Goal: Connect with others: Connect with others

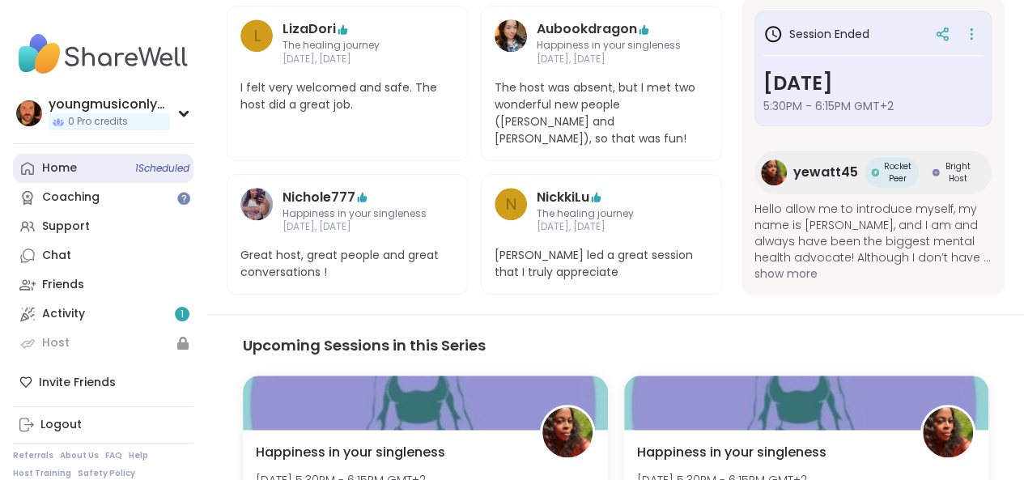
click at [68, 170] on div "Home 1 Scheduled" at bounding box center [59, 168] width 35 height 16
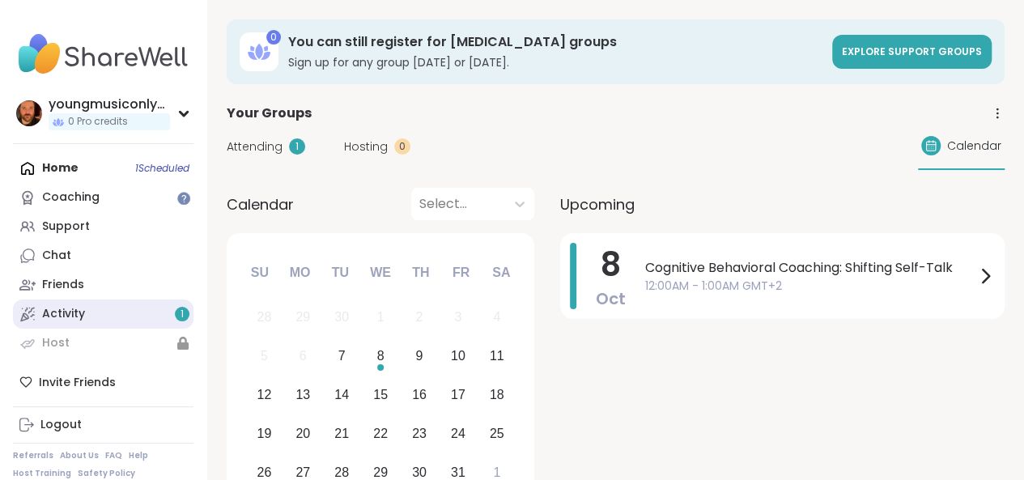
click at [63, 312] on div "Activity 1" at bounding box center [63, 314] width 43 height 16
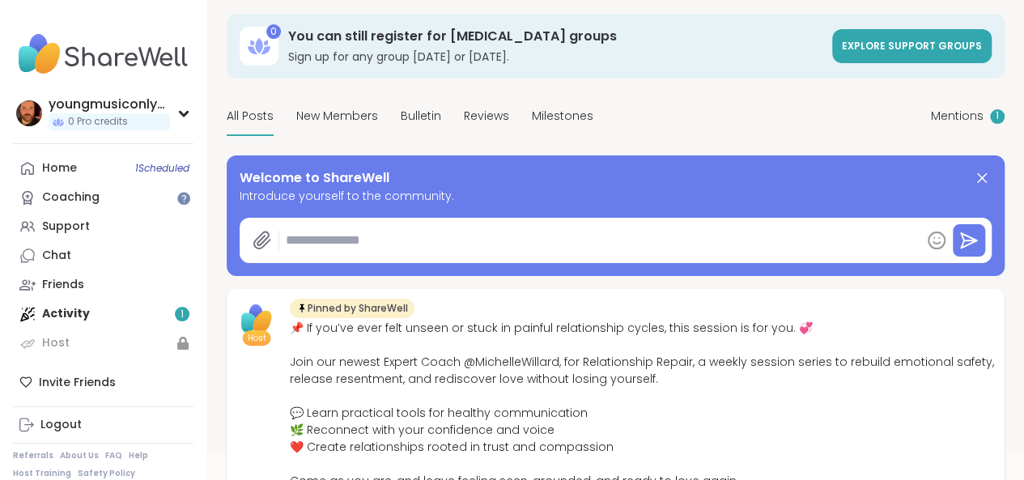
scroll to position [70, 0]
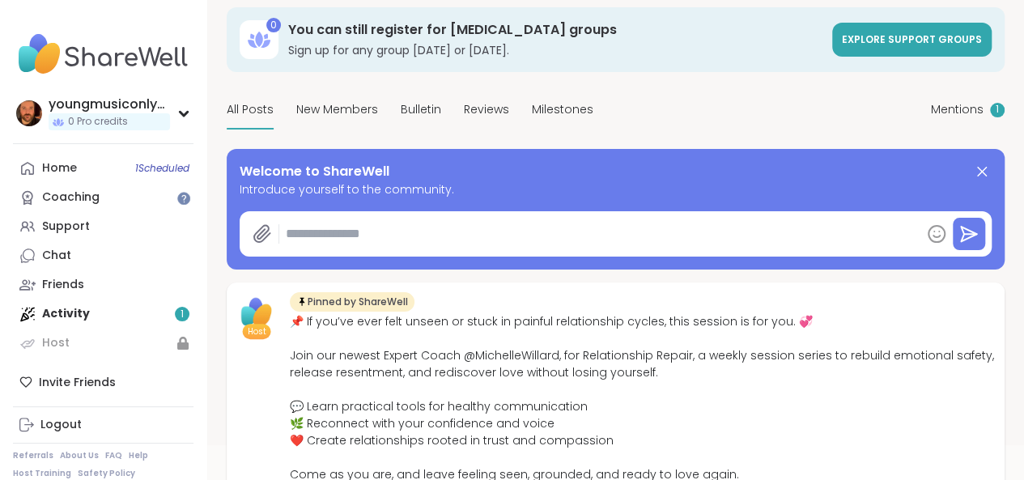
click at [347, 248] on textarea at bounding box center [599, 234] width 641 height 32
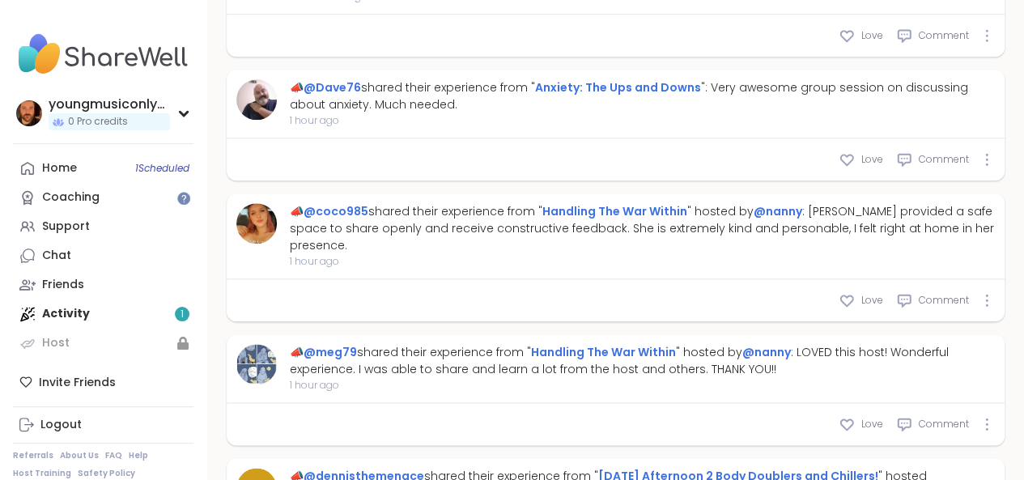
scroll to position [851, 0]
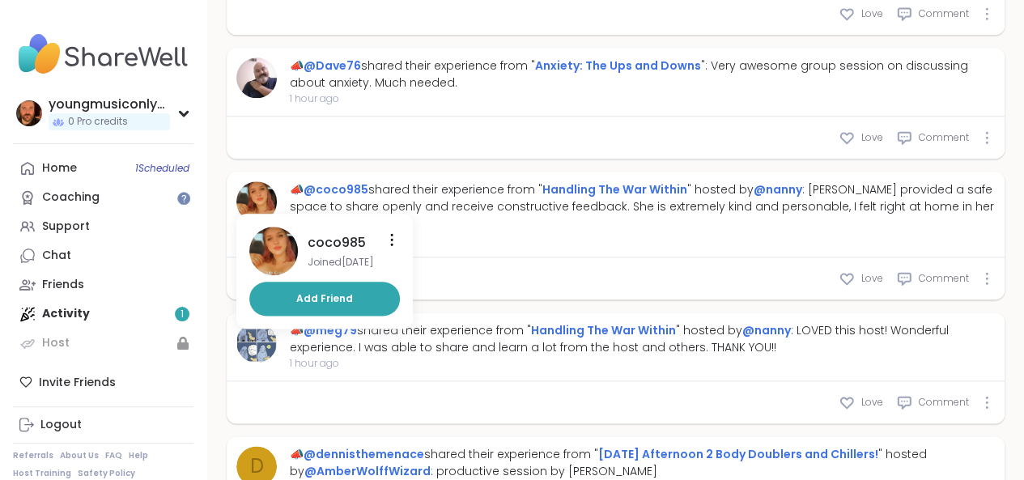
click at [265, 222] on img at bounding box center [256, 201] width 40 height 40
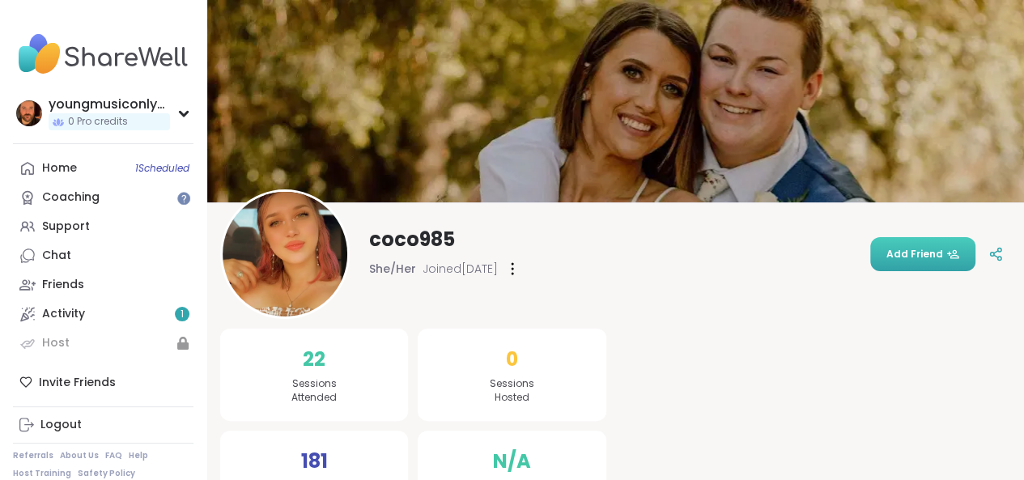
click at [919, 265] on button "Add Friend" at bounding box center [922, 254] width 105 height 34
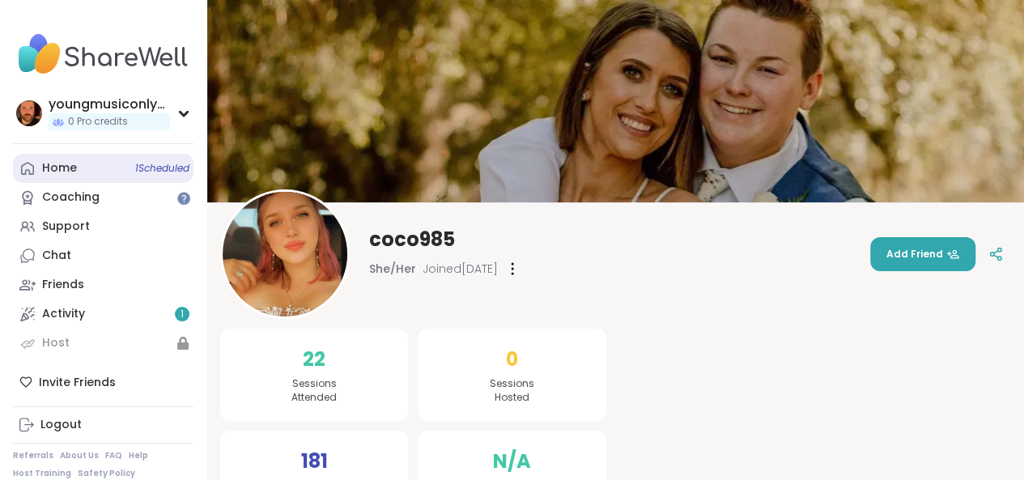
click at [97, 172] on link "Home 1 Scheduled" at bounding box center [103, 168] width 180 height 29
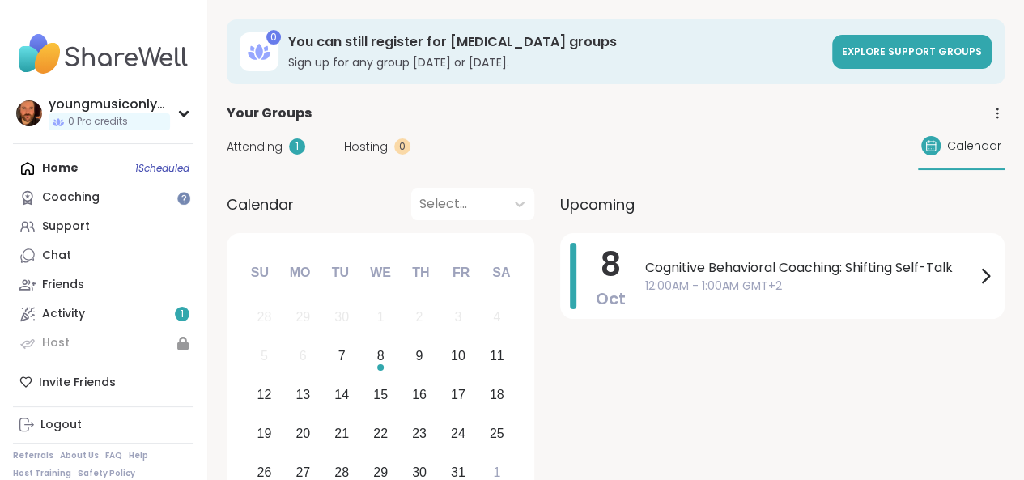
click at [268, 148] on span "Attending" at bounding box center [255, 146] width 56 height 17
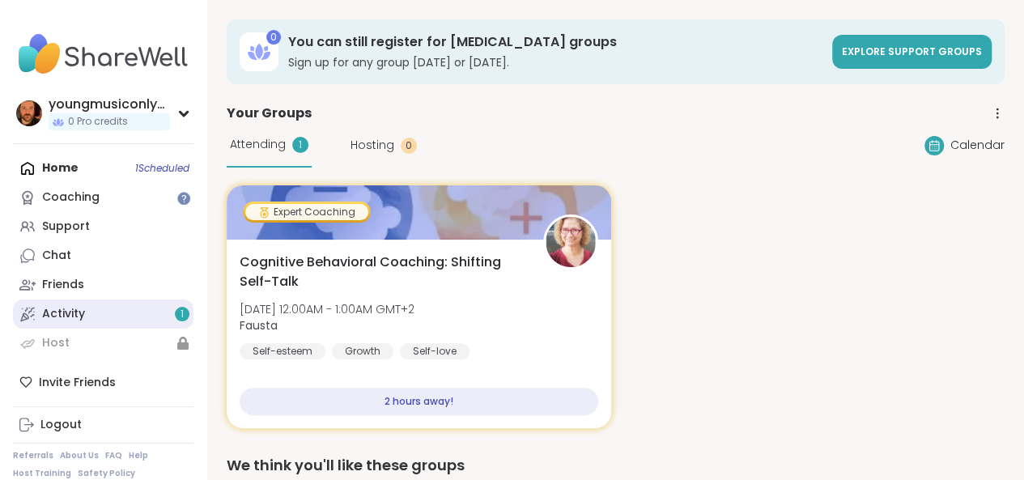
click at [86, 318] on link "Activity 1" at bounding box center [103, 313] width 180 height 29
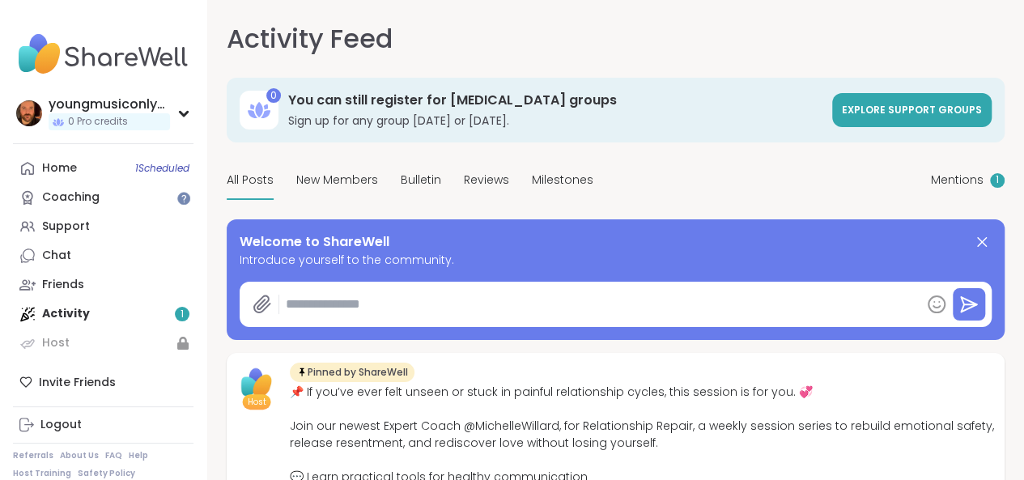
type textarea "*"
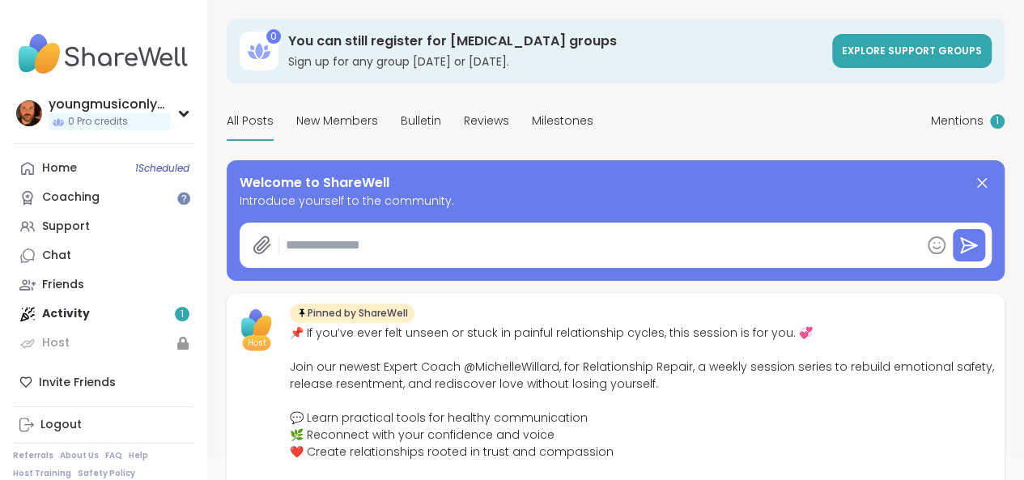
scroll to position [60, 0]
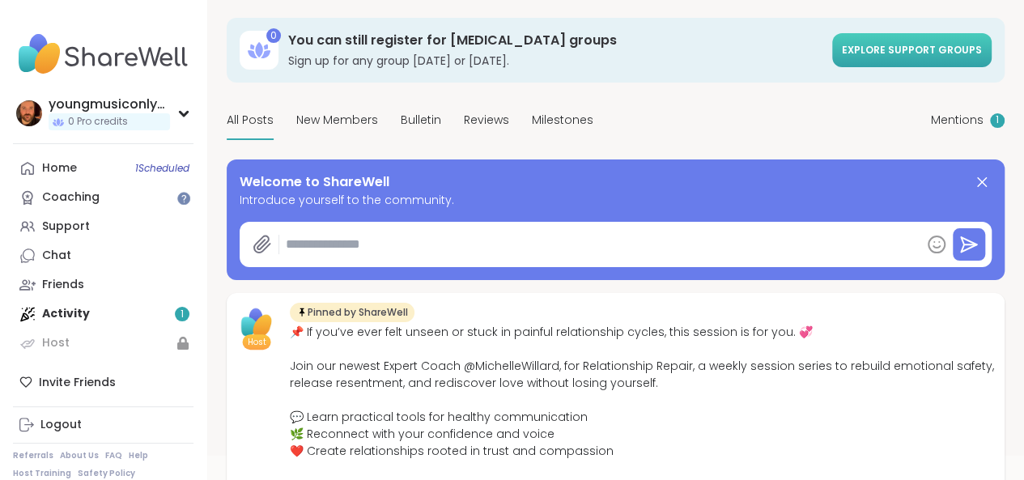
click at [842, 57] on span "Explore support groups" at bounding box center [912, 50] width 140 height 14
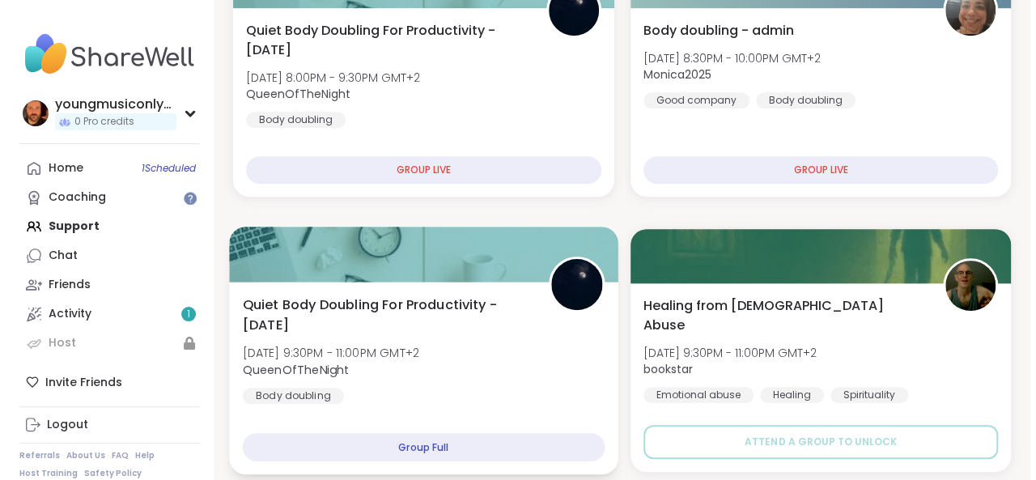
scroll to position [366, 0]
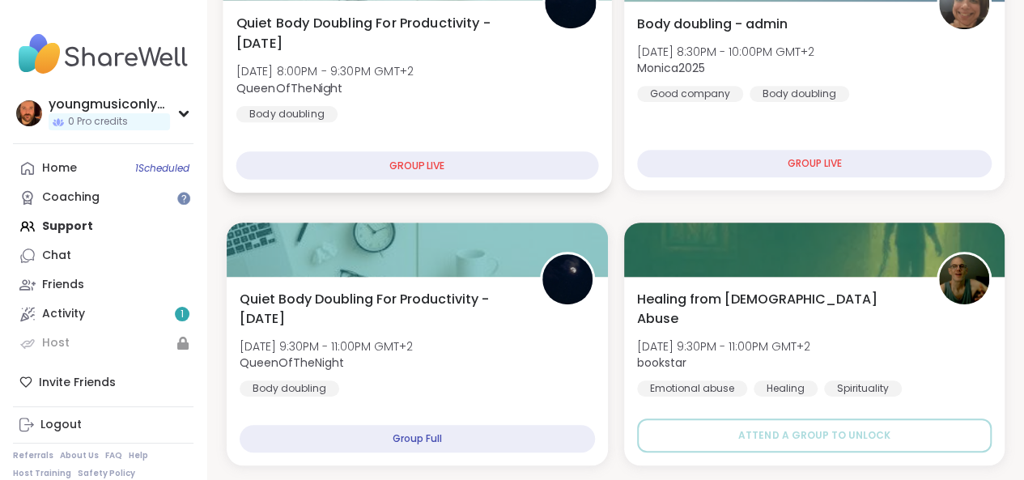
click at [409, 161] on div "GROUP LIVE" at bounding box center [417, 165] width 362 height 28
click at [405, 83] on span "QueenOfTheNight" at bounding box center [324, 87] width 177 height 16
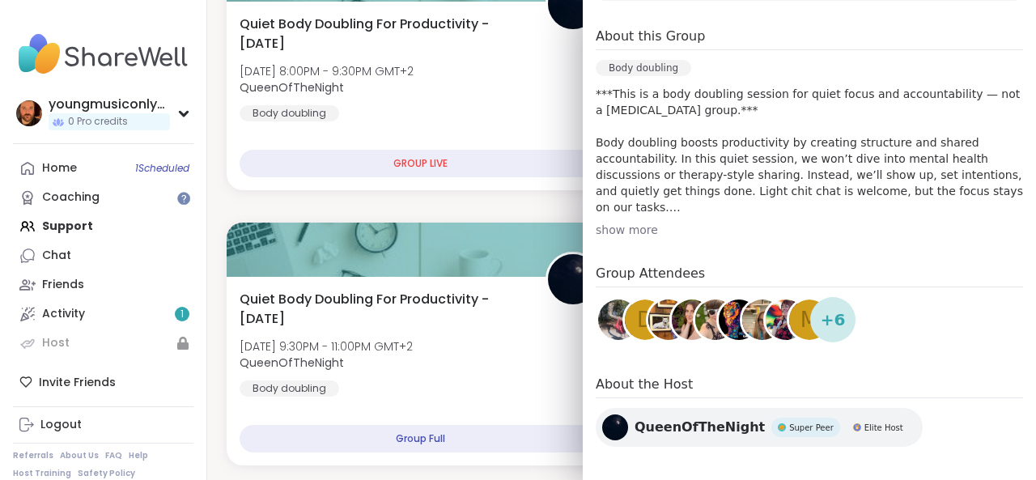
scroll to position [345, 0]
click at [820, 316] on span "+ 6" at bounding box center [832, 319] width 25 height 24
click at [816, 349] on div "Oct 07 Tuesday 8:00PM - 9:30PM GMT+2 Add to Calendar About this Group Body doub…" at bounding box center [809, 186] width 453 height 557
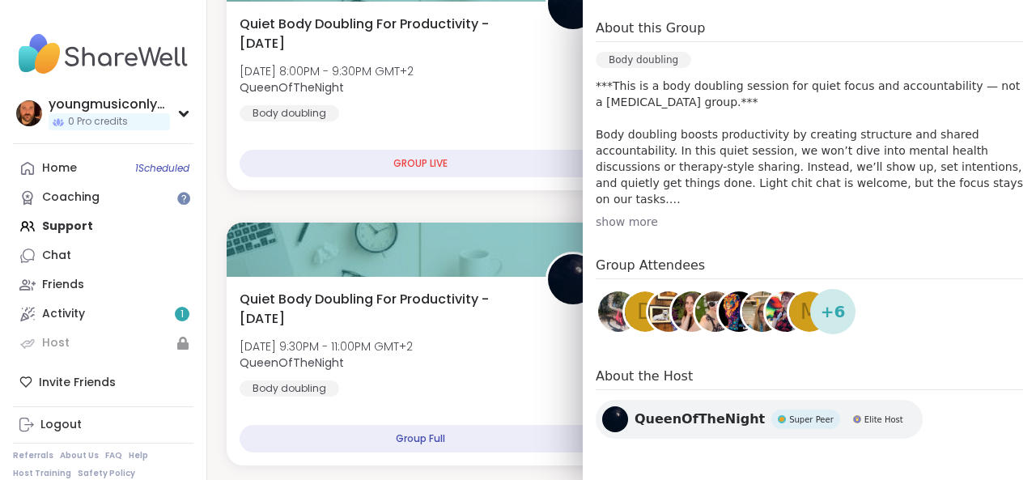
scroll to position [354, 0]
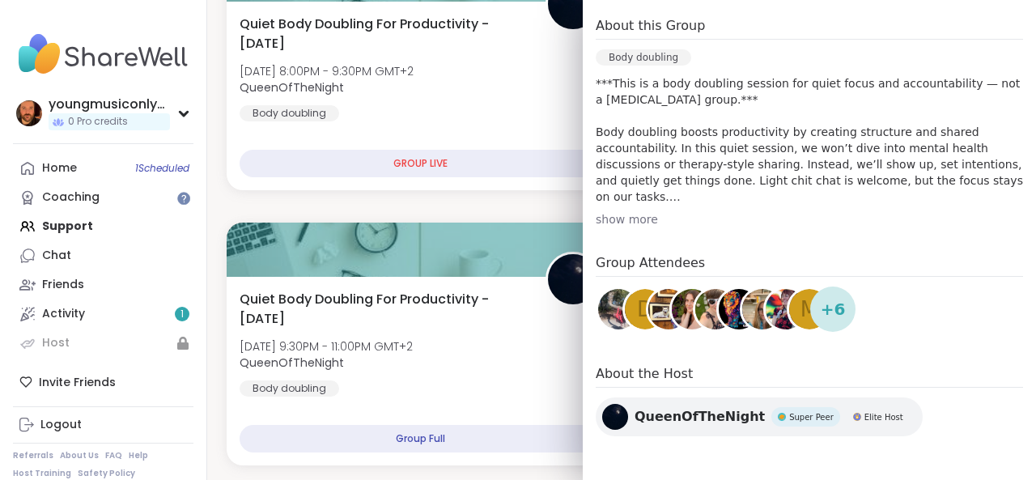
click at [770, 343] on div "Oct 07 Tuesday 8:00PM - 9:30PM GMT+2 Add to Calendar About this Group Body doub…" at bounding box center [809, 176] width 453 height 557
click at [646, 265] on h4 "Group Attendees" at bounding box center [809, 264] width 427 height 23
click at [604, 307] on img at bounding box center [618, 309] width 40 height 40
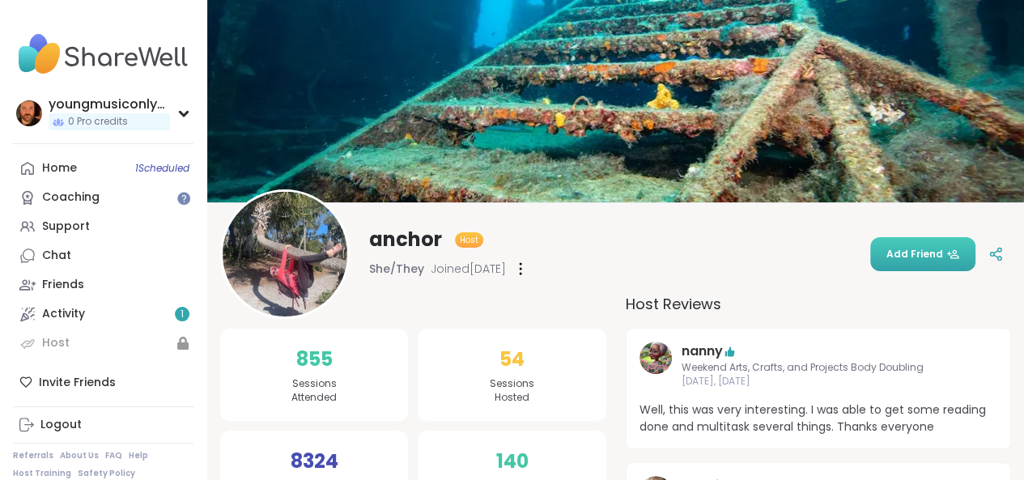
click at [903, 254] on span "Add Friend" at bounding box center [922, 254] width 73 height 15
click at [111, 106] on div "youngmusiconlypage" at bounding box center [109, 104] width 121 height 18
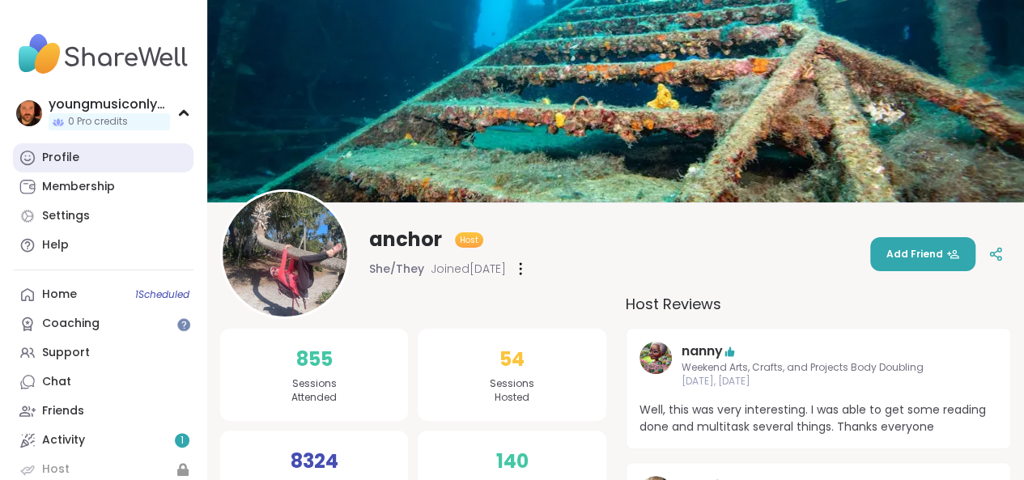
click at [88, 159] on link "Profile" at bounding box center [103, 157] width 180 height 29
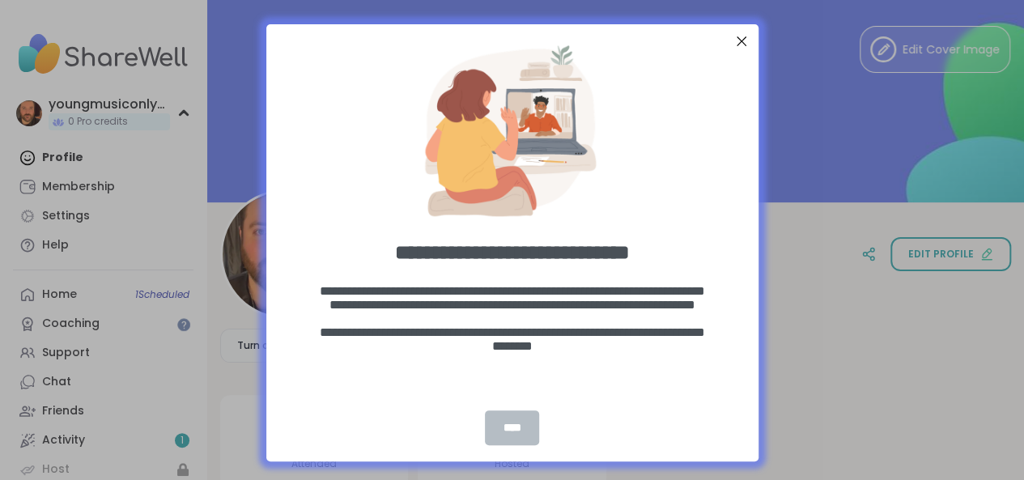
click at [511, 433] on div "****" at bounding box center [511, 427] width 53 height 35
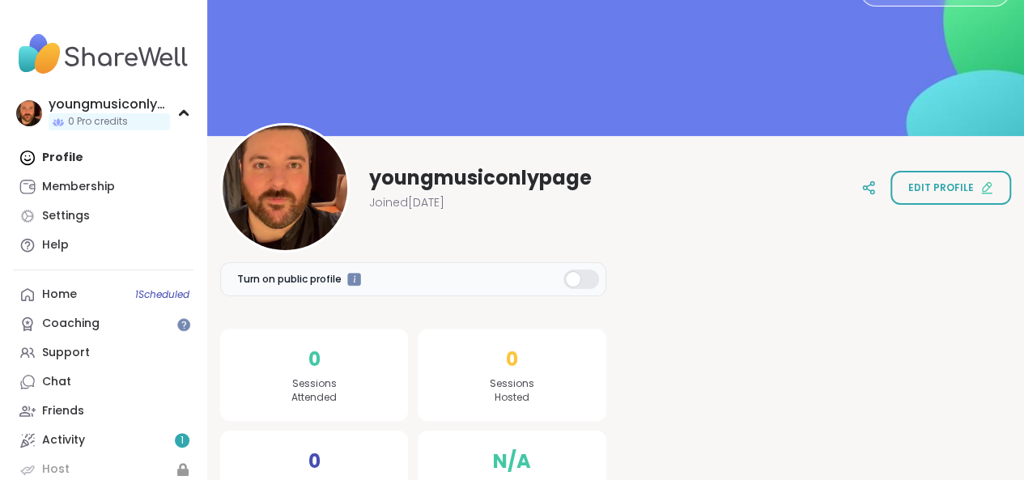
scroll to position [124, 0]
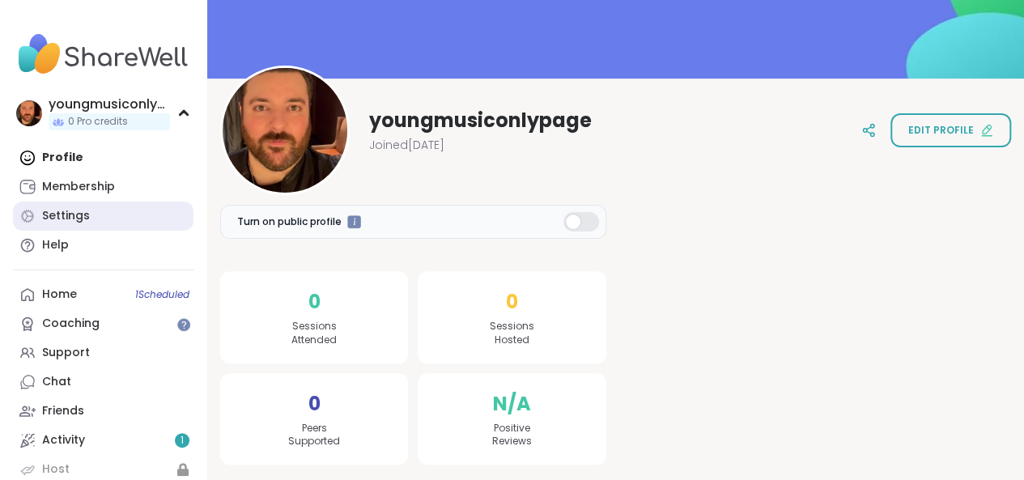
click at [70, 210] on div "Settings" at bounding box center [66, 216] width 48 height 16
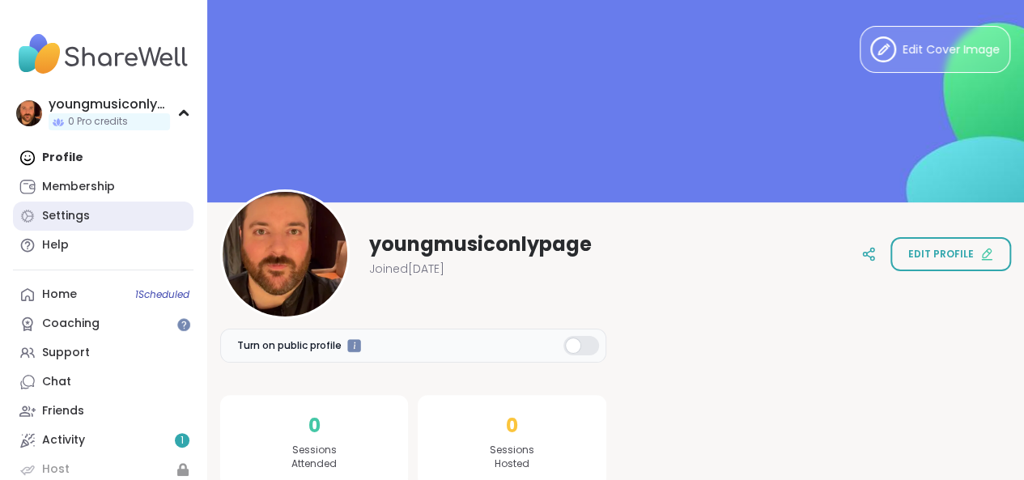
select select "**"
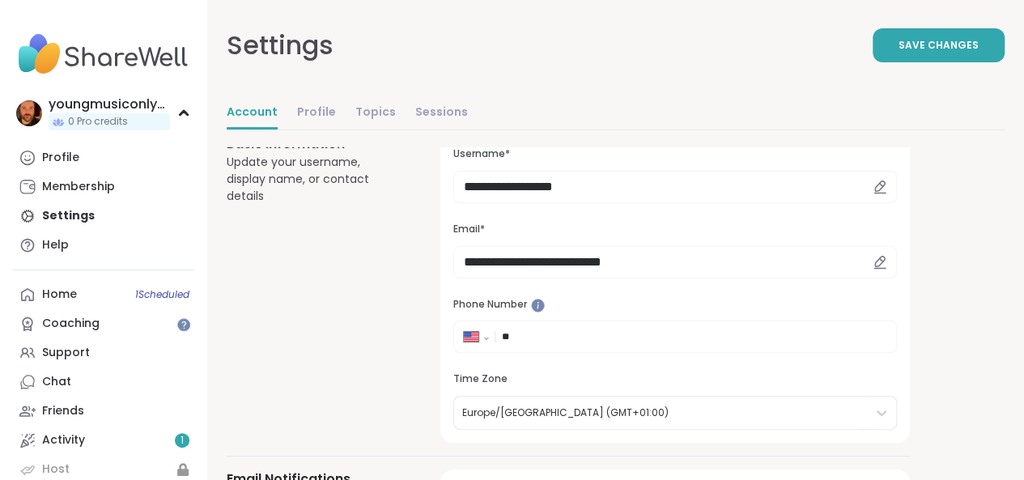
scroll to position [56, 0]
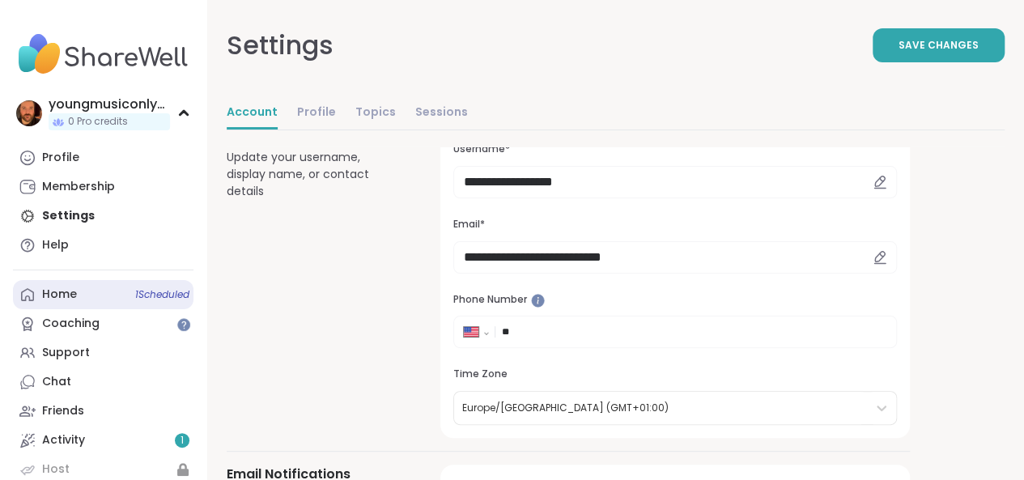
click at [74, 292] on div "Home 1 Scheduled" at bounding box center [59, 294] width 35 height 16
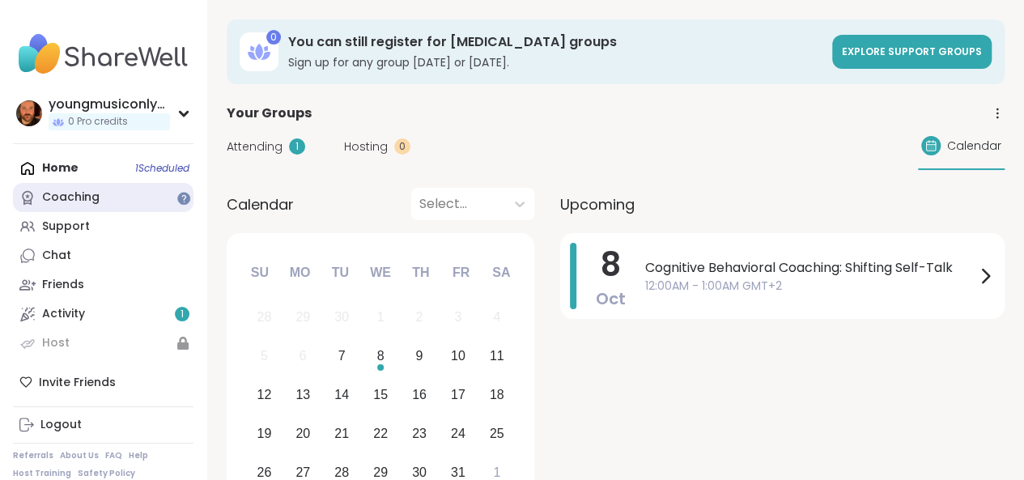
click at [69, 198] on div "Coaching" at bounding box center [70, 197] width 57 height 16
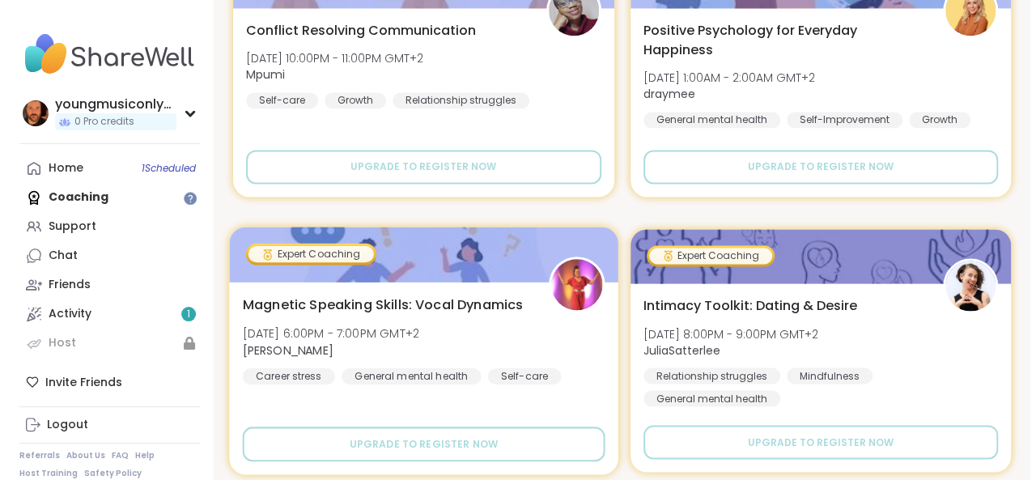
scroll to position [1214, 0]
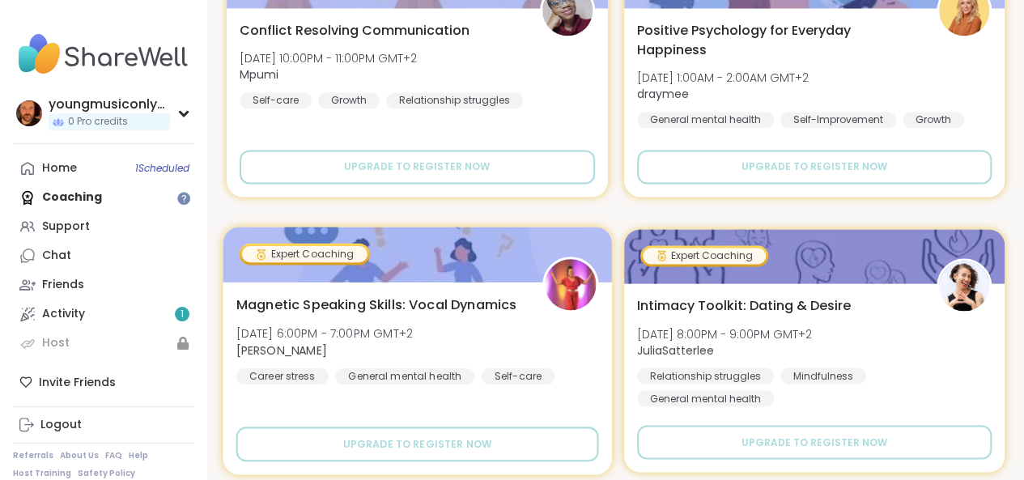
click at [421, 305] on span "Magnetic Speaking Skills: Vocal Dynamics" at bounding box center [376, 304] width 281 height 19
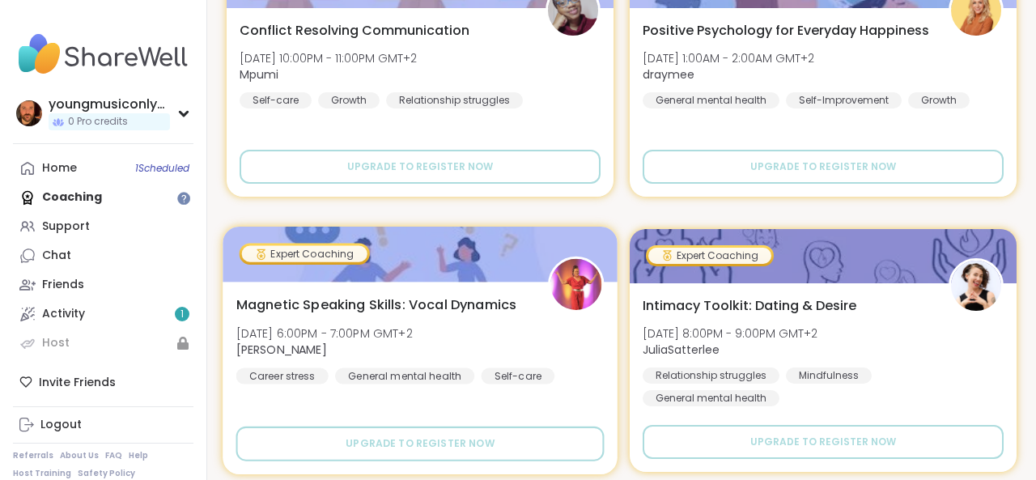
click at [421, 305] on span "Magnetic Speaking Skills: Vocal Dynamics" at bounding box center [376, 304] width 281 height 19
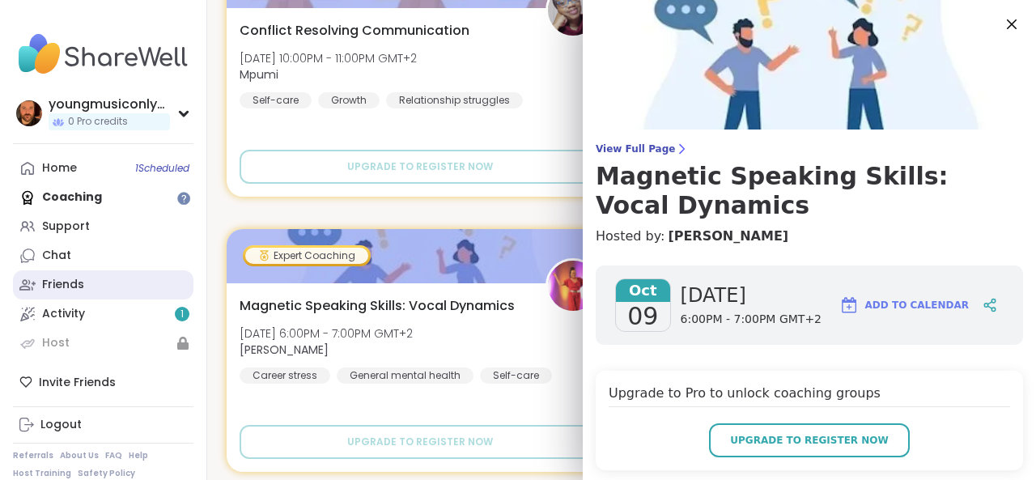
click at [57, 277] on div "Friends" at bounding box center [63, 285] width 42 height 16
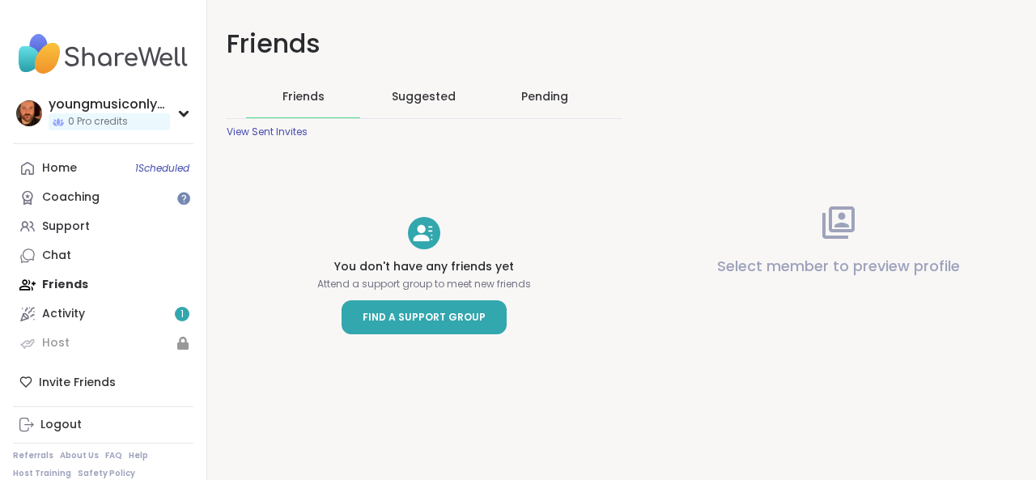
click at [382, 322] on span "Find a Support Group" at bounding box center [423, 317] width 123 height 16
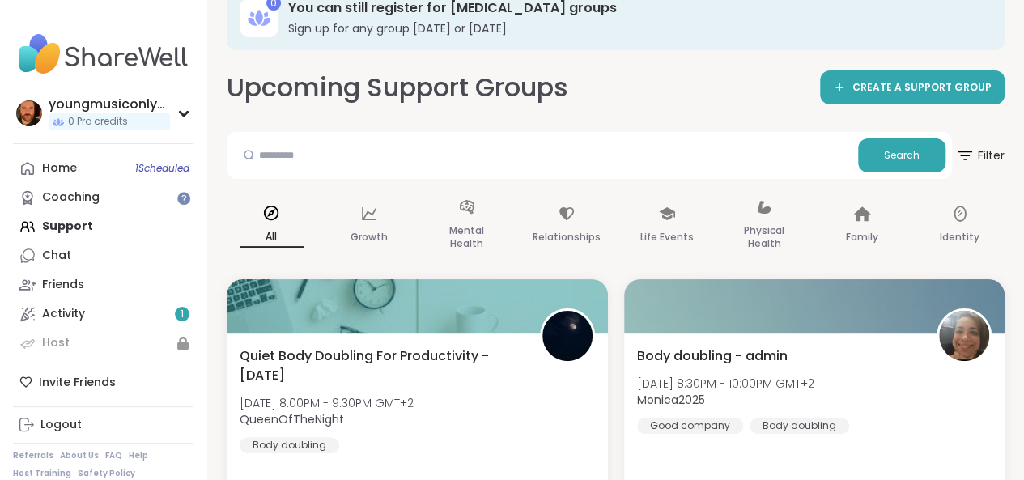
scroll to position [40, 0]
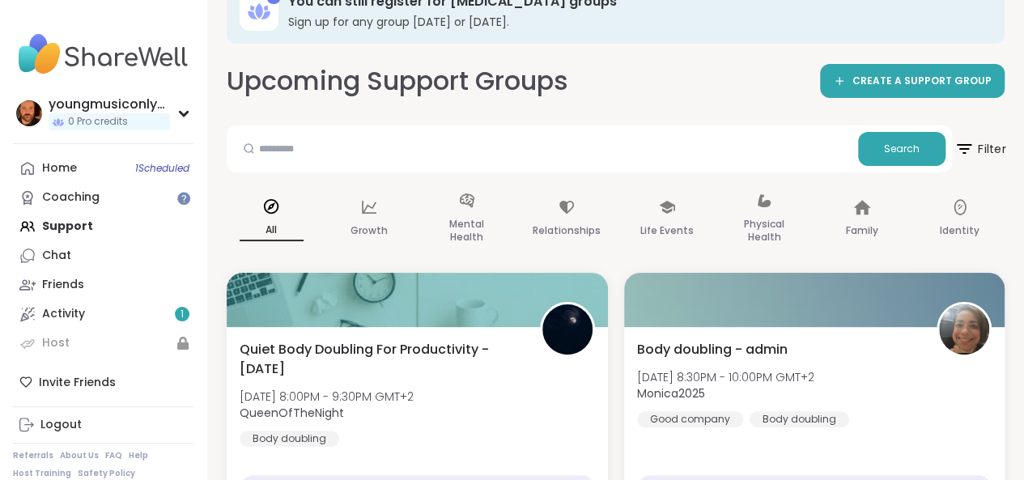
click at [969, 145] on icon at bounding box center [963, 149] width 15 height 10
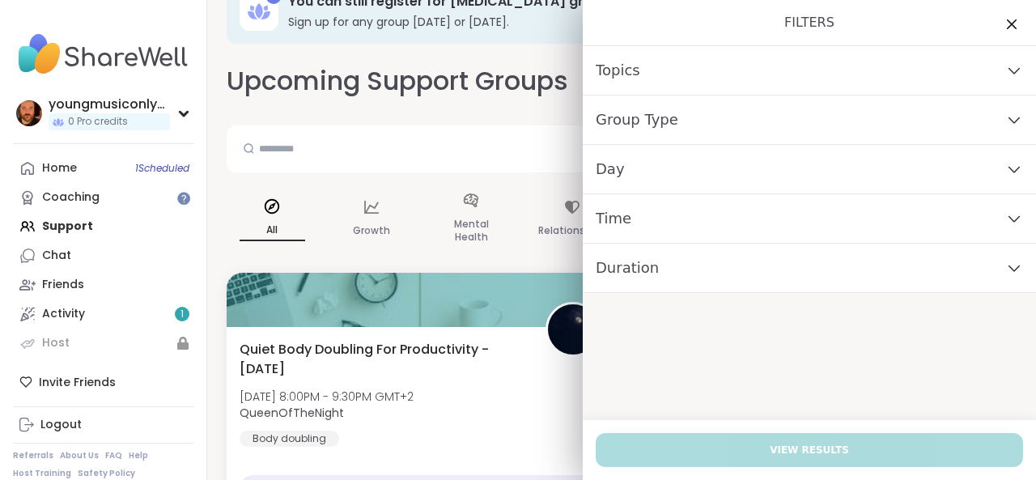
click at [1008, 72] on icon at bounding box center [1013, 72] width 11 height 6
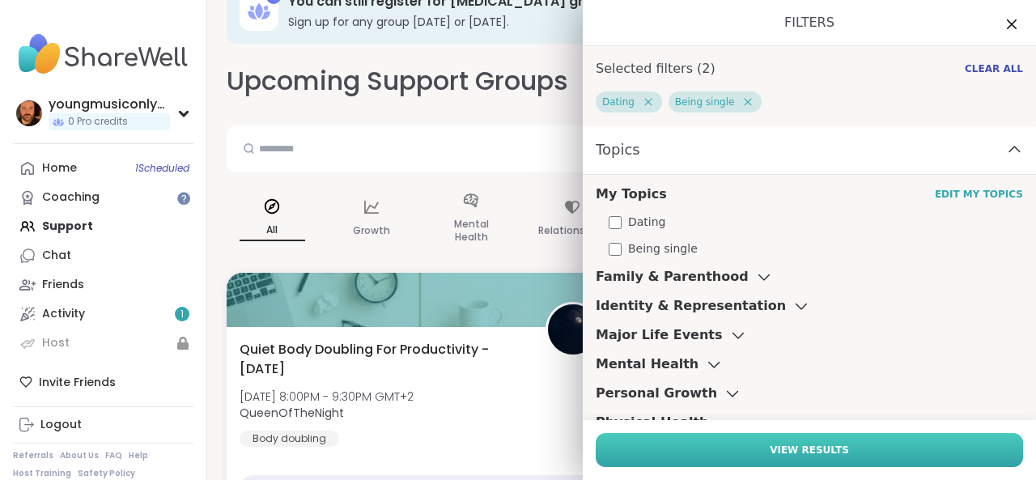
click at [804, 443] on span "View Results" at bounding box center [808, 450] width 79 height 15
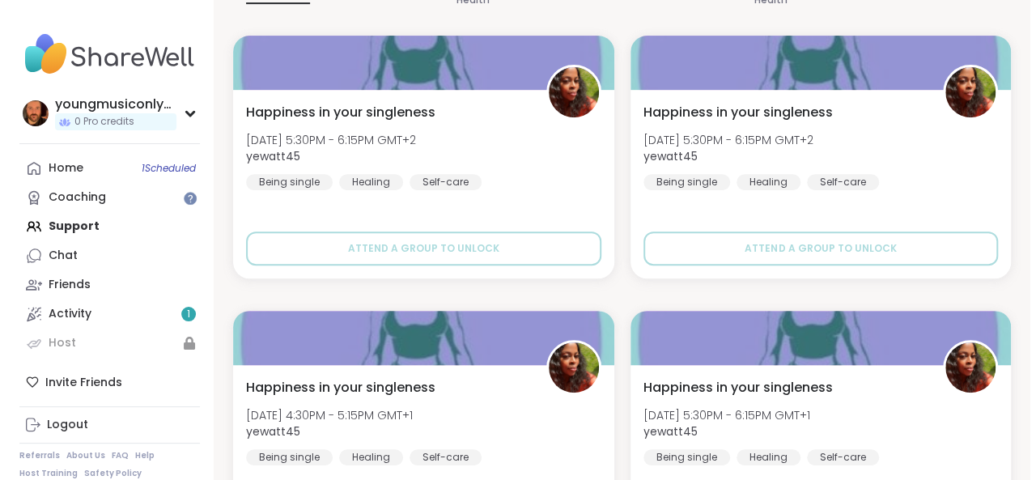
scroll to position [312, 0]
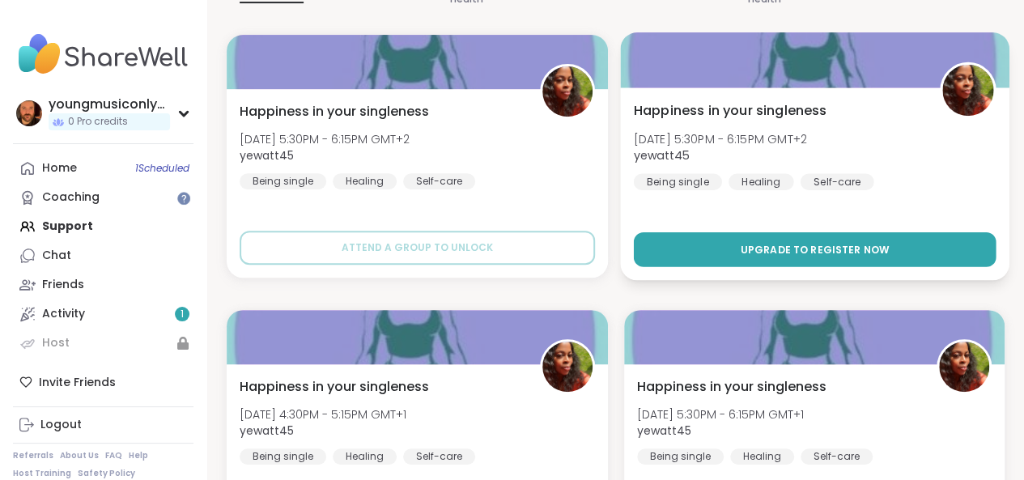
click at [804, 252] on span "Upgrade to register now" at bounding box center [814, 249] width 149 height 15
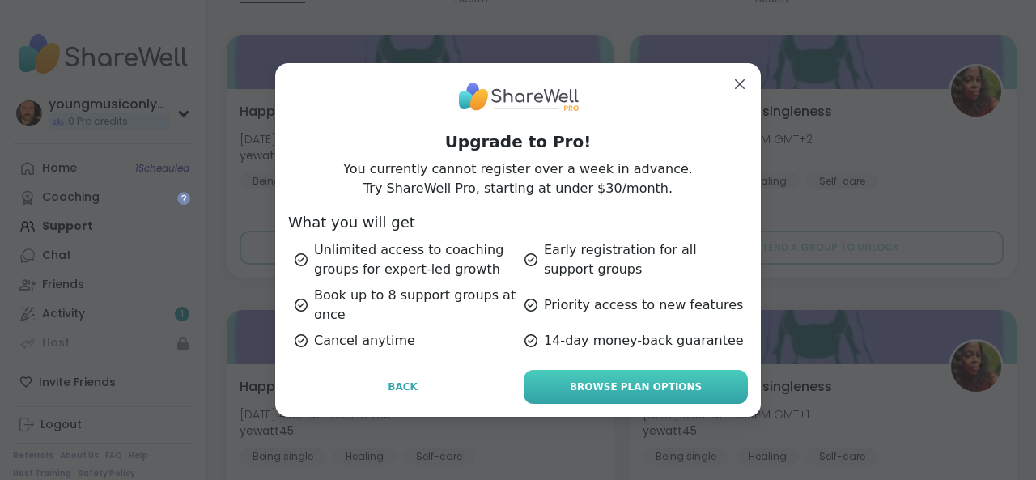
click at [626, 388] on span "Browse Plan Options" at bounding box center [636, 386] width 132 height 15
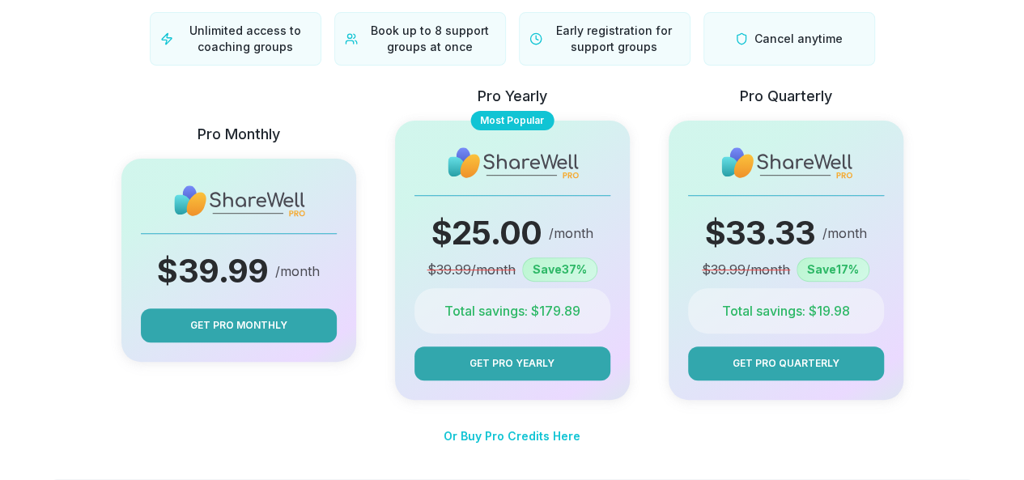
scroll to position [180, 0]
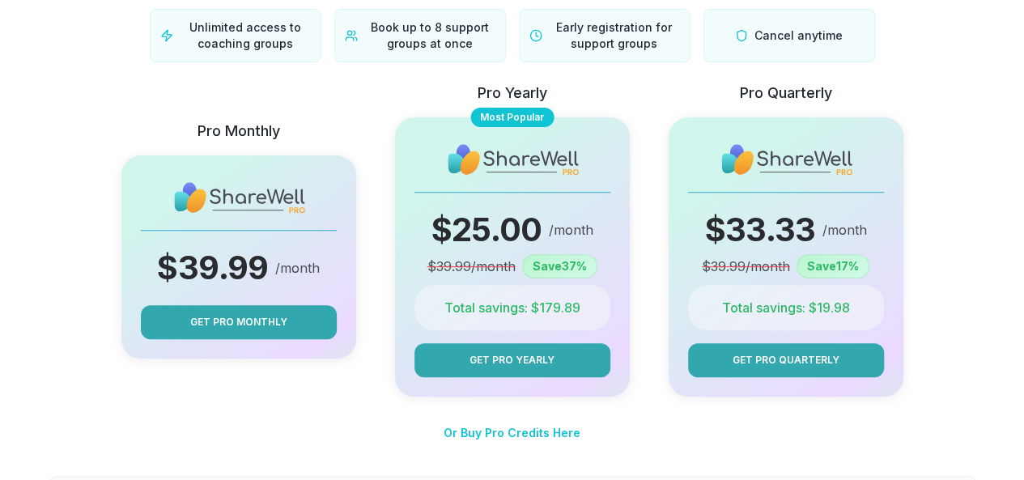
click at [297, 119] on div "Pro Monthly $ 39.99 /month Get Pro Monthly" at bounding box center [238, 239] width 235 height 315
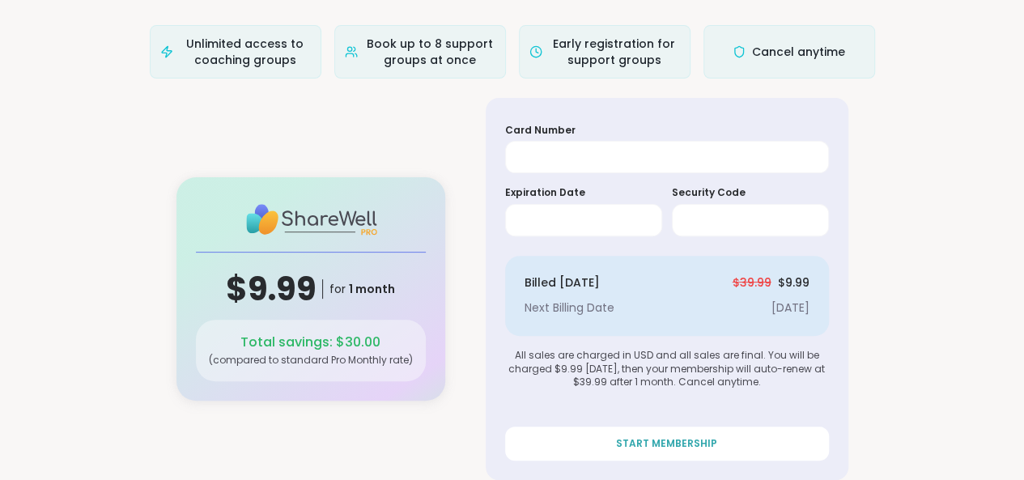
scroll to position [176, 0]
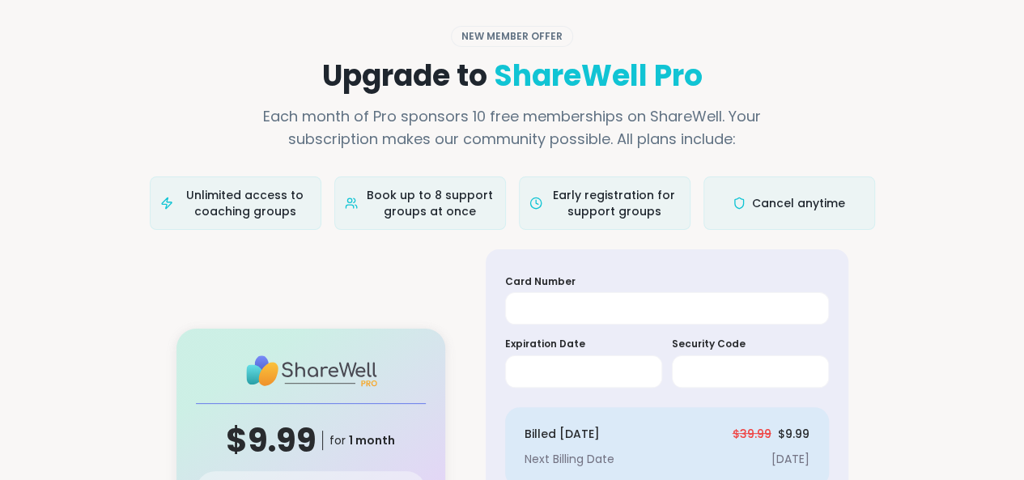
scroll to position [176, 0]
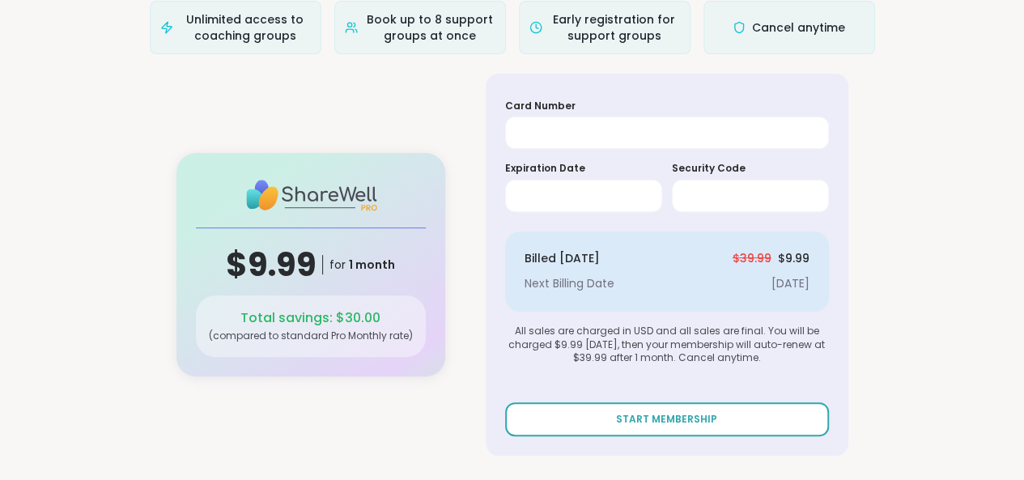
click at [670, 414] on span "START MEMBERSHIP" at bounding box center [666, 419] width 101 height 15
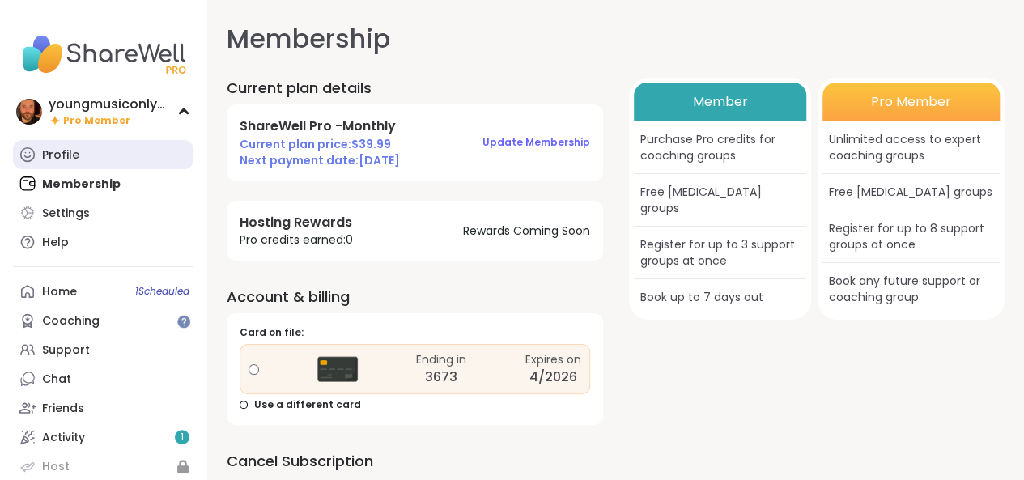
click at [91, 153] on link "Profile" at bounding box center [103, 154] width 180 height 29
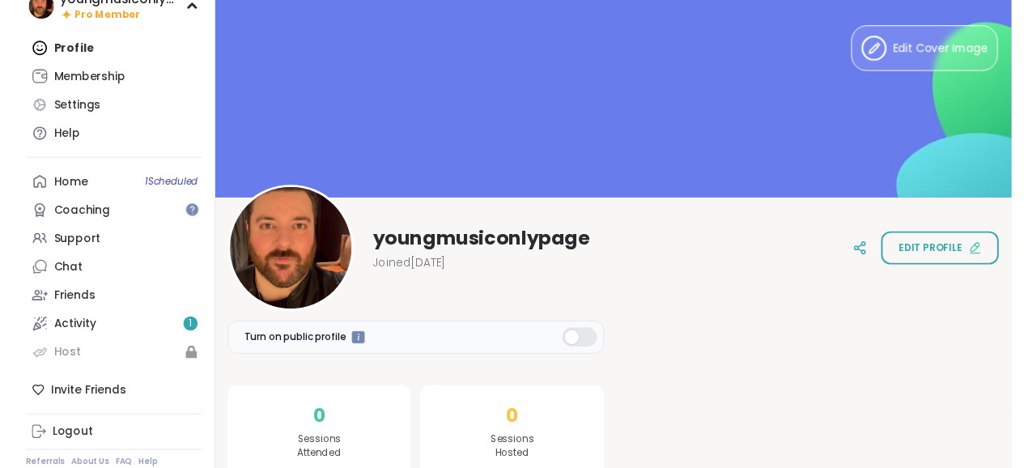
scroll to position [107, 0]
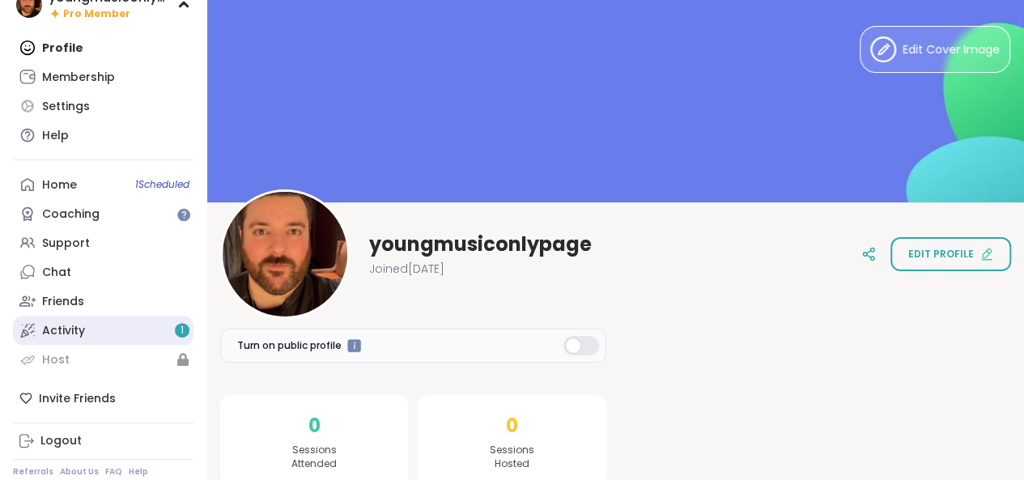
click at [145, 323] on link "Activity 1" at bounding box center [103, 330] width 180 height 29
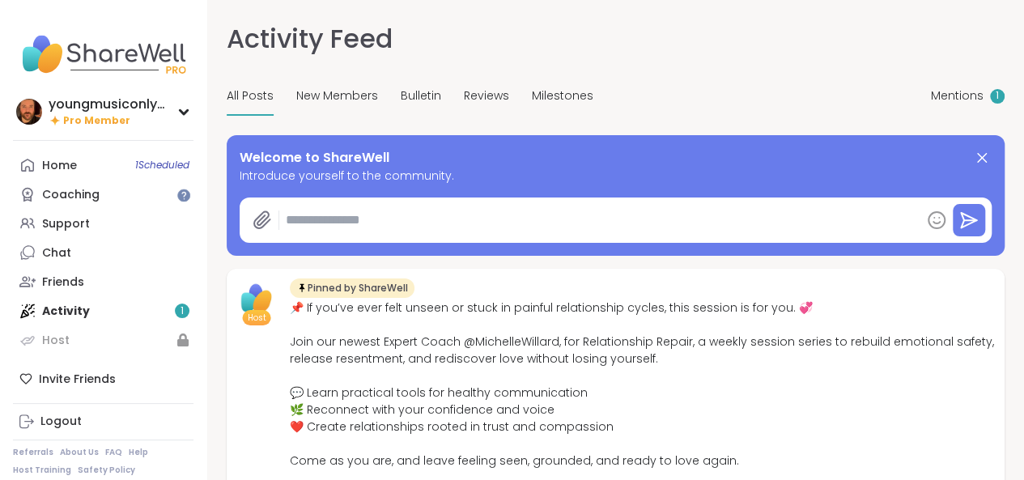
type textarea "*"
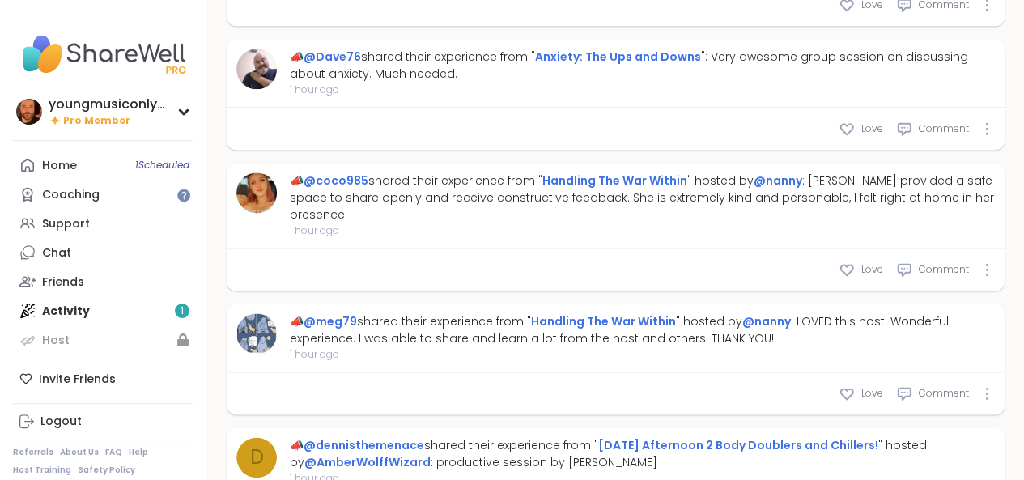
scroll to position [1016, 0]
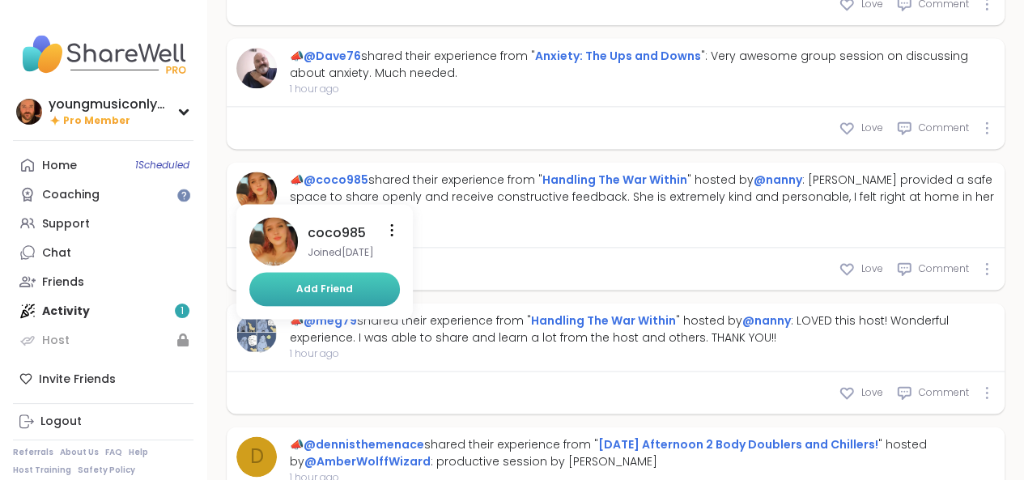
click at [295, 306] on button "Add Friend" at bounding box center [324, 289] width 150 height 34
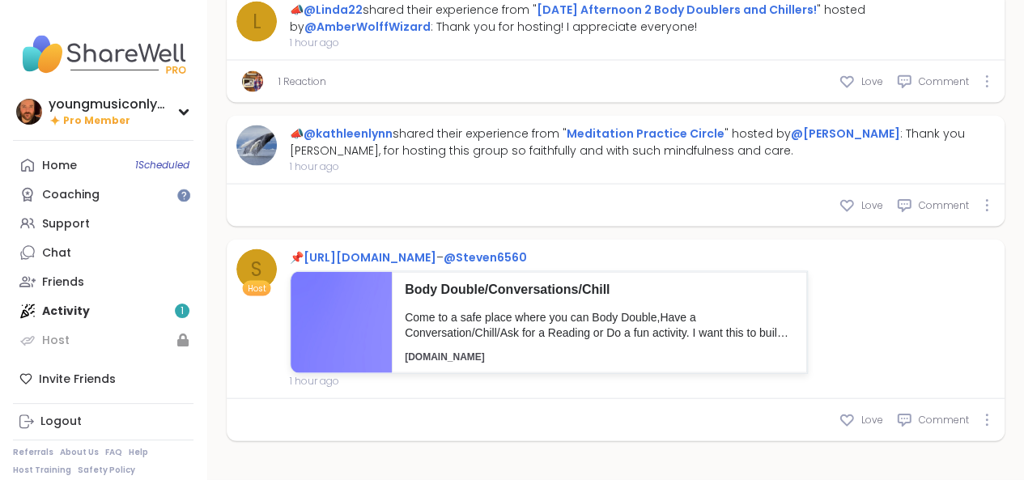
scroll to position [1638, 0]
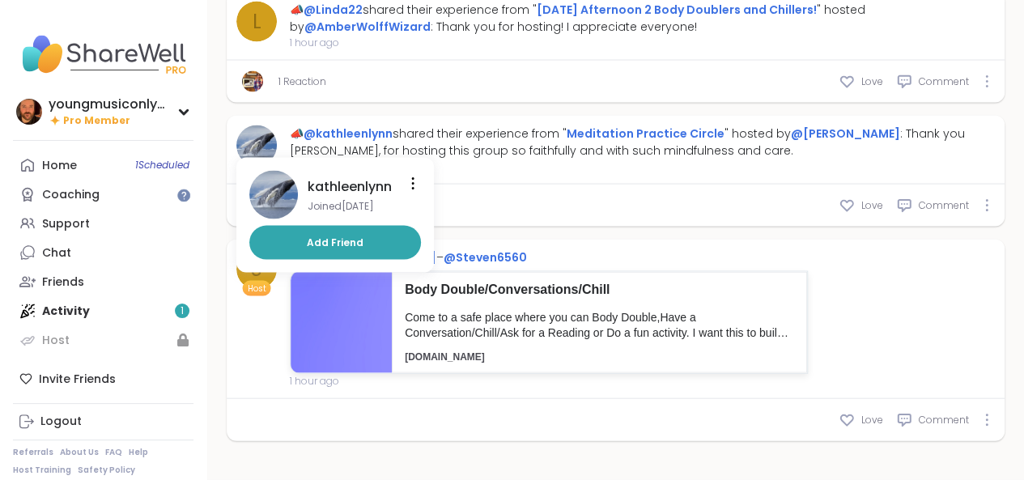
click at [259, 166] on img at bounding box center [256, 145] width 40 height 40
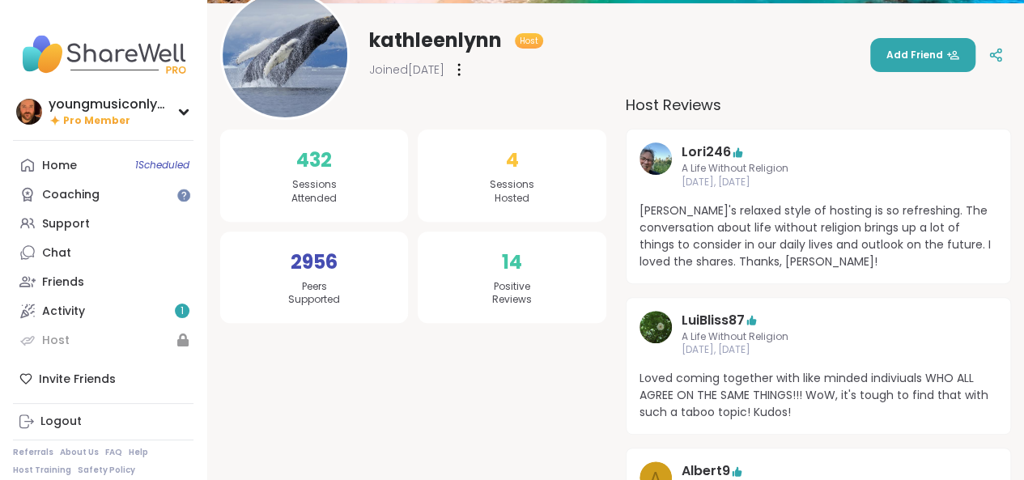
scroll to position [191, 0]
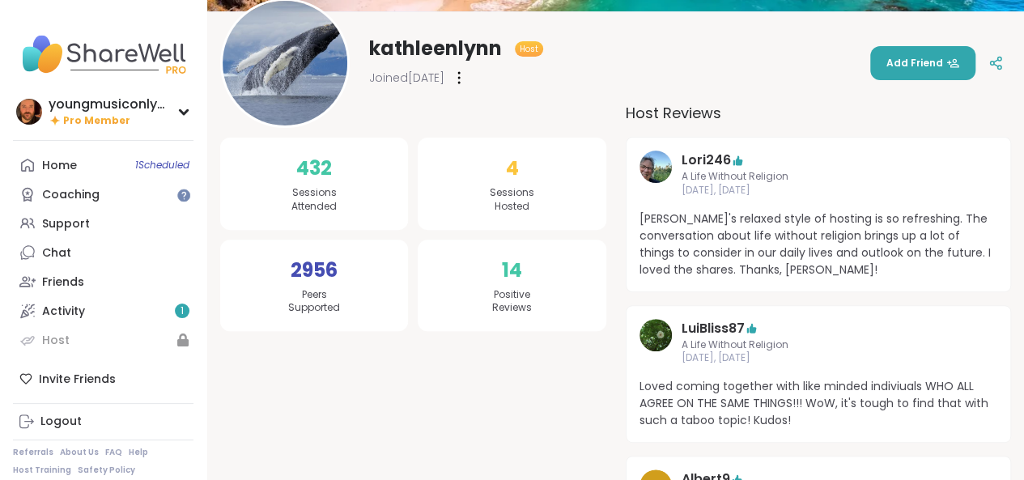
click at [667, 159] on img at bounding box center [655, 166] width 32 height 32
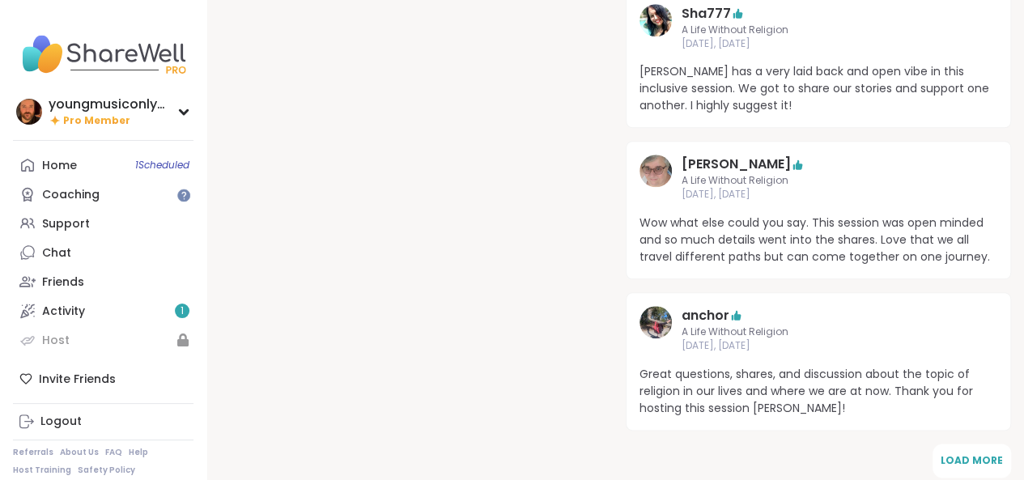
scroll to position [774, 0]
click at [667, 172] on img at bounding box center [655, 170] width 32 height 32
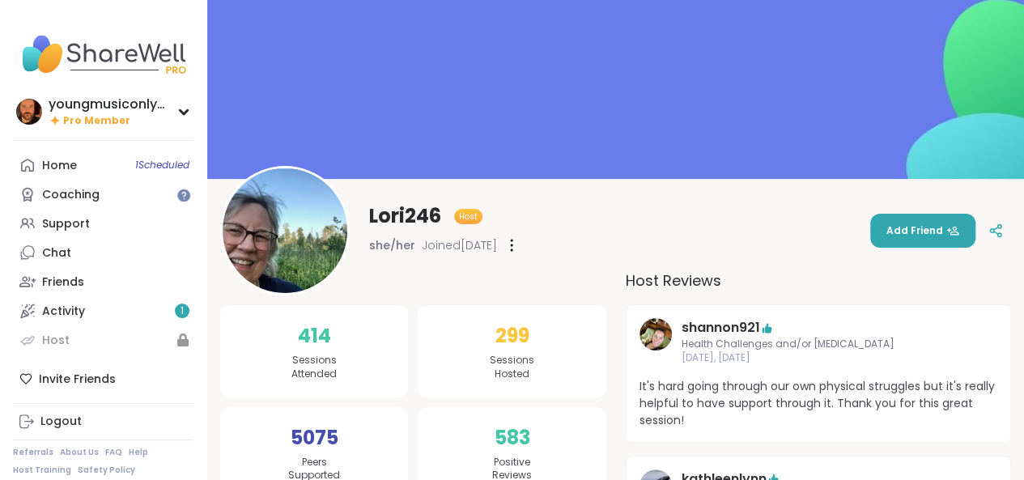
scroll to position [24, 0]
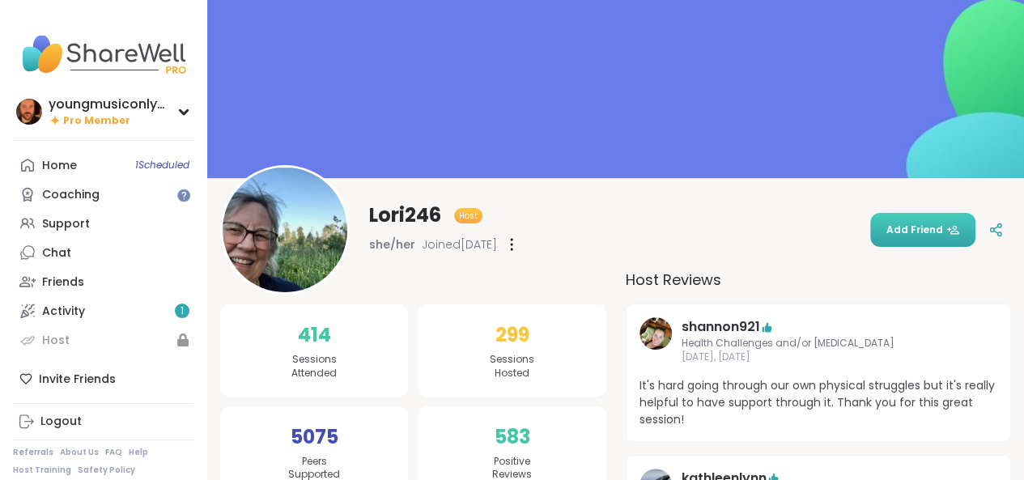
click at [921, 237] on button "Add Friend" at bounding box center [922, 230] width 105 height 34
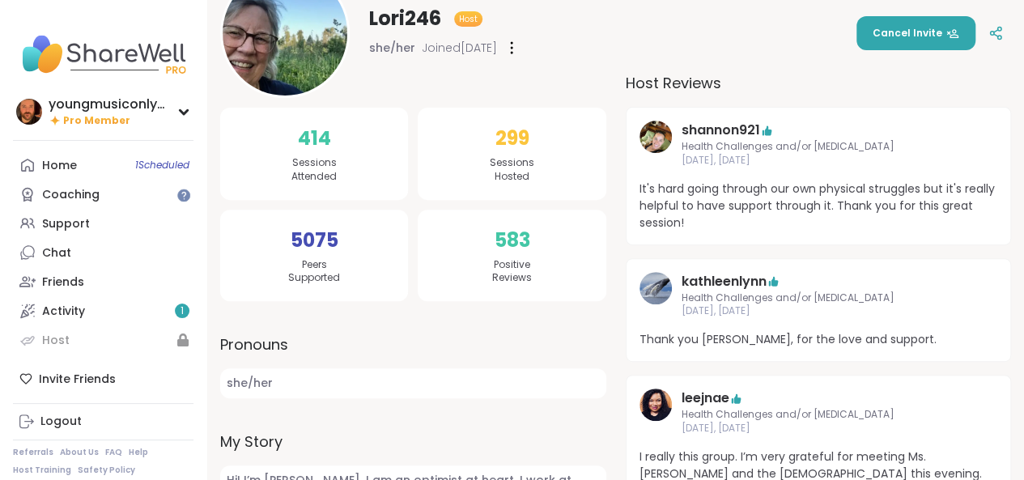
scroll to position [243, 0]
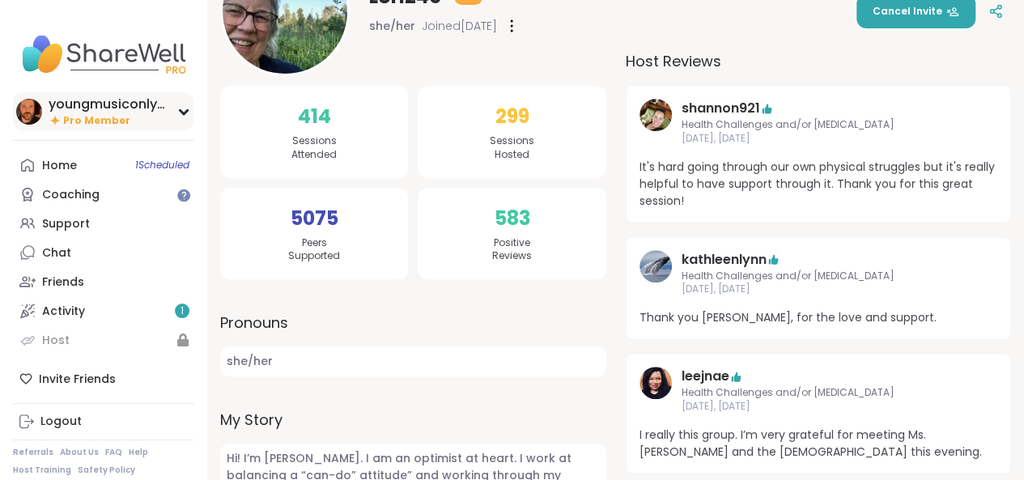
click at [129, 103] on div "youngmusiconlypage" at bounding box center [109, 104] width 121 height 18
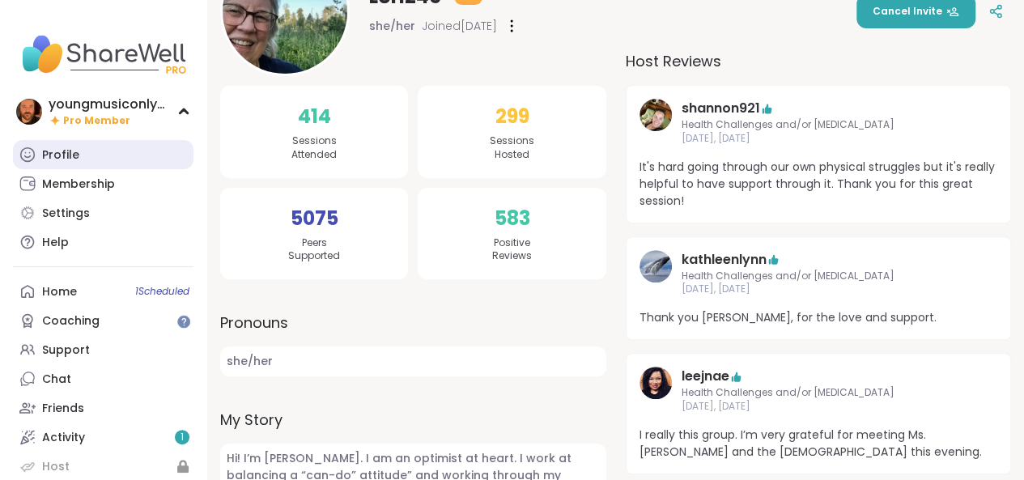
click at [87, 163] on link "Profile" at bounding box center [103, 154] width 180 height 29
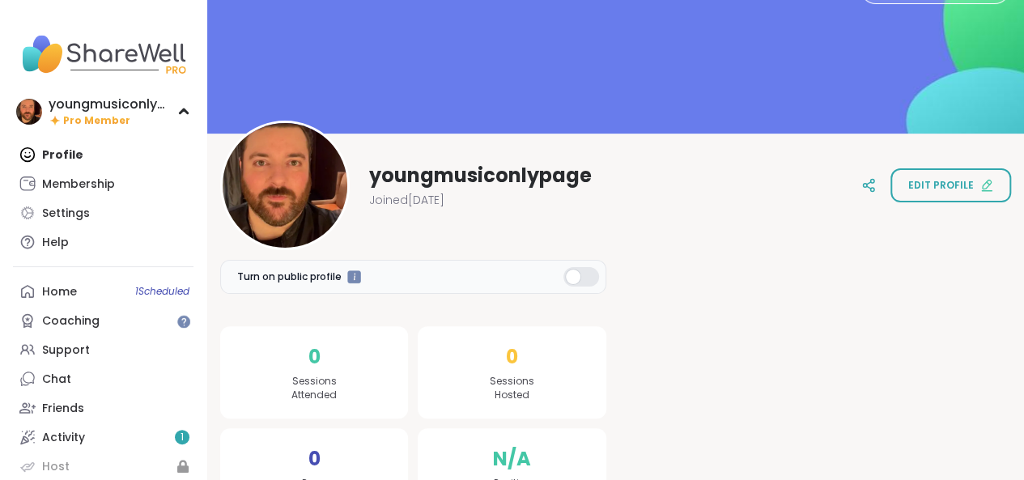
scroll to position [85, 0]
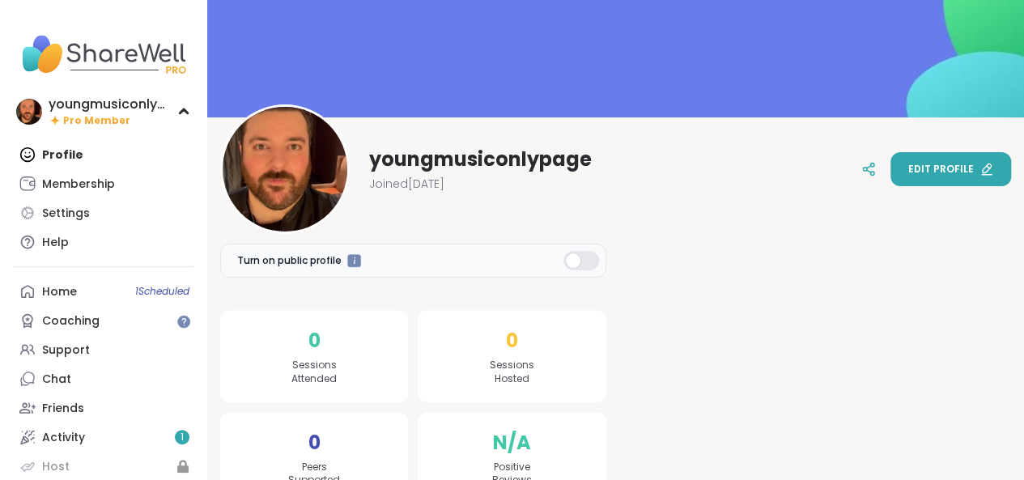
click at [909, 171] on button "Edit profile" at bounding box center [950, 169] width 121 height 34
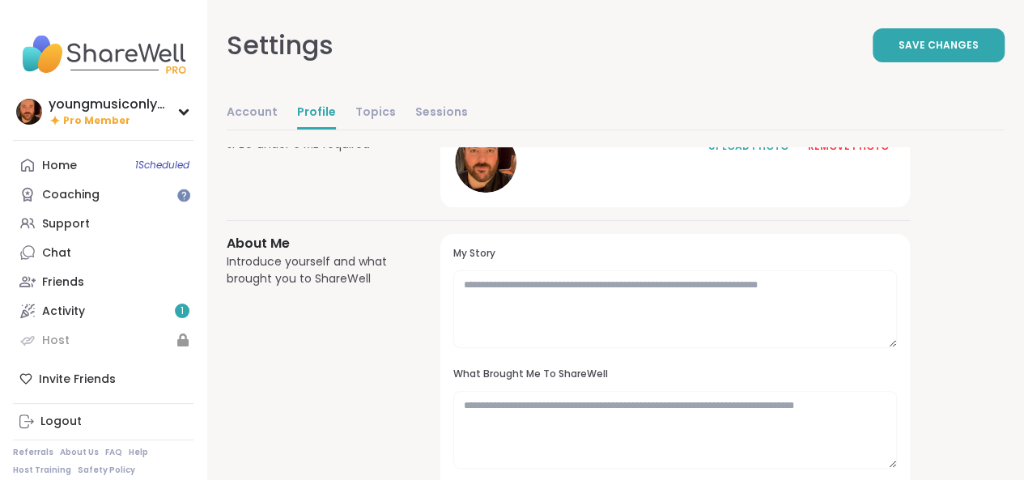
scroll to position [71, 0]
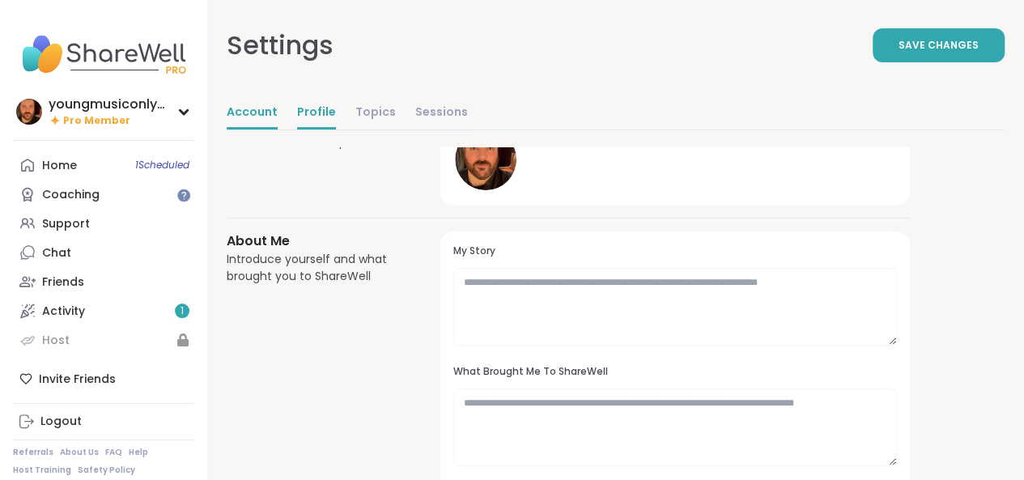
click at [241, 117] on link "Account" at bounding box center [252, 113] width 51 height 32
select select "**"
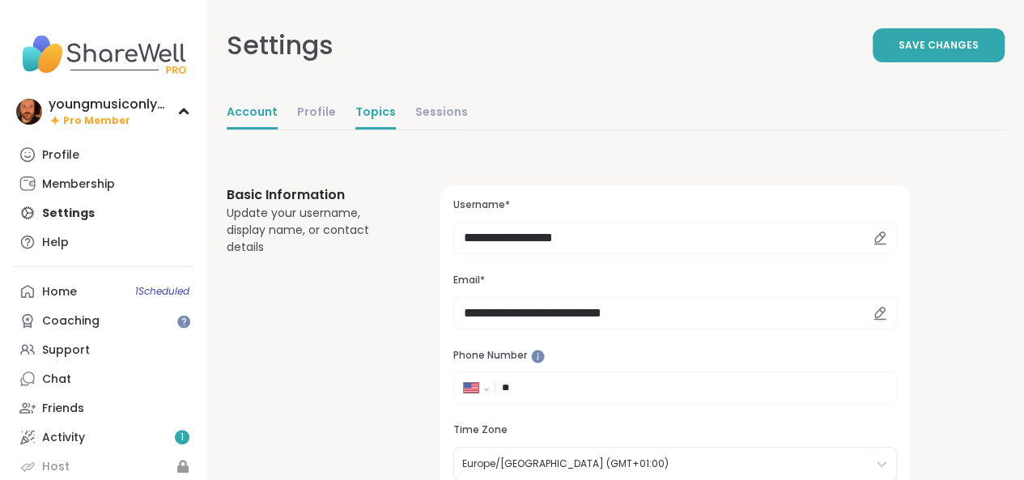
click at [355, 117] on link "Topics" at bounding box center [375, 113] width 40 height 32
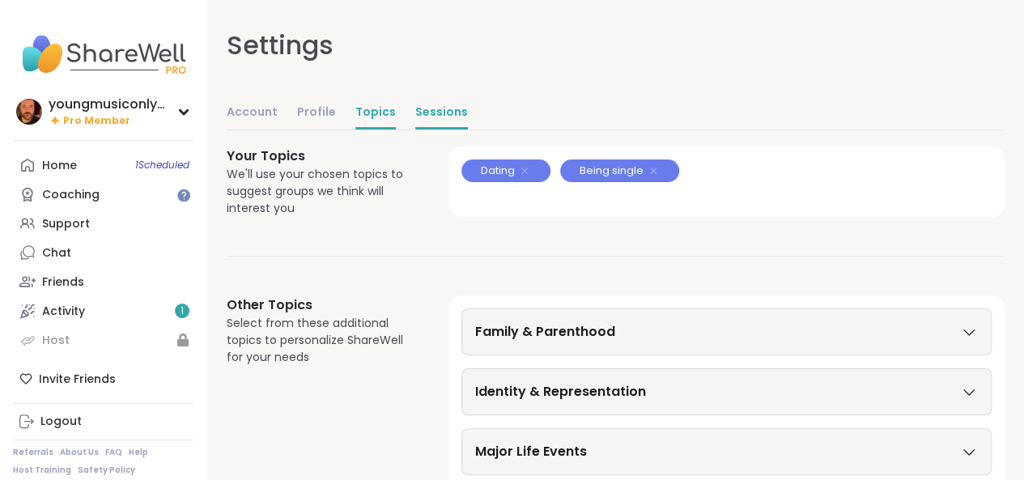
click at [421, 114] on link "Sessions" at bounding box center [441, 113] width 53 height 32
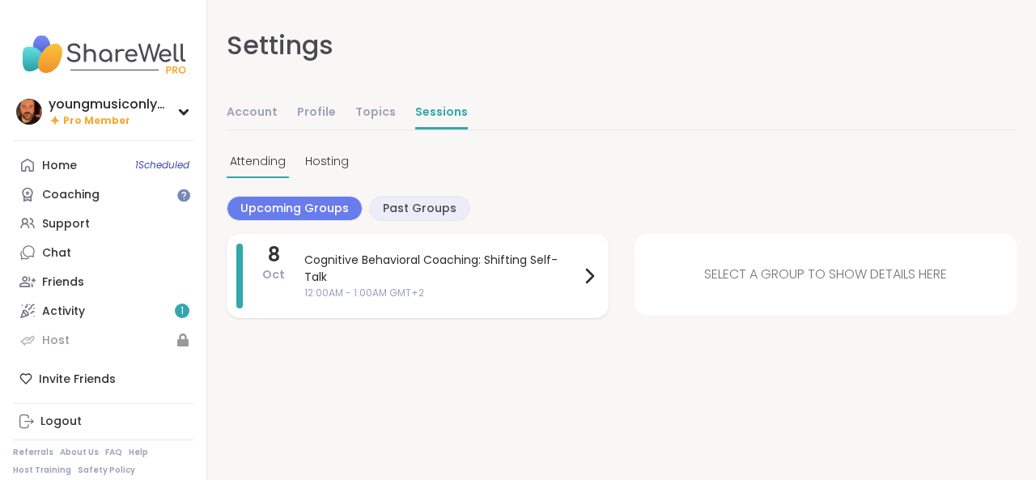
click at [405, 267] on span "Cognitive Behavioral Coaching: Shifting Self-Talk" at bounding box center [441, 269] width 275 height 34
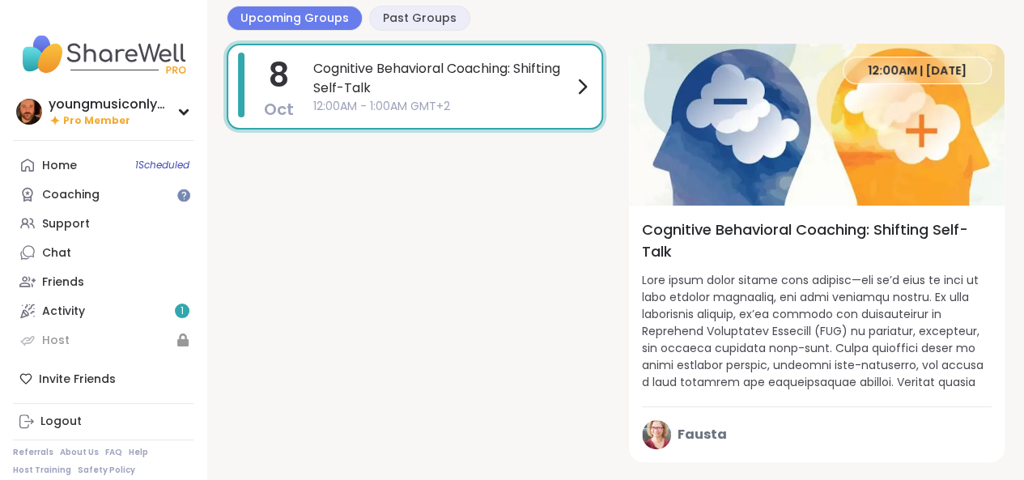
click at [656, 435] on img at bounding box center [656, 434] width 29 height 29
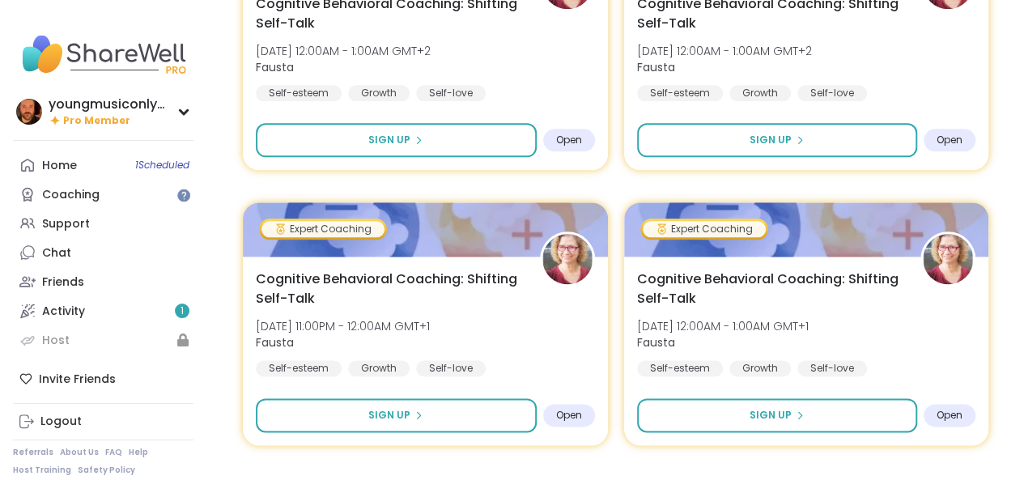
scroll to position [702, 0]
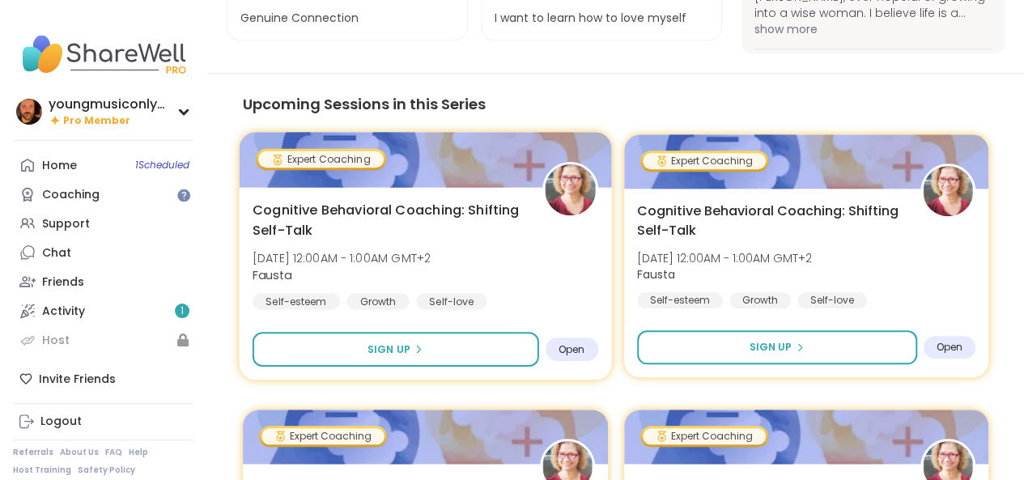
click at [461, 208] on span "Cognitive Behavioral Coaching: Shifting Self-Talk" at bounding box center [387, 220] width 271 height 40
type textarea "*"
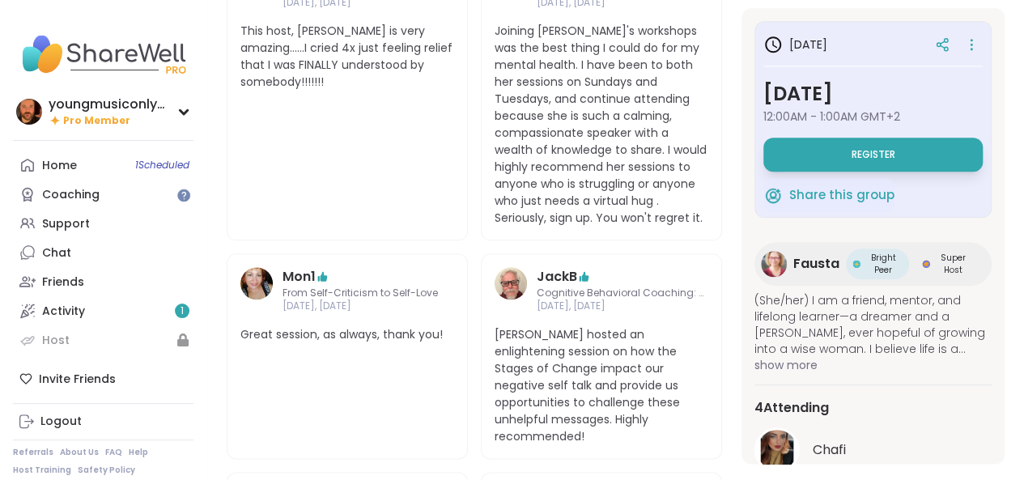
scroll to position [895, 0]
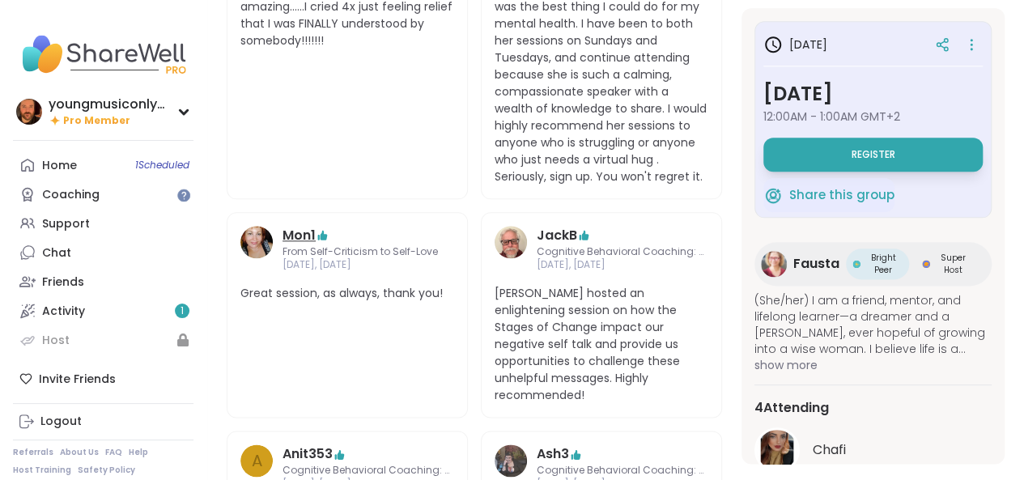
click at [288, 226] on link "Mon1" at bounding box center [298, 235] width 33 height 19
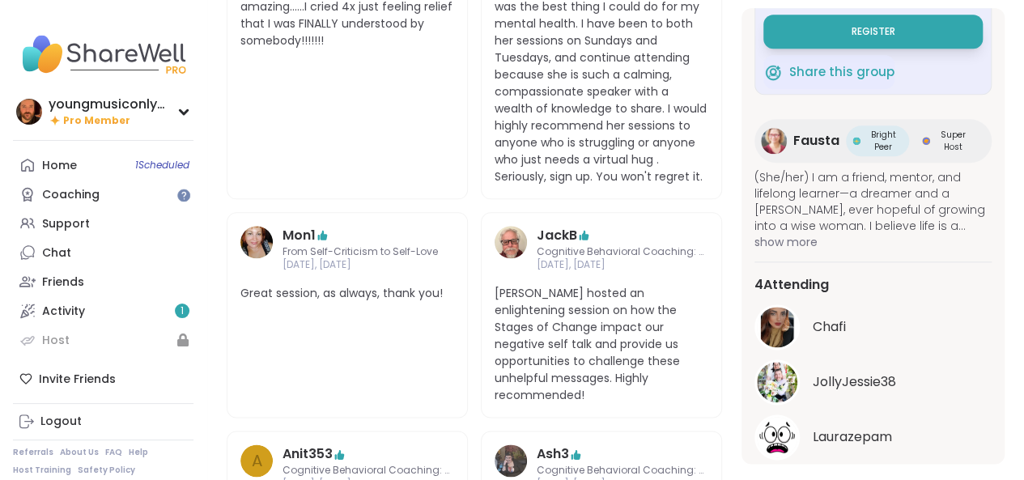
scroll to position [198, 0]
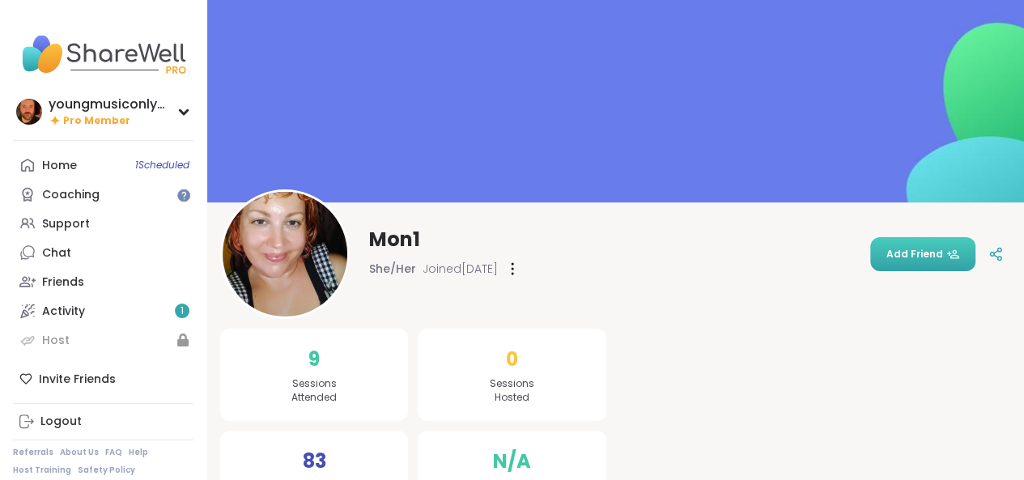
click at [909, 256] on span "Add Friend" at bounding box center [922, 254] width 73 height 15
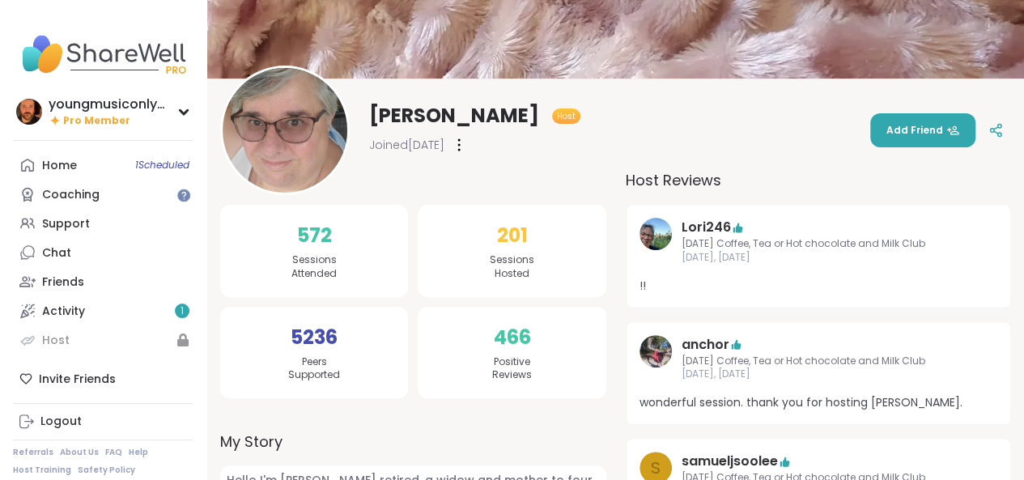
scroll to position [123, 0]
click at [894, 125] on span "Add Friend" at bounding box center [922, 131] width 73 height 15
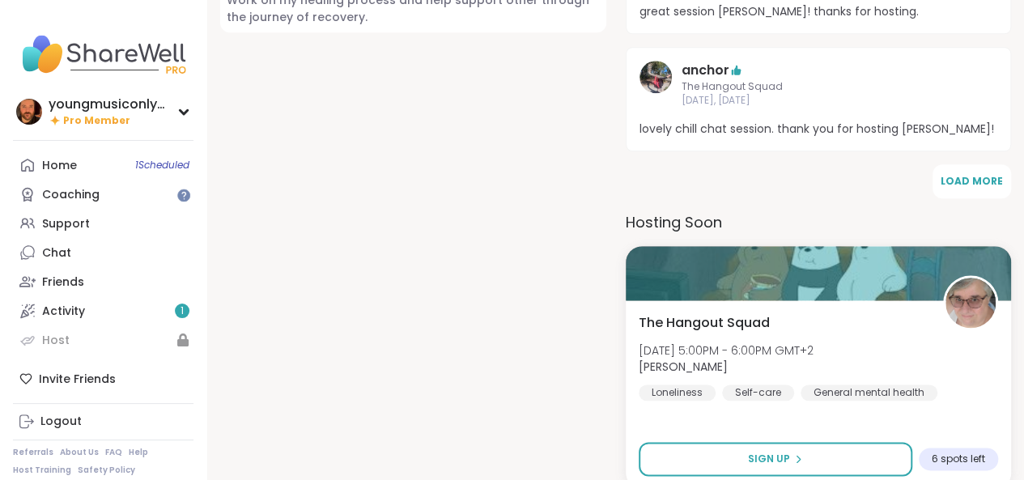
scroll to position [901, 0]
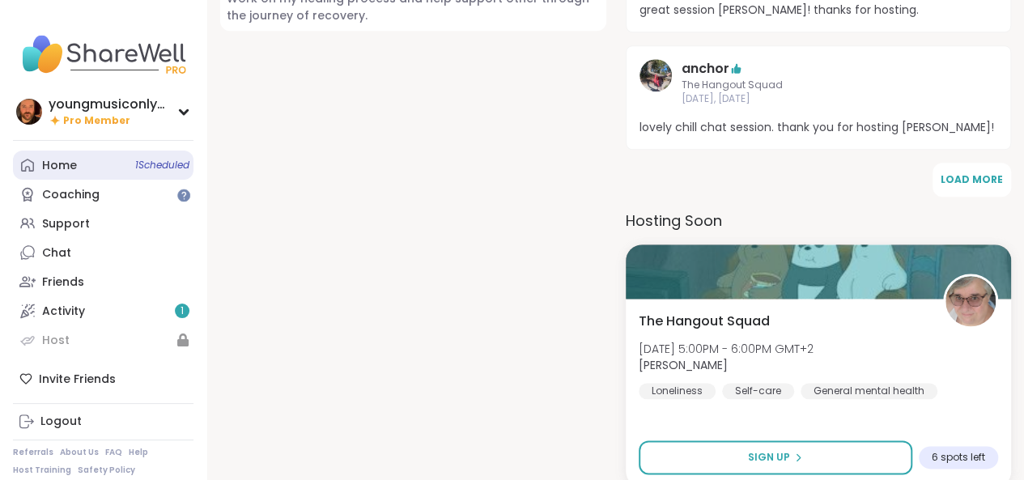
click at [94, 174] on link "Home 1 Scheduled" at bounding box center [103, 164] width 180 height 29
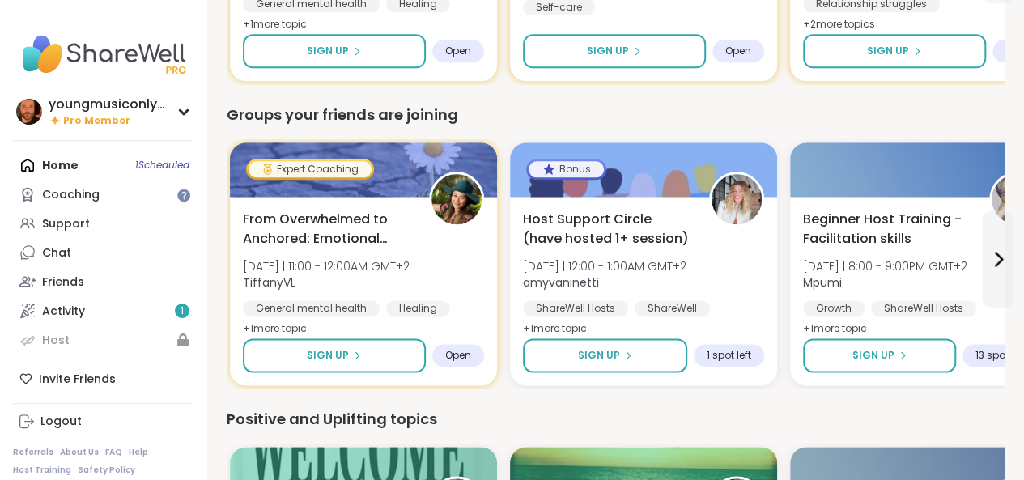
scroll to position [963, 0]
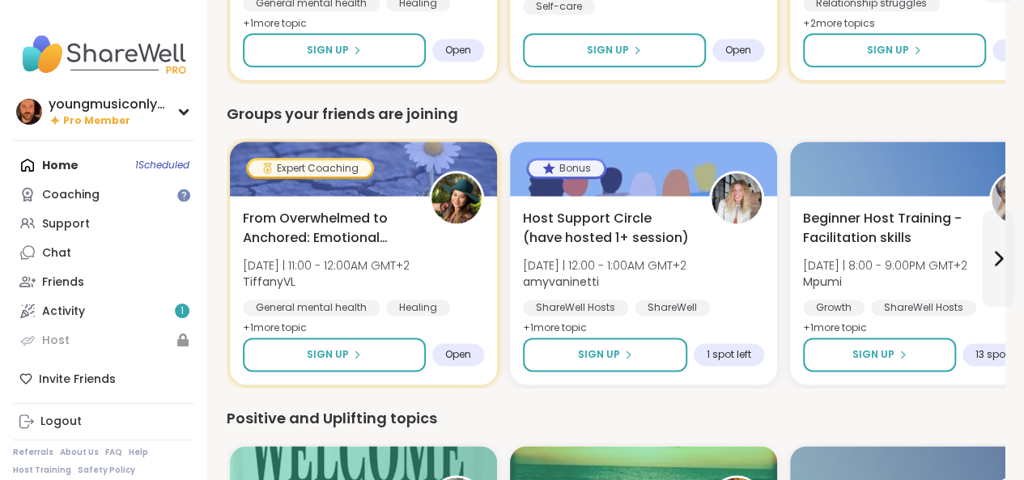
click at [630, 287] on span "amyvaninetti" at bounding box center [604, 281] width 163 height 16
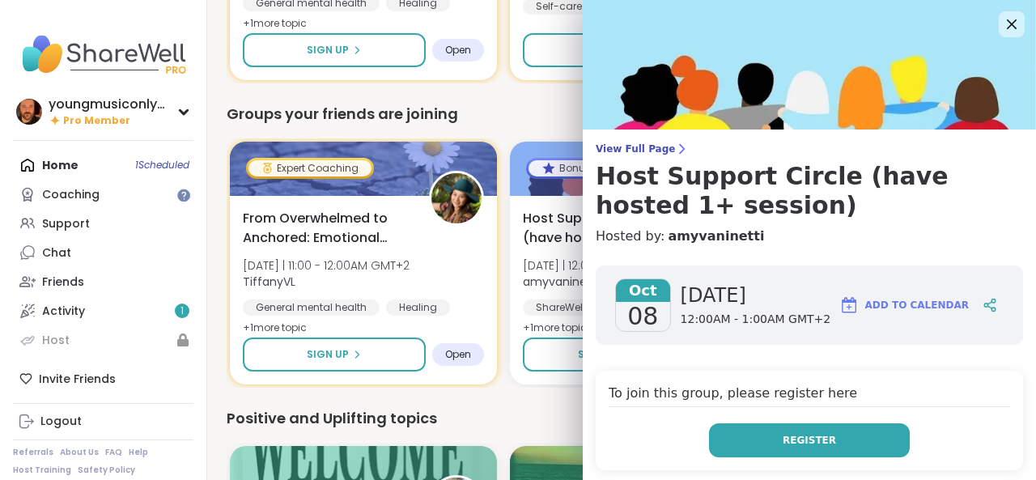
click at [757, 438] on button "Register" at bounding box center [809, 440] width 201 height 34
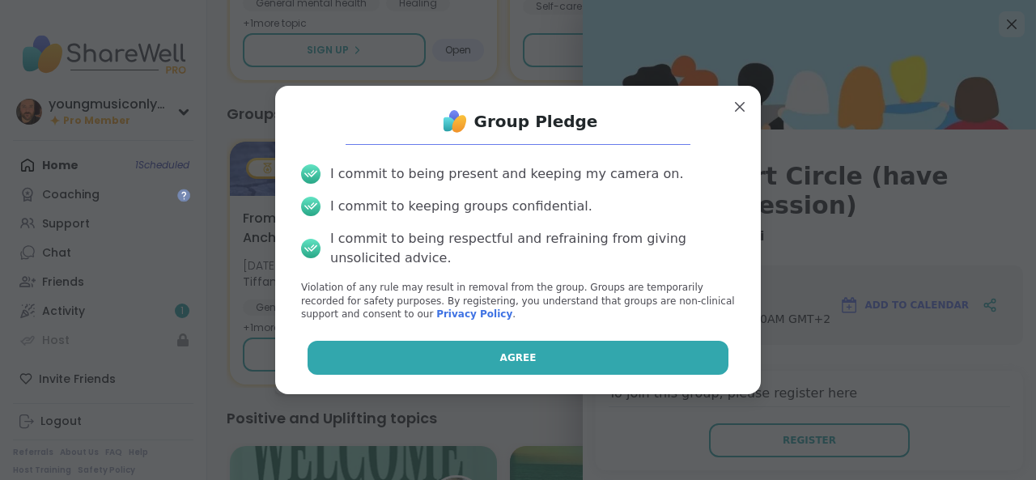
click at [673, 358] on button "Agree" at bounding box center [518, 358] width 422 height 34
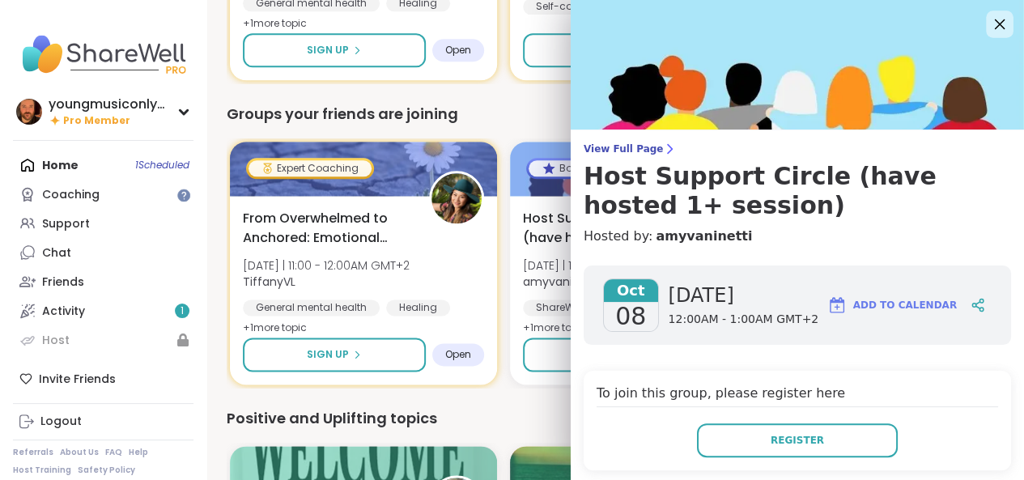
click at [989, 28] on icon at bounding box center [999, 24] width 20 height 20
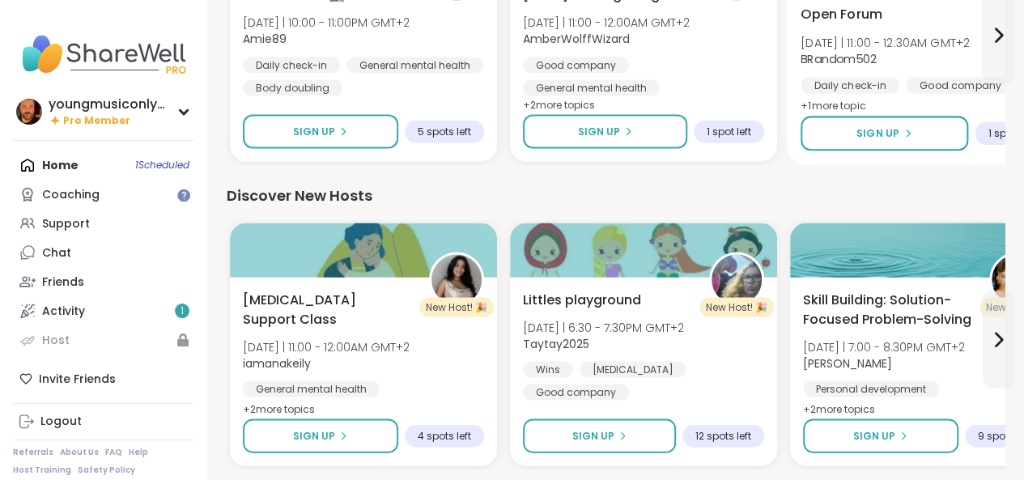
scroll to position [1496, 0]
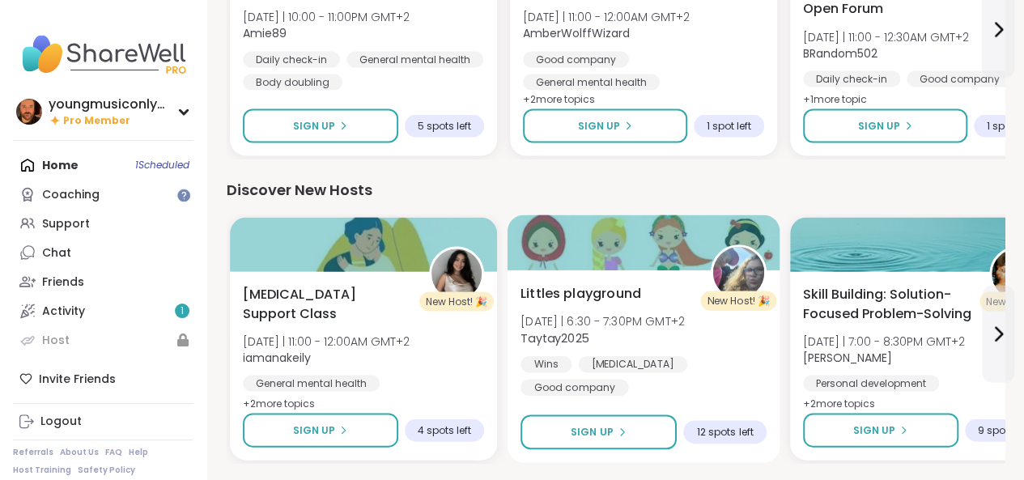
click at [610, 299] on span "Littles playground" at bounding box center [580, 292] width 121 height 19
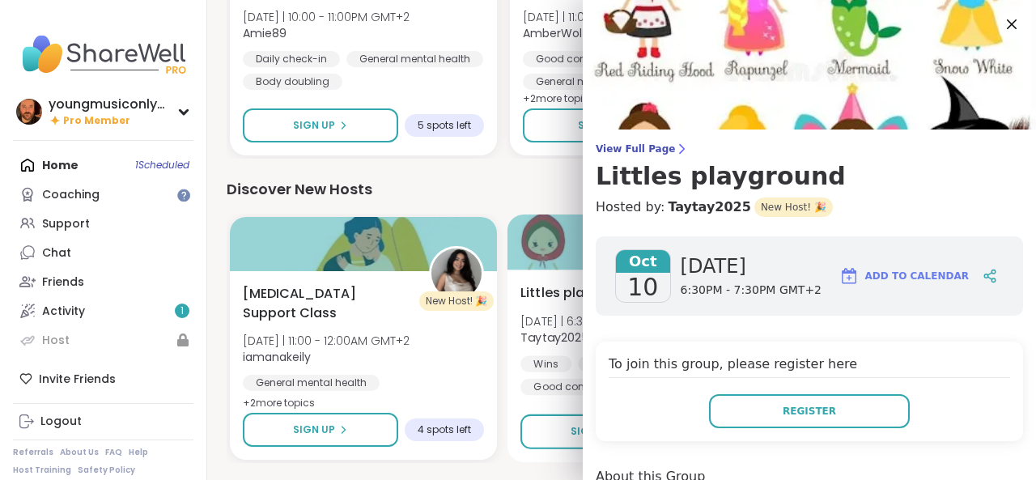
click at [615, 299] on div "Oct 10" at bounding box center [643, 275] width 56 height 53
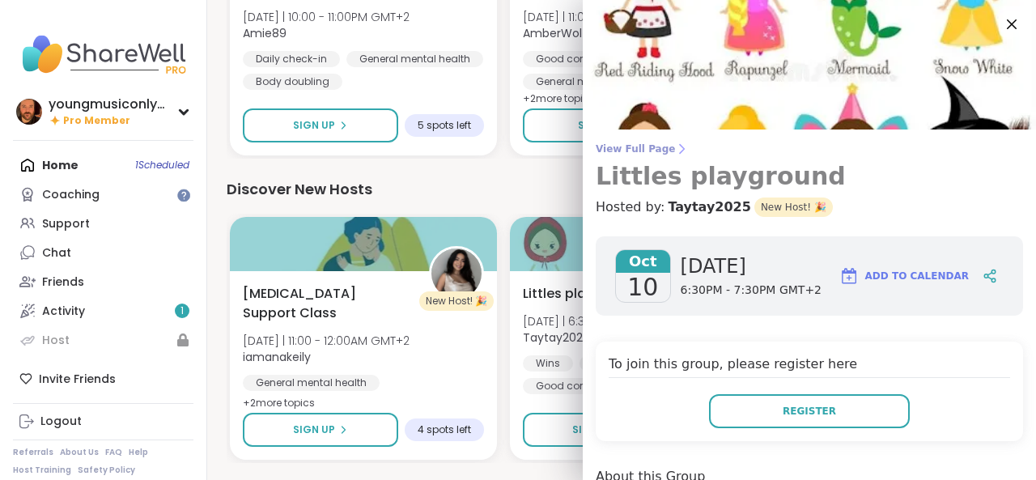
click at [662, 185] on h3 "Littles playground" at bounding box center [809, 176] width 427 height 29
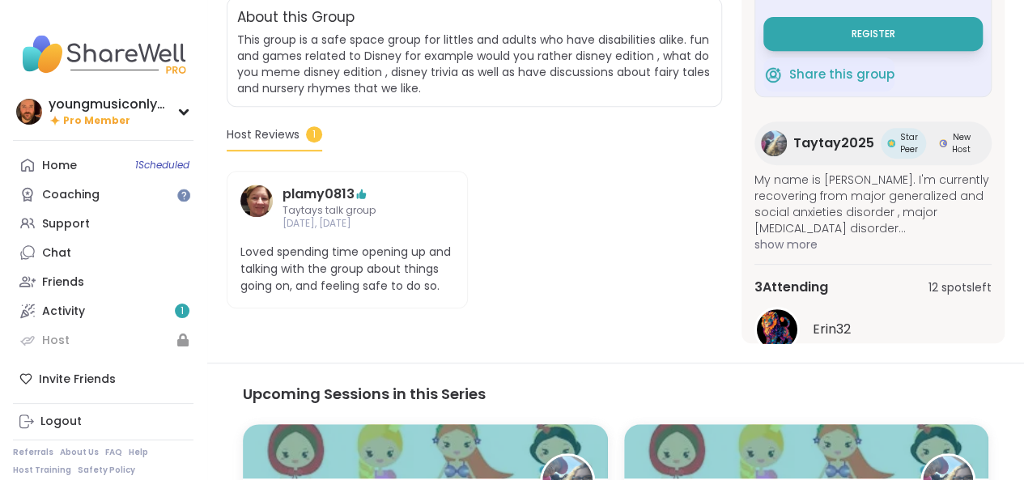
scroll to position [342, 0]
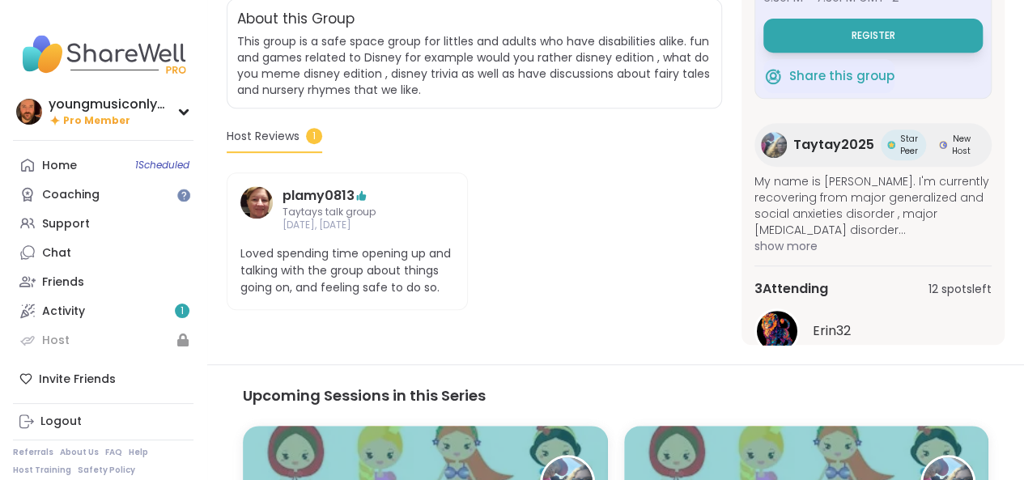
click at [252, 208] on img at bounding box center [256, 202] width 32 height 32
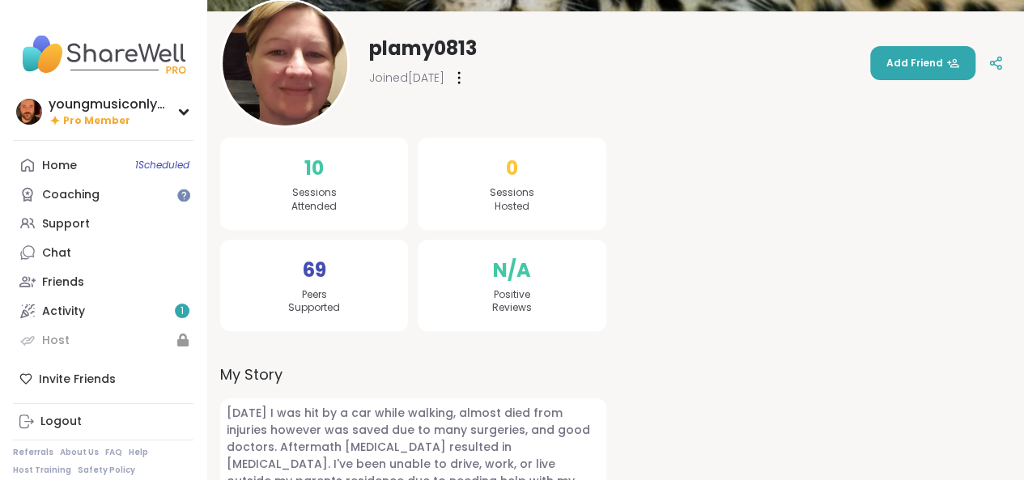
scroll to position [193, 0]
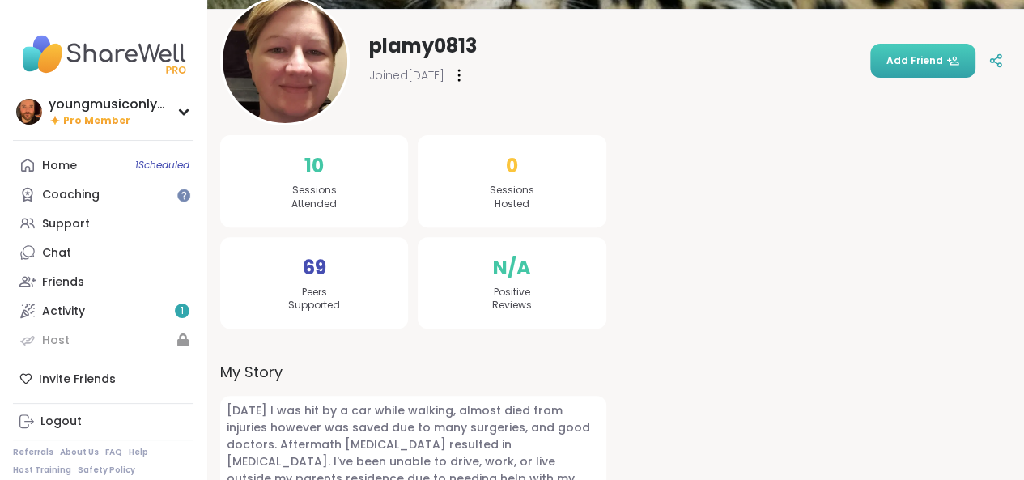
click at [908, 67] on span "Add Friend" at bounding box center [922, 60] width 73 height 15
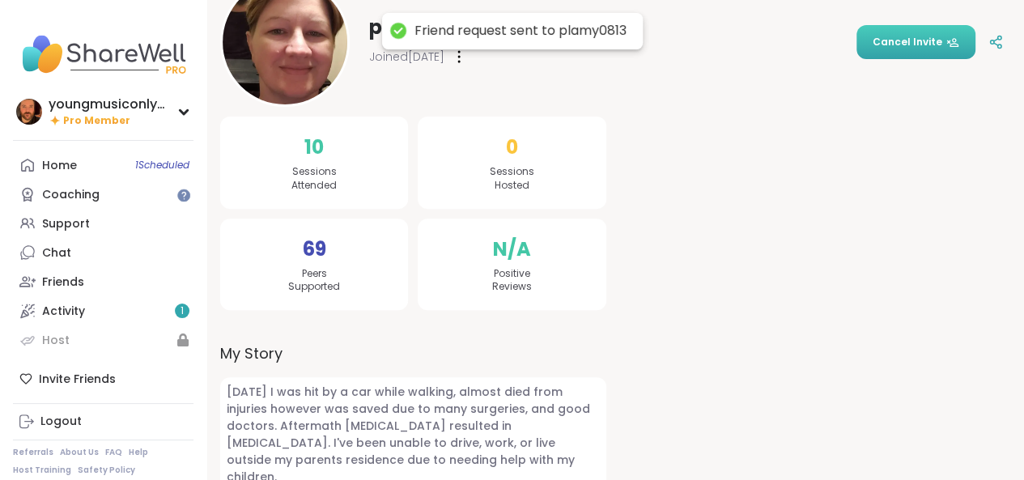
scroll to position [217, 0]
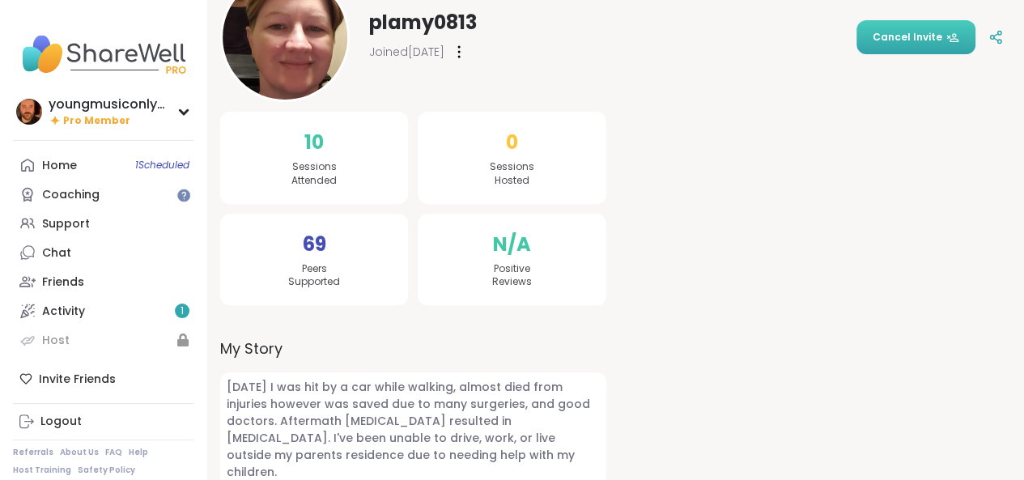
click at [467, 48] on div at bounding box center [459, 52] width 16 height 26
click at [714, 145] on div at bounding box center [818, 446] width 386 height 741
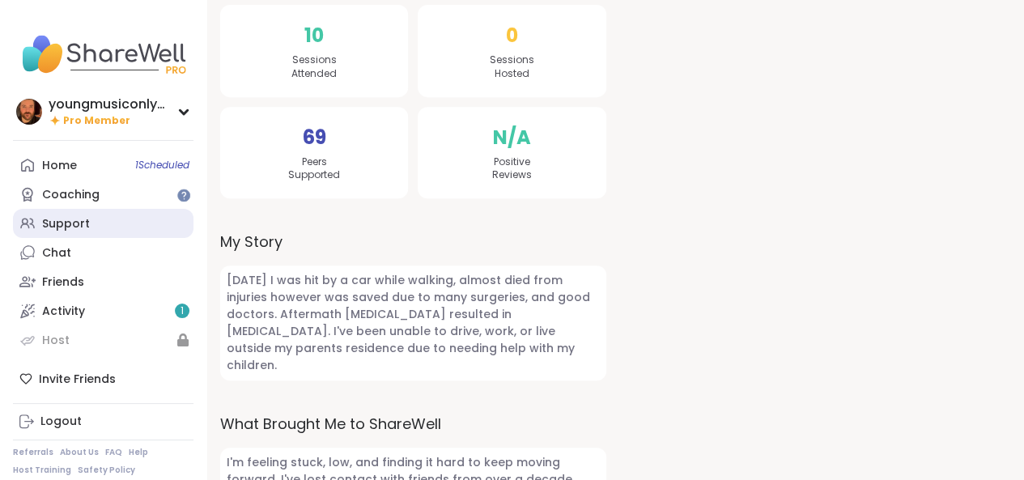
scroll to position [322, 0]
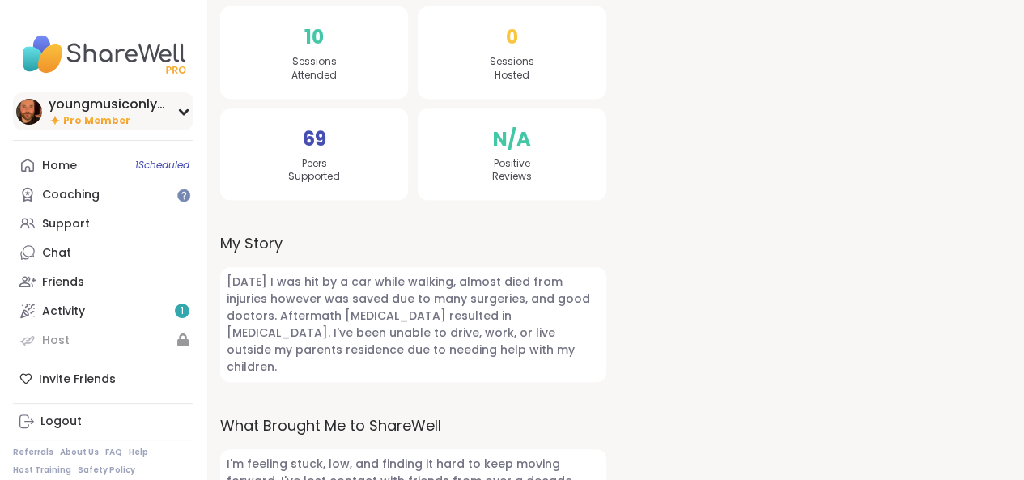
click at [163, 105] on div "youngmusiconlypage" at bounding box center [109, 104] width 121 height 18
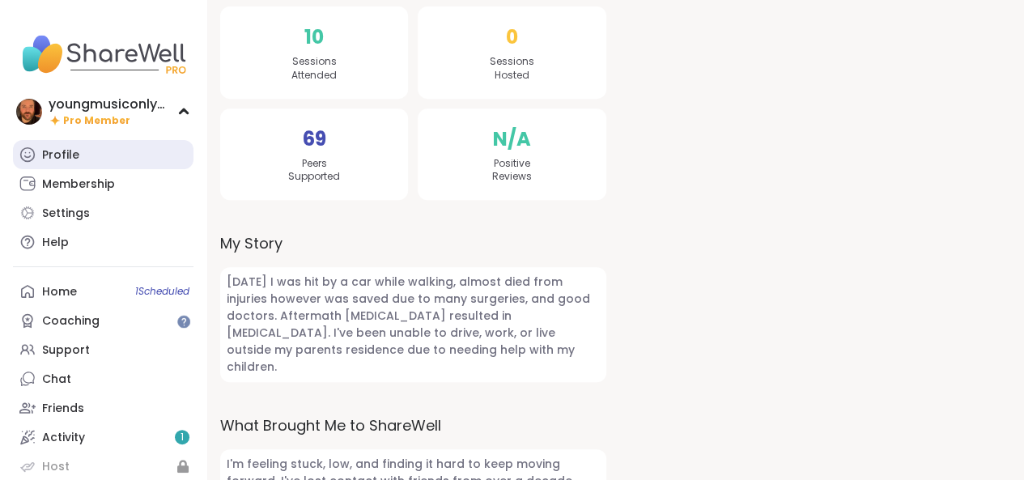
click at [84, 159] on link "Profile" at bounding box center [103, 154] width 180 height 29
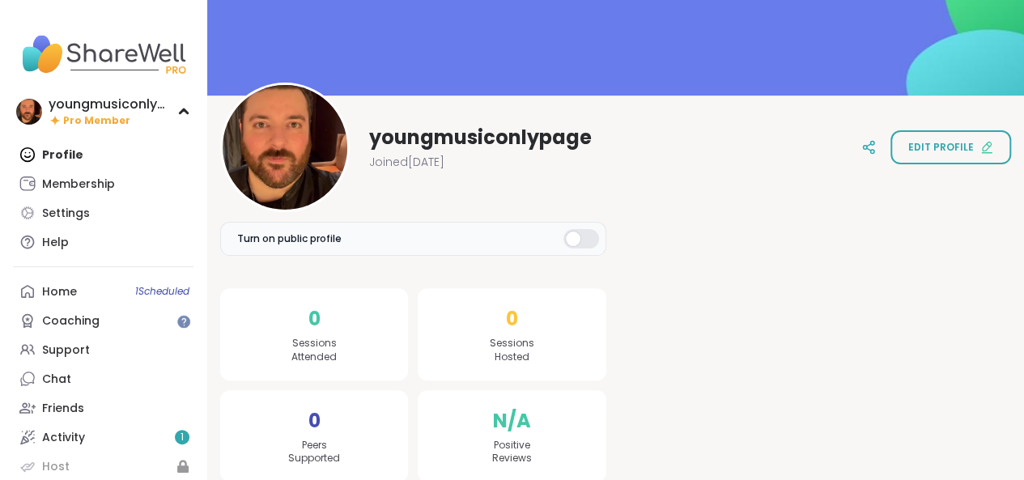
scroll to position [124, 0]
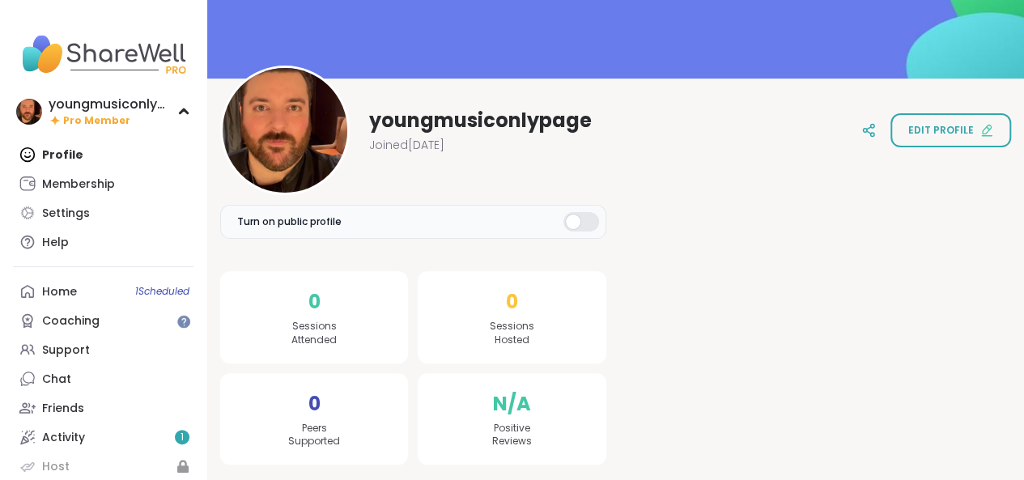
click at [398, 303] on div "0 Sessions Attended" at bounding box center [314, 317] width 188 height 92
click at [312, 301] on span "0" at bounding box center [314, 301] width 12 height 29
click at [516, 329] on span "Sessions Hosted" at bounding box center [512, 334] width 45 height 28
click at [68, 219] on div "Settings" at bounding box center [66, 214] width 48 height 16
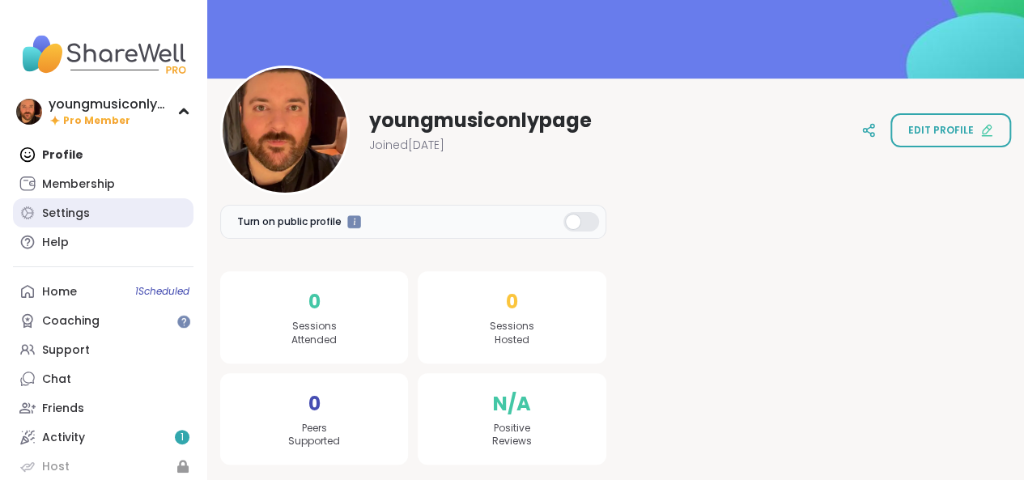
select select "**"
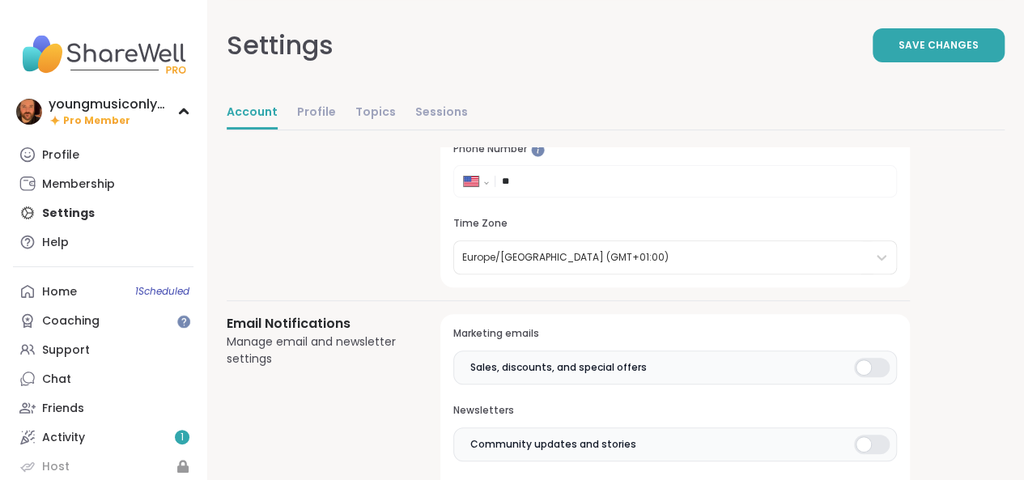
scroll to position [210, 0]
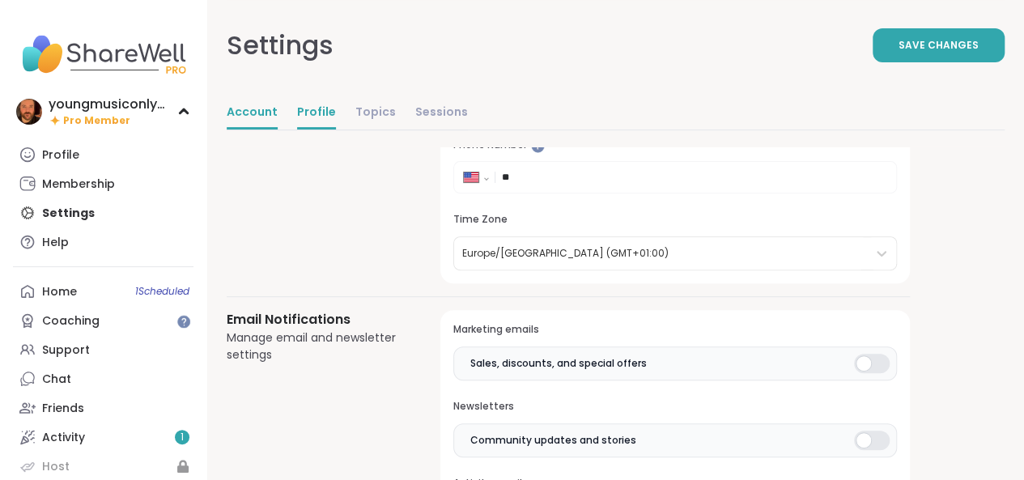
click at [308, 110] on link "Profile" at bounding box center [316, 113] width 39 height 32
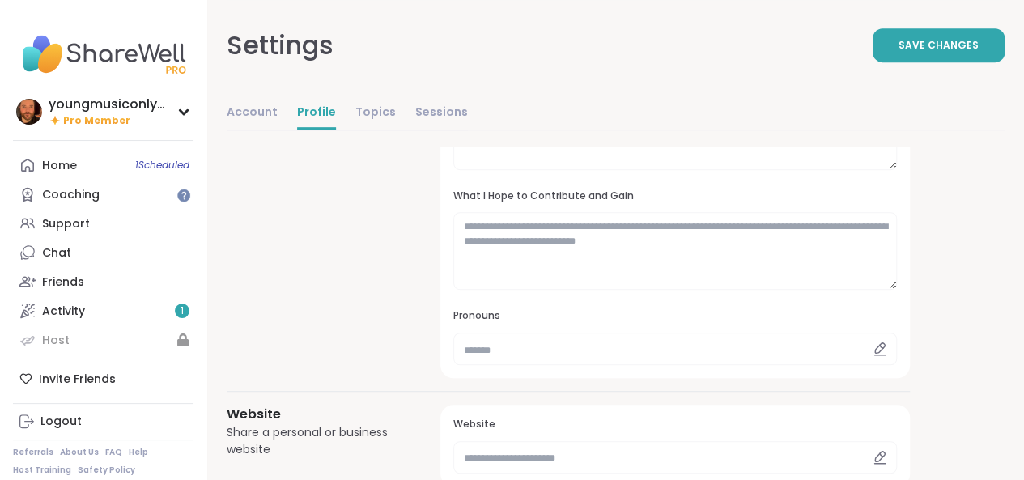
scroll to position [372, 0]
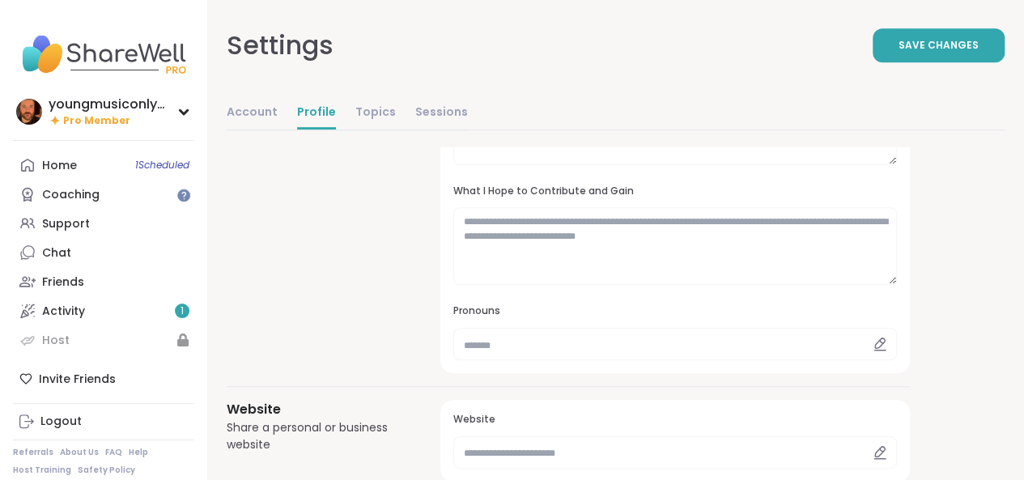
click at [880, 350] on icon at bounding box center [879, 350] width 11 height 0
click at [877, 342] on icon at bounding box center [879, 344] width 15 height 15
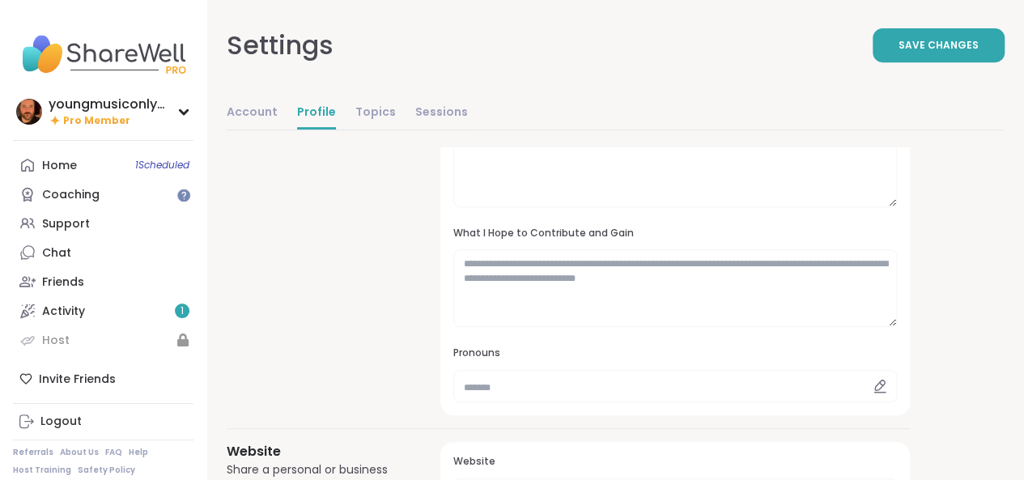
scroll to position [337, 0]
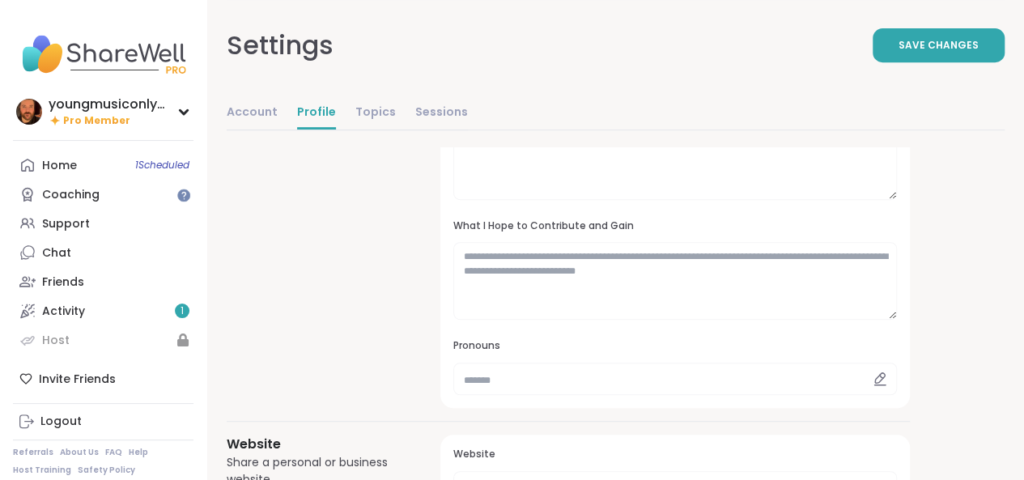
click at [879, 376] on icon at bounding box center [879, 378] width 15 height 15
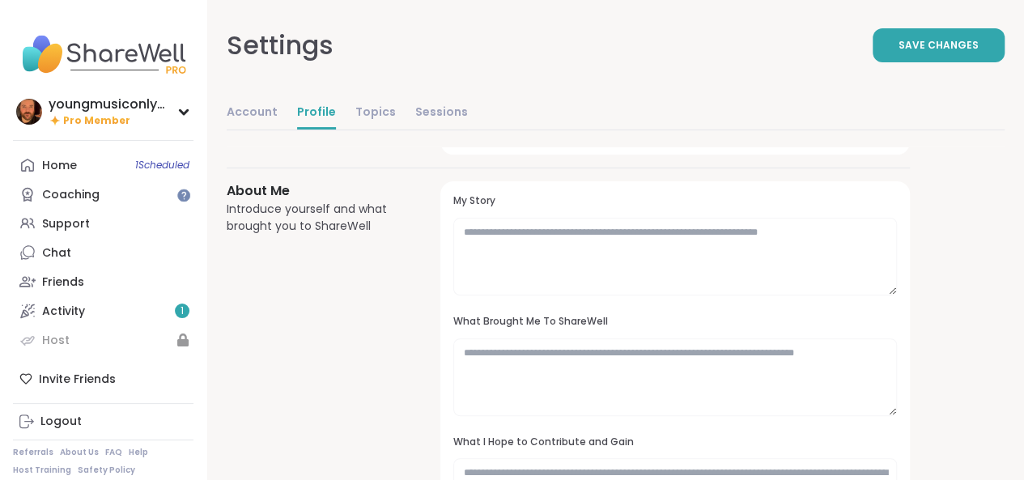
scroll to position [95, 0]
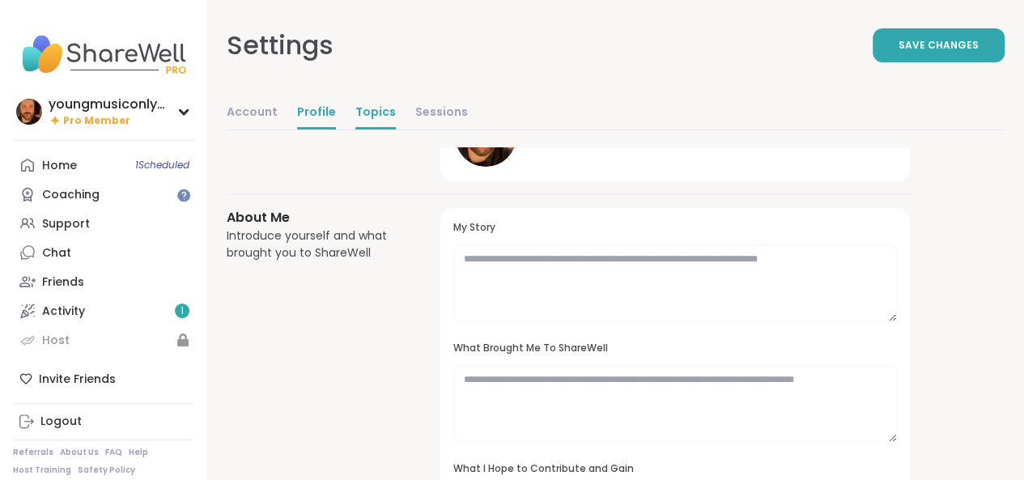
click at [362, 110] on link "Topics" at bounding box center [375, 113] width 40 height 32
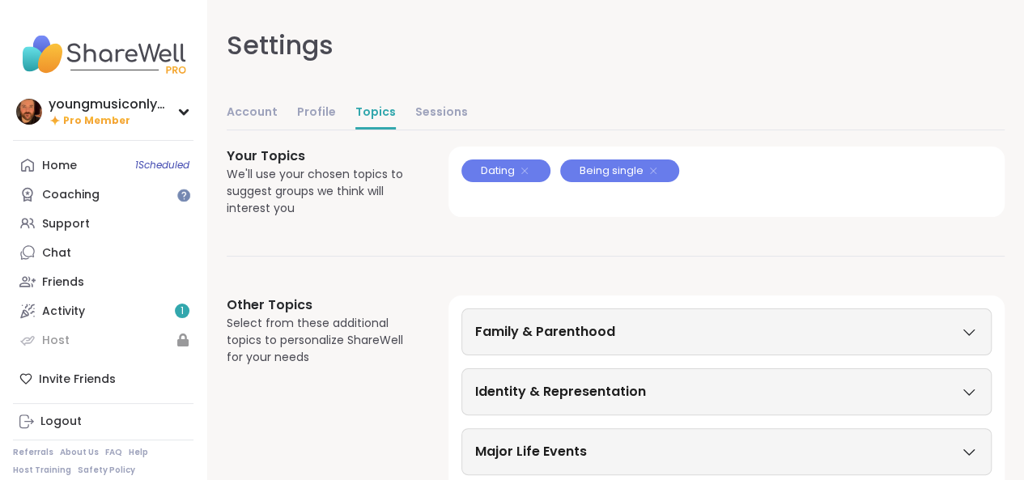
click at [362, 110] on link "Topics" at bounding box center [375, 113] width 40 height 32
click at [587, 329] on h3 "Family & Parenthood" at bounding box center [545, 331] width 140 height 19
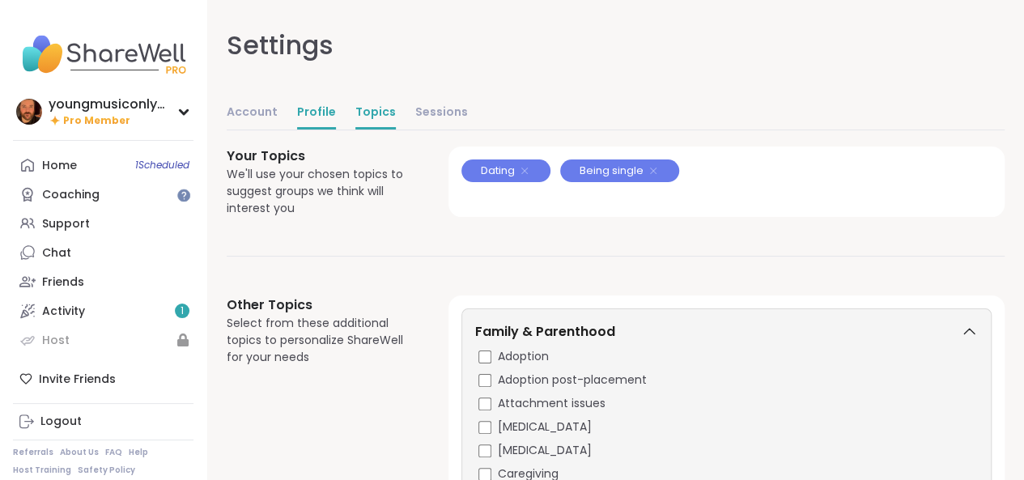
drag, startPoint x: 430, startPoint y: 314, endPoint x: 326, endPoint y: 118, distance: 221.9
click at [326, 118] on link "Profile" at bounding box center [316, 113] width 39 height 32
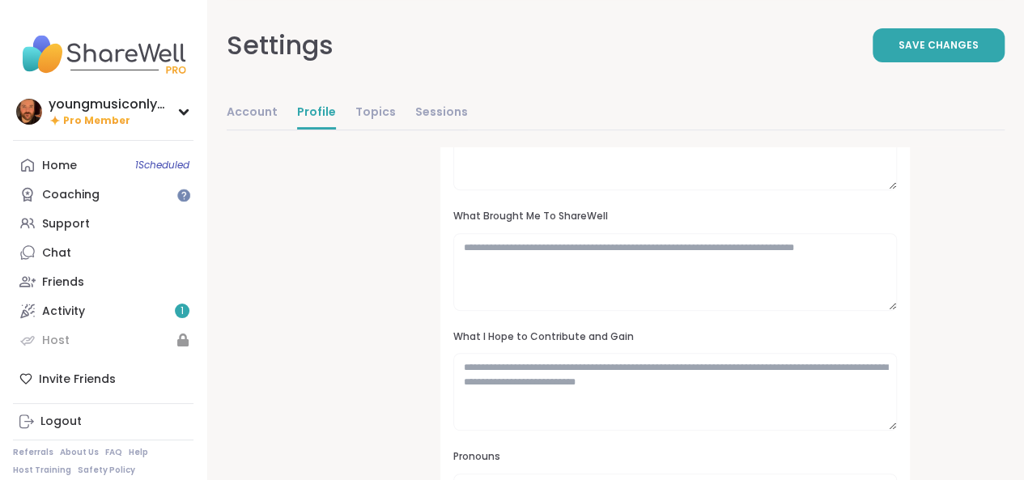
scroll to position [248, 0]
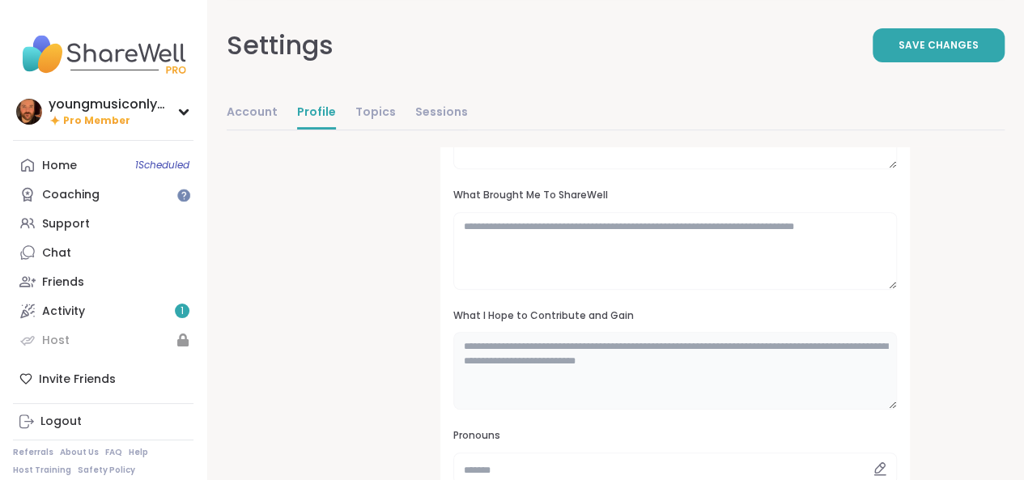
click at [498, 353] on textarea at bounding box center [674, 371] width 443 height 78
type textarea "**********"
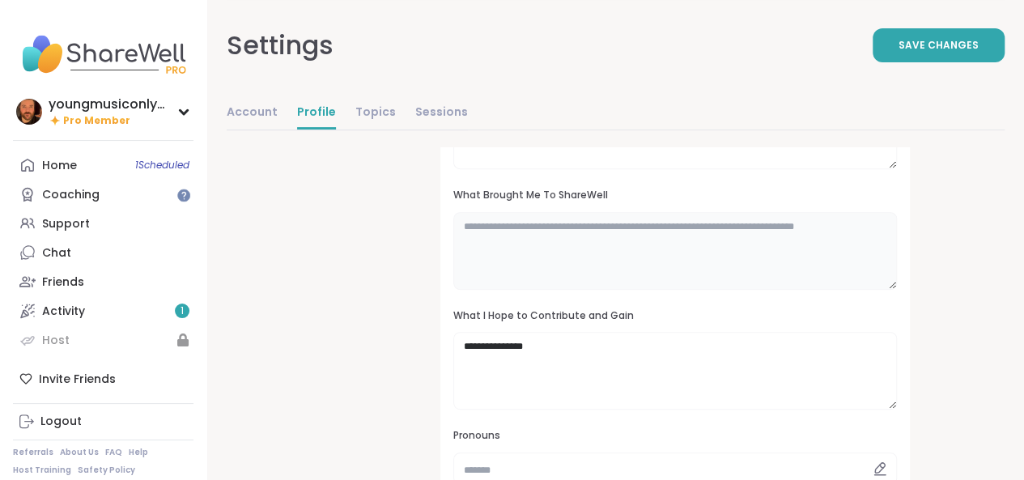
click at [568, 218] on textarea at bounding box center [674, 251] width 443 height 78
click at [662, 223] on textarea "**********" at bounding box center [674, 251] width 443 height 78
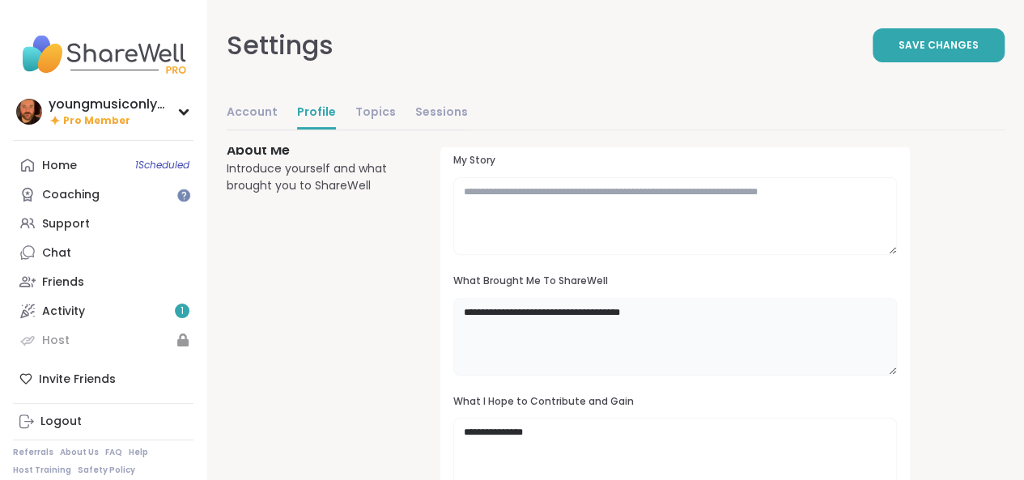
scroll to position [154, 0]
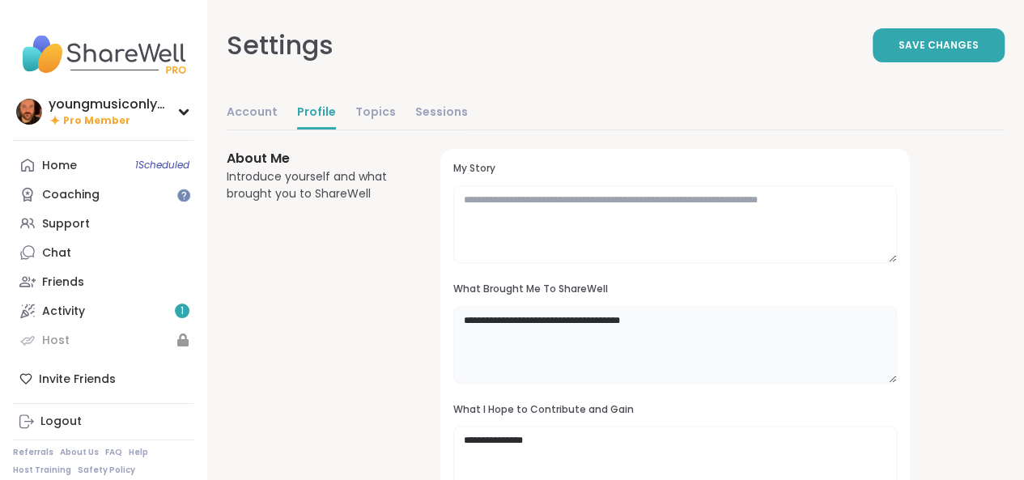
type textarea "**********"
click at [545, 201] on textarea at bounding box center [674, 224] width 443 height 78
paste textarea "**********"
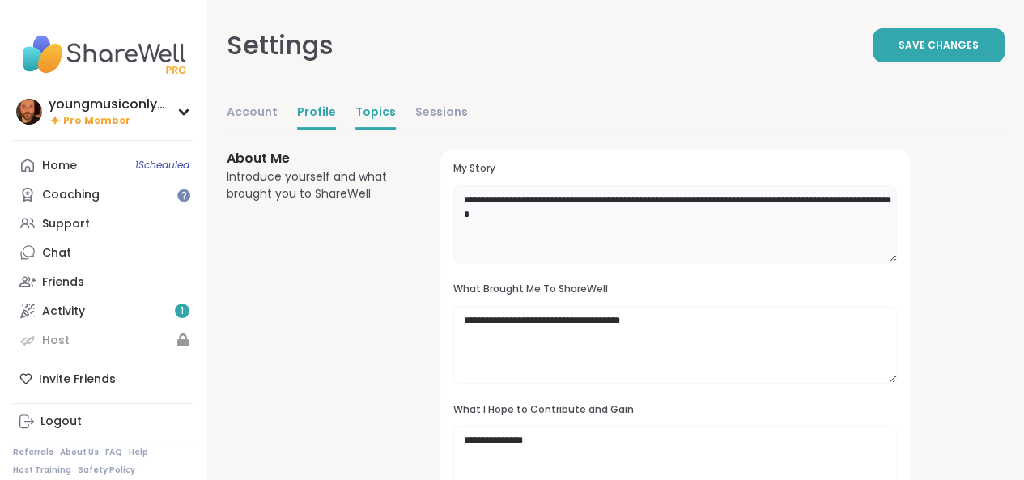
type textarea "**********"
click at [375, 123] on link "Topics" at bounding box center [375, 113] width 40 height 32
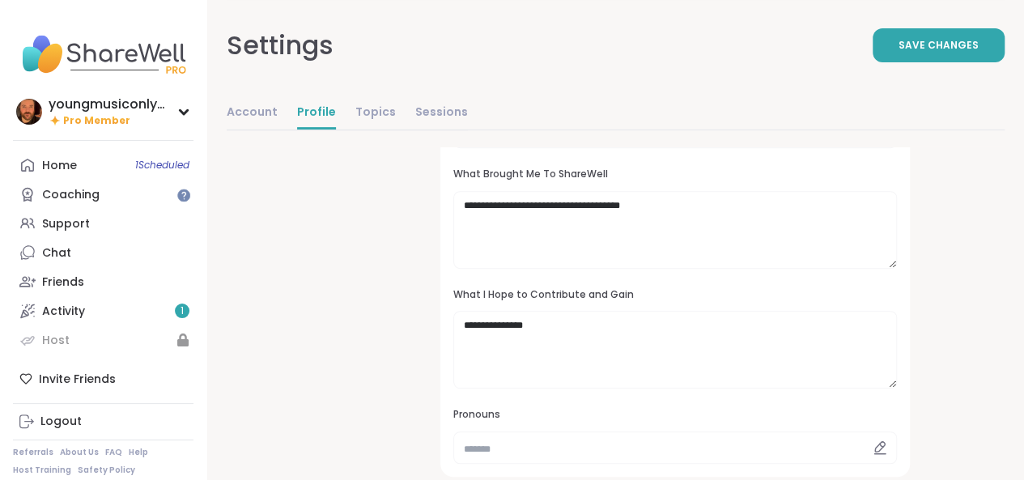
scroll to position [270, 0]
click at [931, 54] on button "Save Changes" at bounding box center [938, 45] width 132 height 34
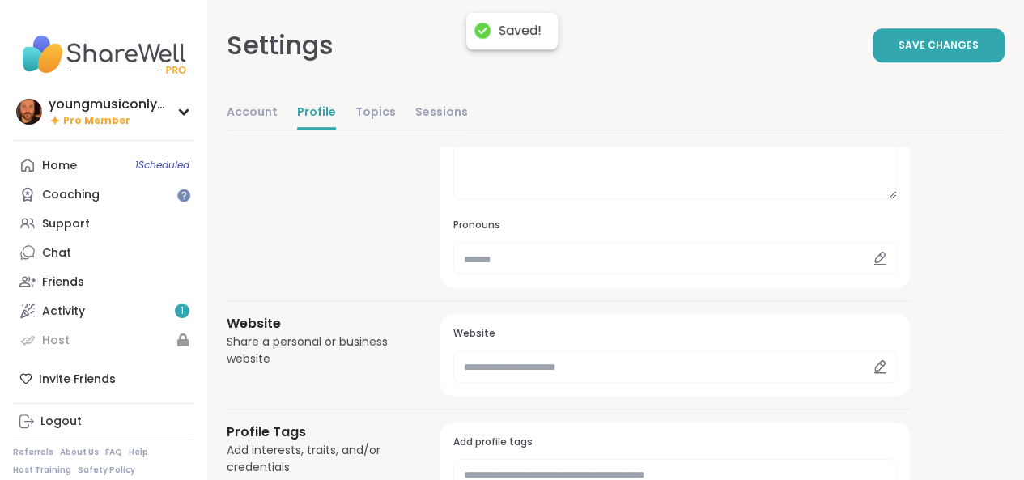
scroll to position [475, 0]
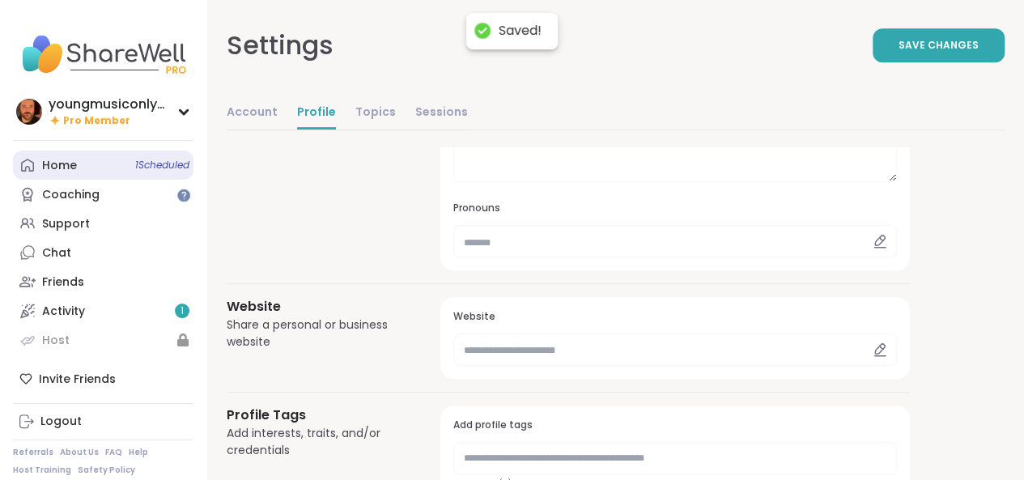
click at [83, 151] on link "Home 1 Scheduled" at bounding box center [103, 164] width 180 height 29
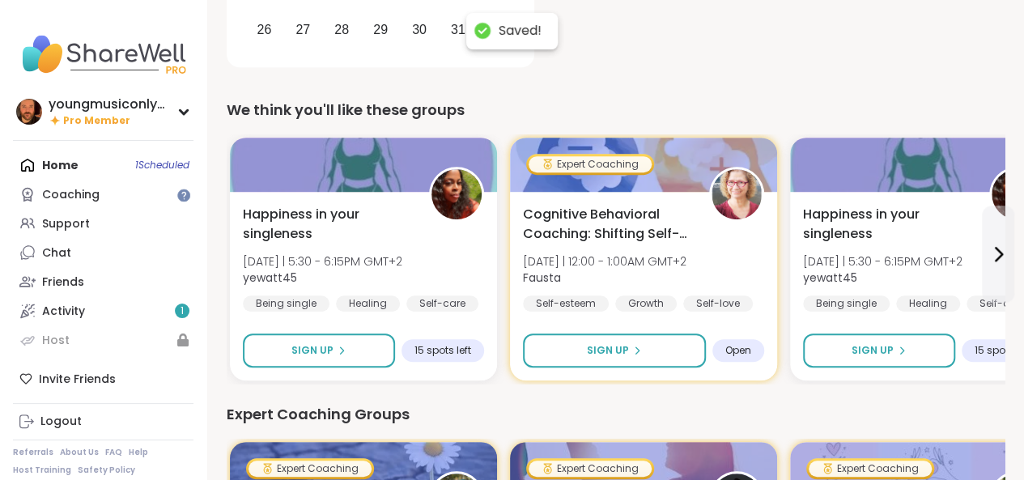
scroll to position [360, 0]
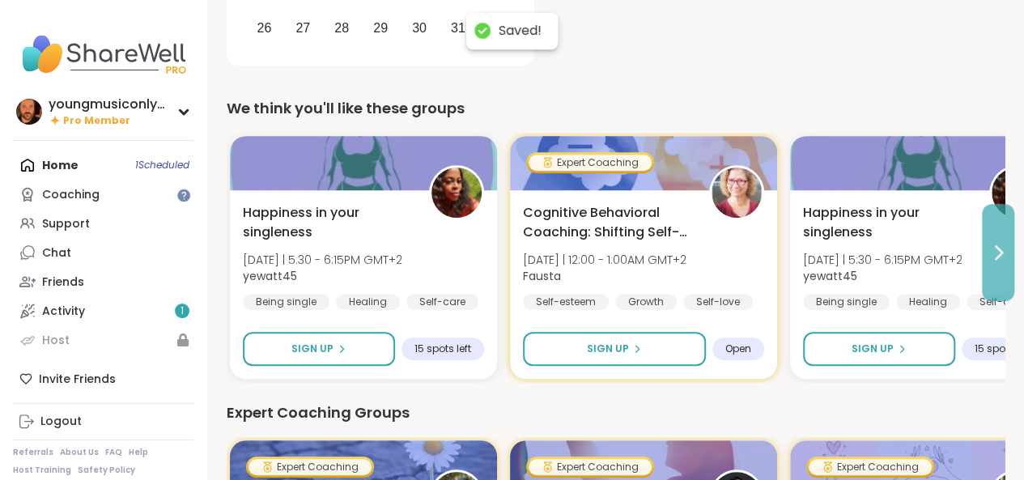
click at [995, 258] on icon at bounding box center [998, 252] width 6 height 13
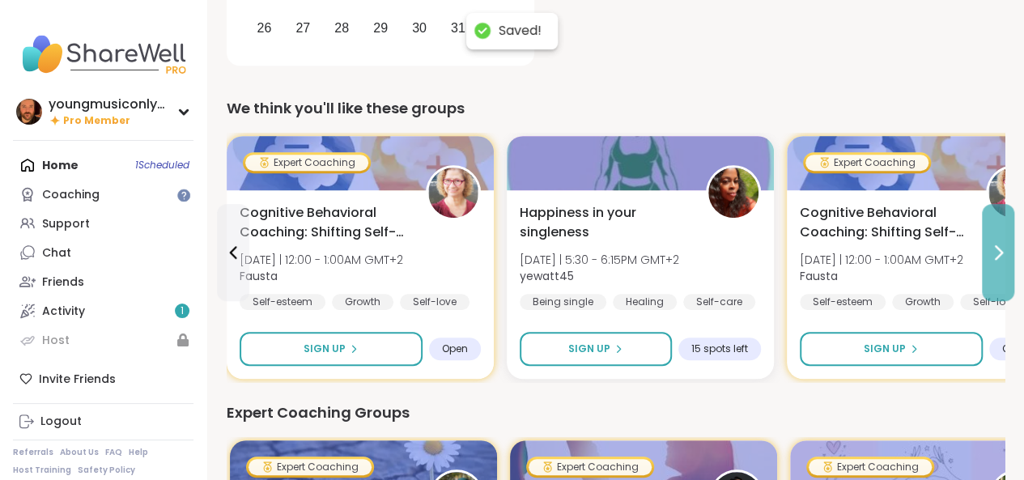
click at [995, 258] on icon at bounding box center [998, 252] width 6 height 13
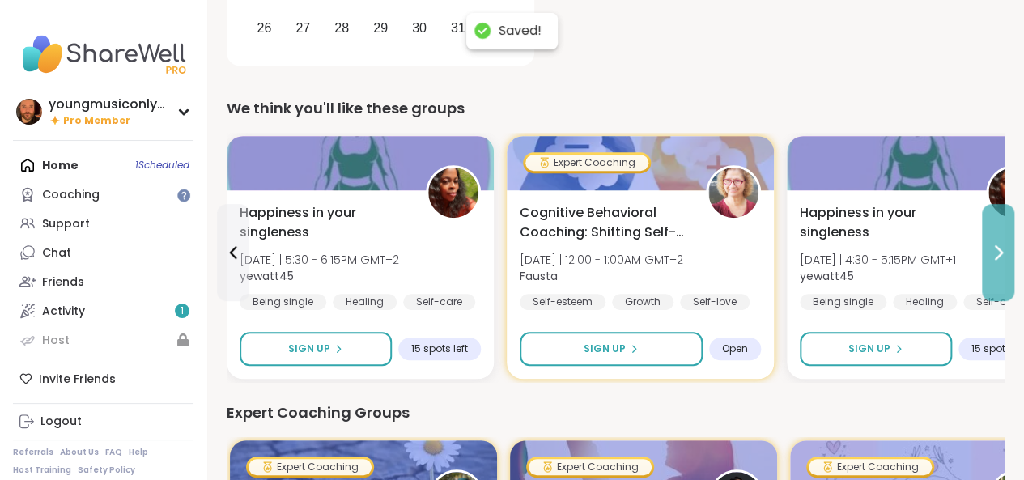
click at [995, 258] on icon at bounding box center [998, 252] width 6 height 13
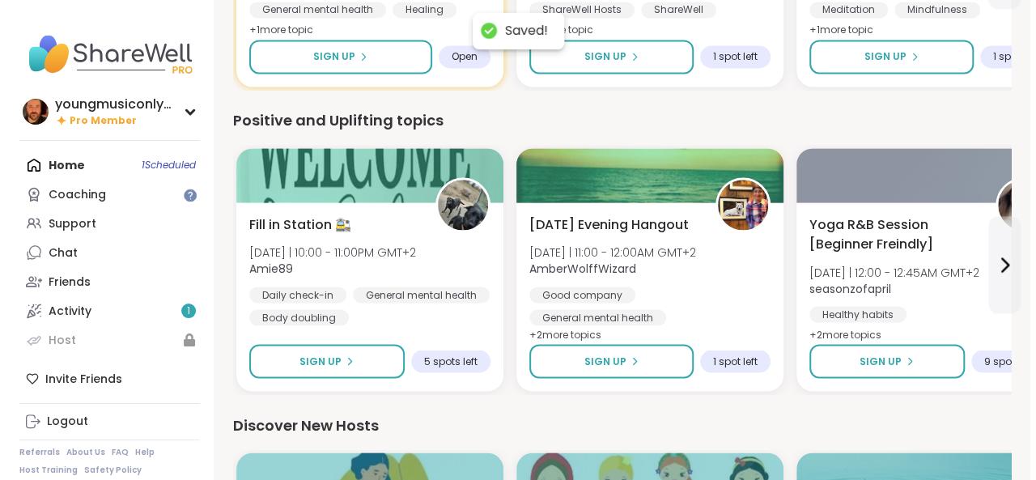
scroll to position [1267, 0]
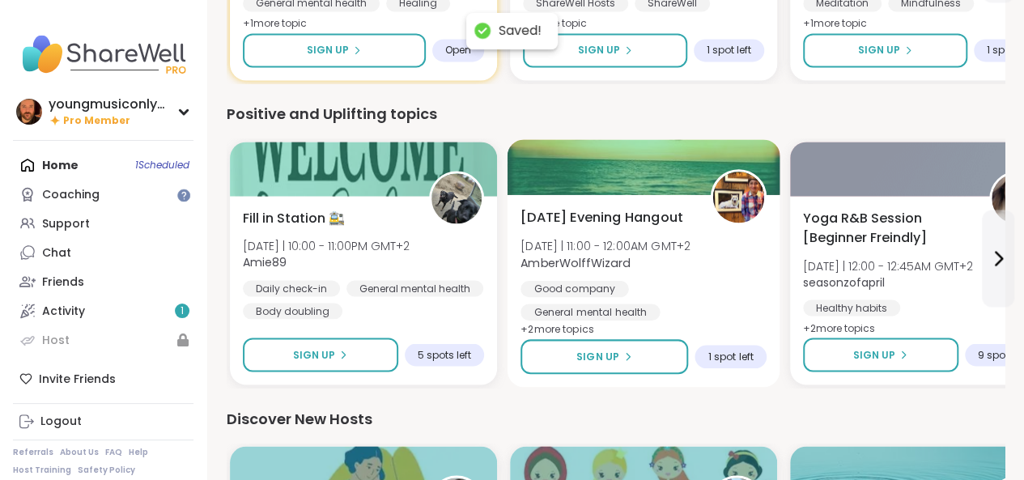
click at [749, 189] on img at bounding box center [738, 197] width 51 height 51
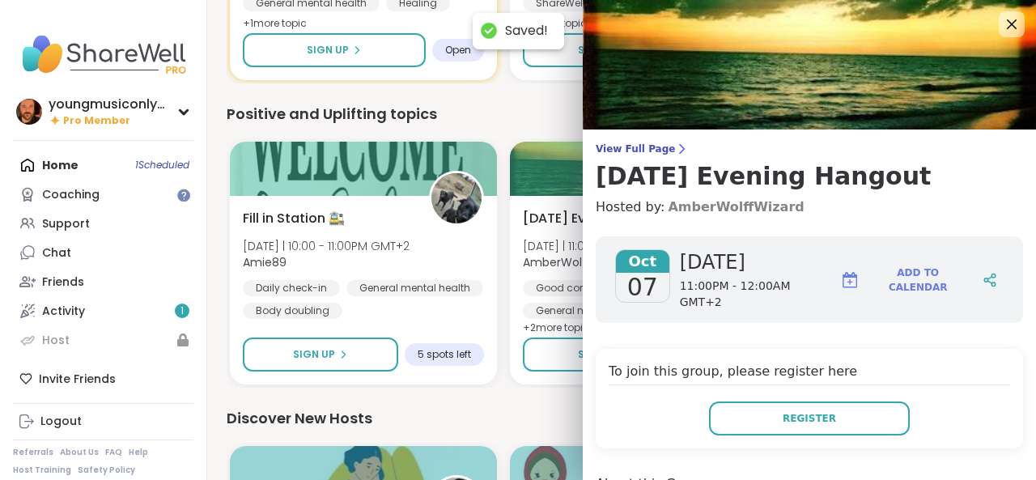
click at [709, 211] on link "AmberWolffWizard" at bounding box center [736, 206] width 136 height 19
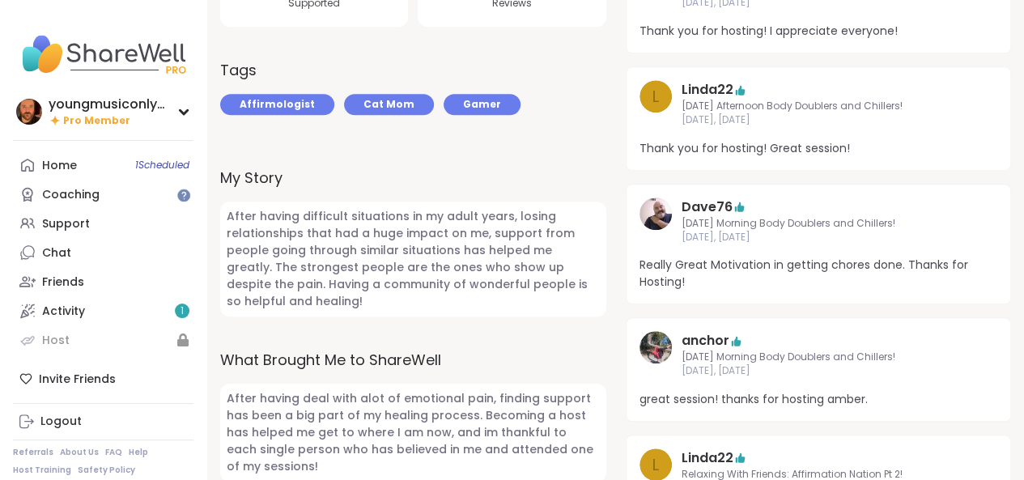
scroll to position [525, 0]
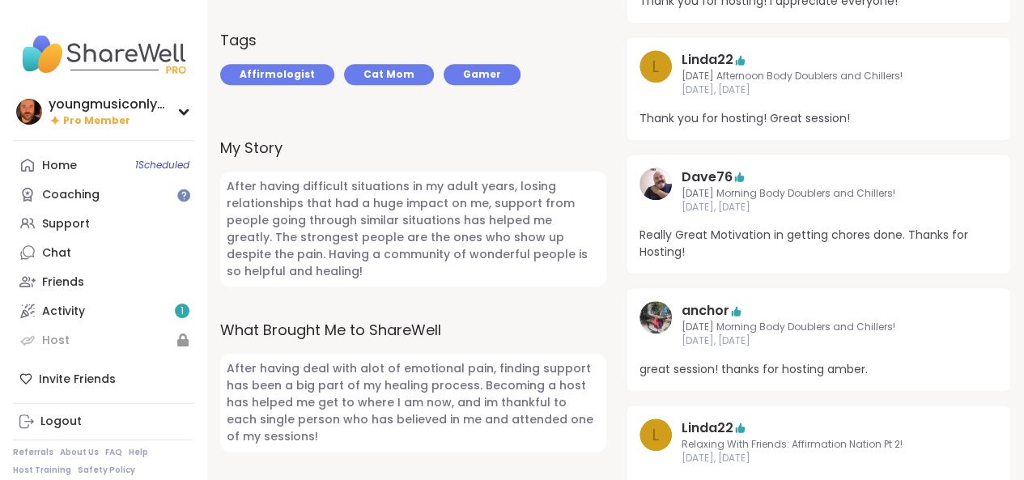
click at [647, 182] on img at bounding box center [655, 183] width 32 height 32
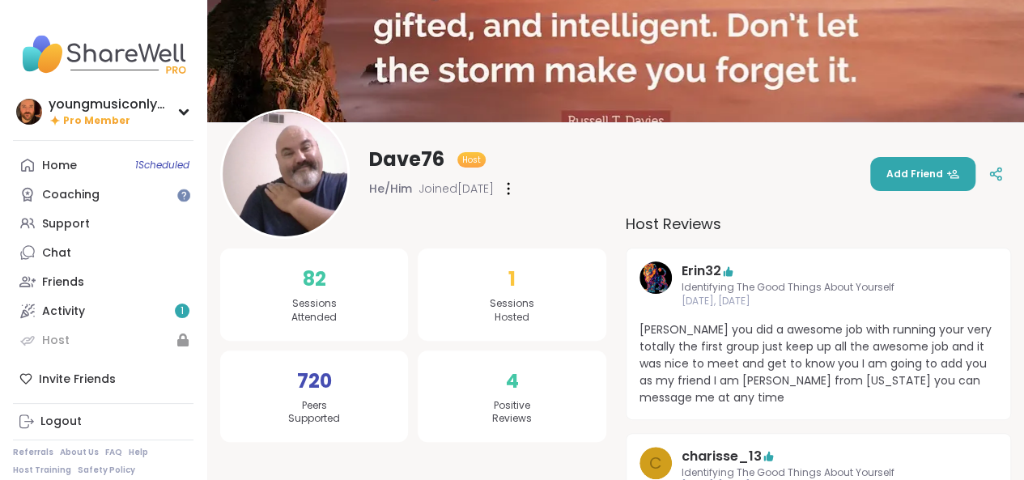
scroll to position [83, 0]
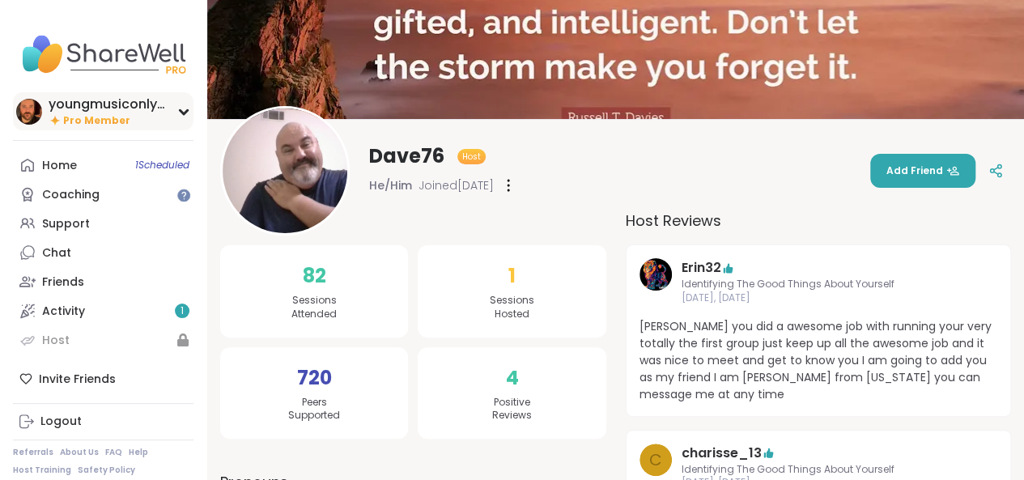
click at [174, 97] on div "youngmusiconlypage Pro Member" at bounding box center [103, 111] width 180 height 38
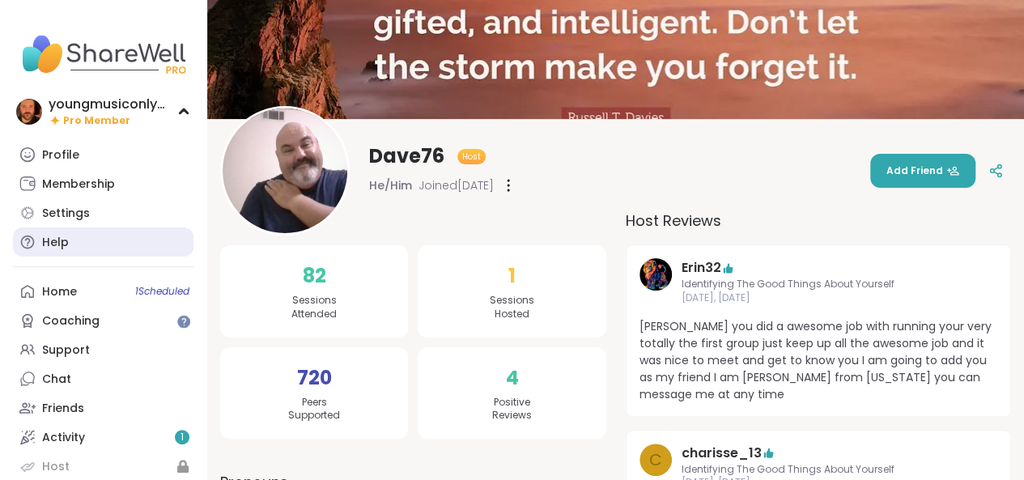
click at [87, 227] on link "Help" at bounding box center [103, 241] width 180 height 29
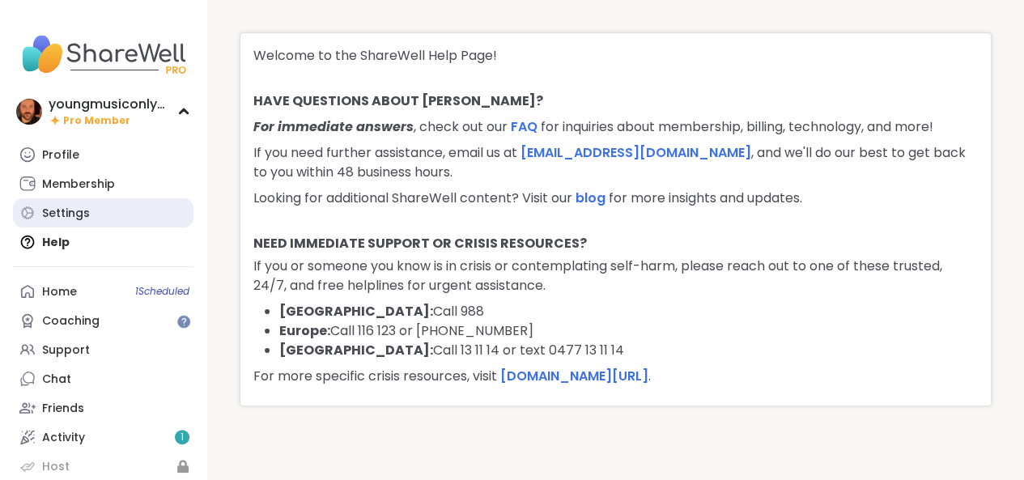
click at [82, 214] on div "Settings" at bounding box center [66, 214] width 48 height 16
select select "**"
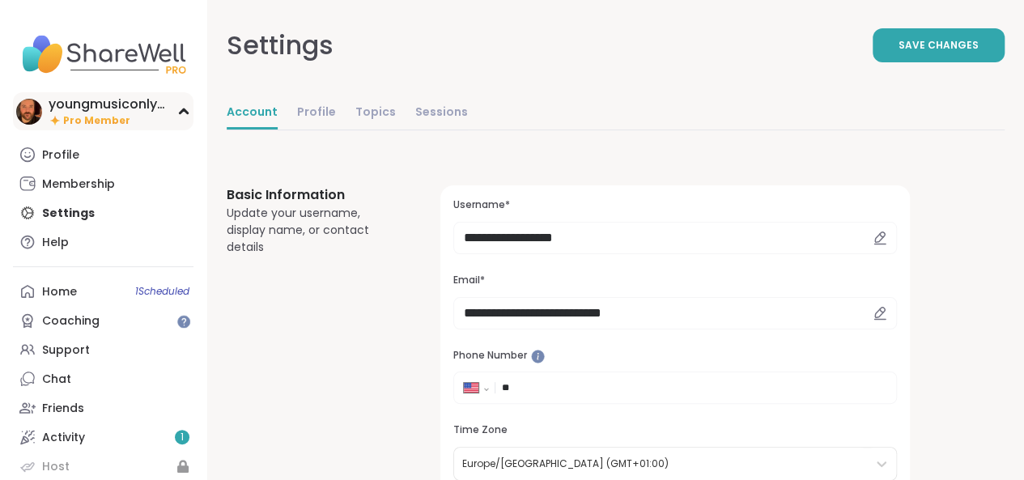
click at [117, 104] on div "youngmusiconlypage" at bounding box center [109, 104] width 121 height 18
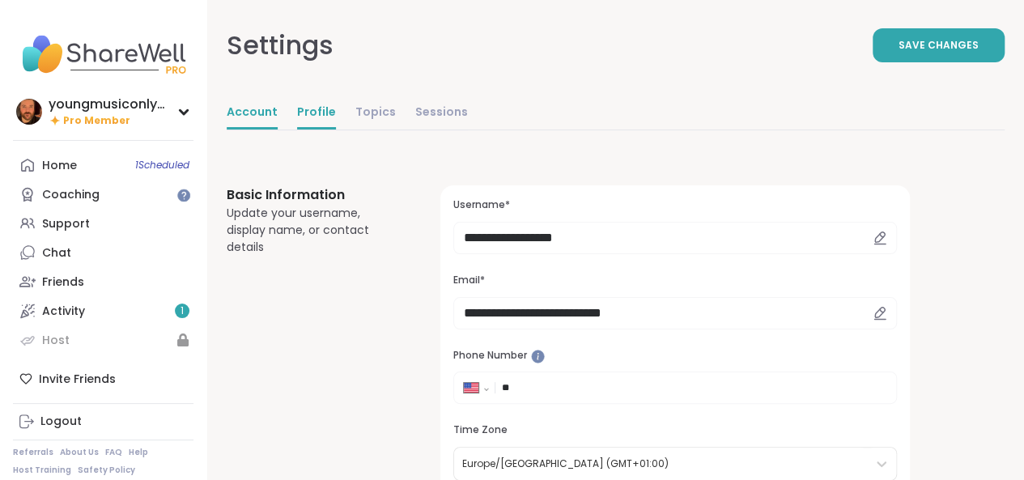
click at [314, 106] on link "Profile" at bounding box center [316, 113] width 39 height 32
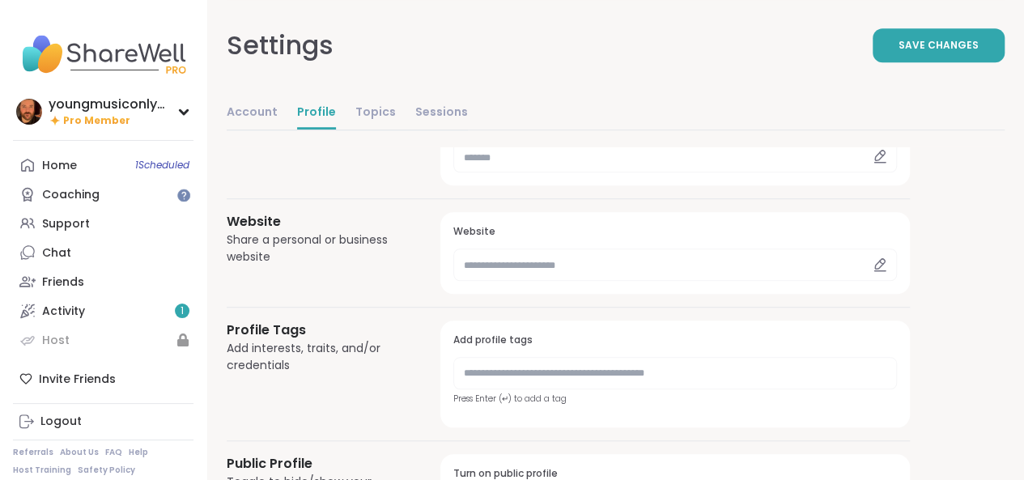
scroll to position [430, 0]
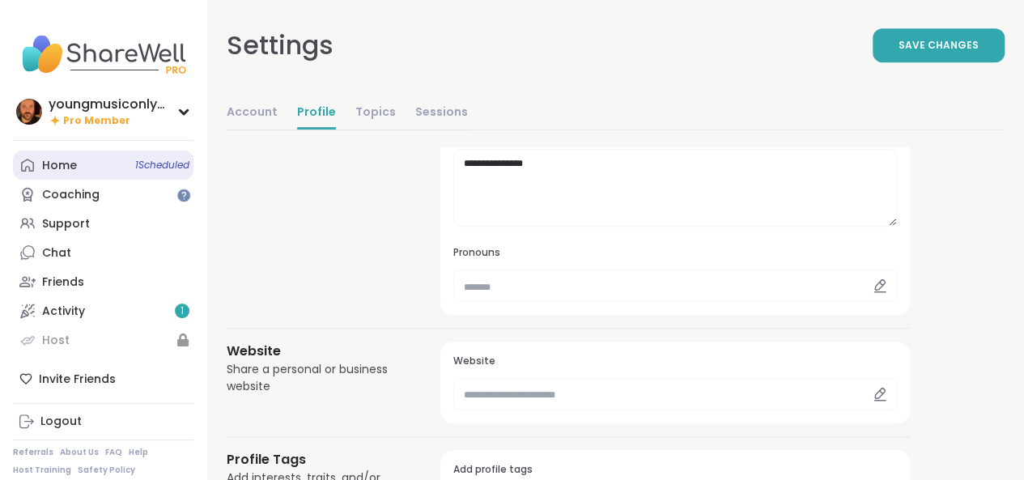
click at [70, 172] on div "Home 1 Scheduled" at bounding box center [59, 166] width 35 height 16
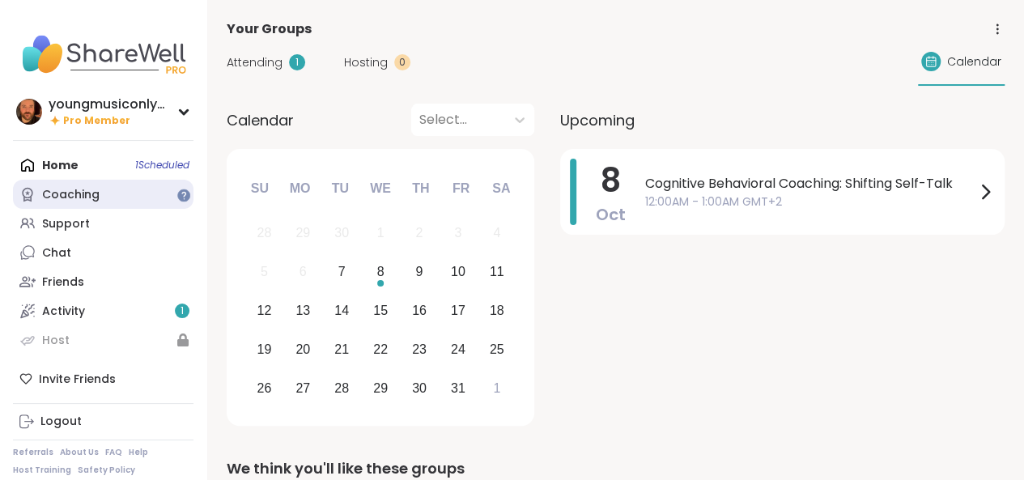
click at [75, 189] on div "Coaching" at bounding box center [70, 195] width 57 height 16
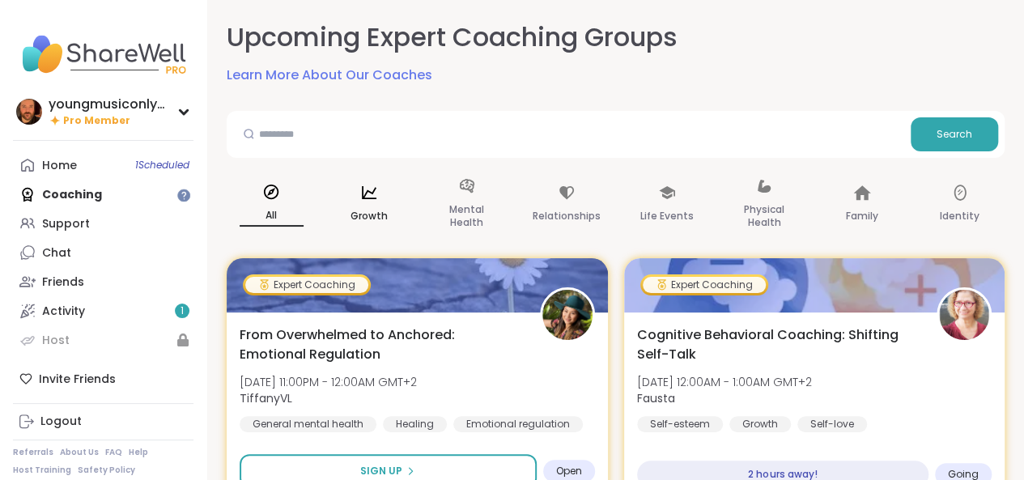
click at [382, 204] on div "Growth" at bounding box center [369, 204] width 90 height 81
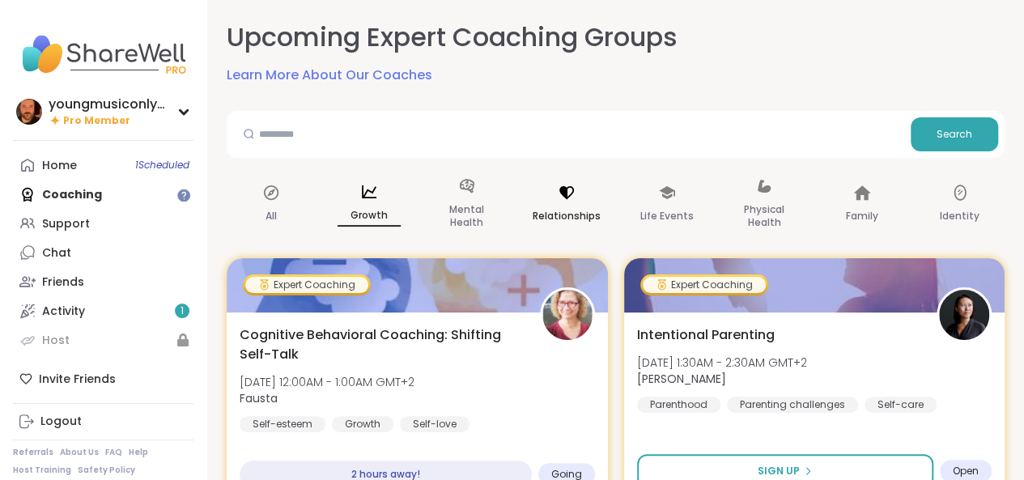
click at [557, 193] on div "Relationships" at bounding box center [566, 204] width 94 height 81
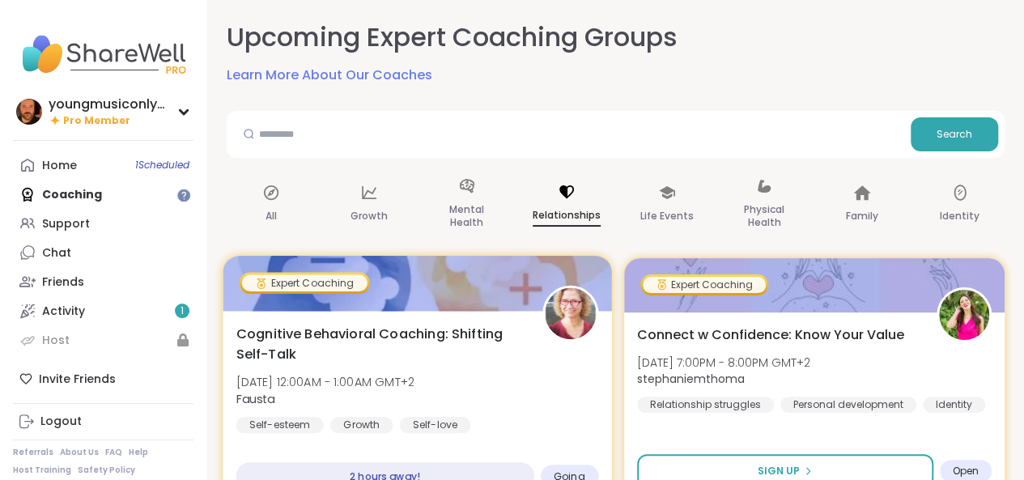
click at [451, 346] on span "Cognitive Behavioral Coaching: Shifting Self-Talk" at bounding box center [379, 344] width 287 height 40
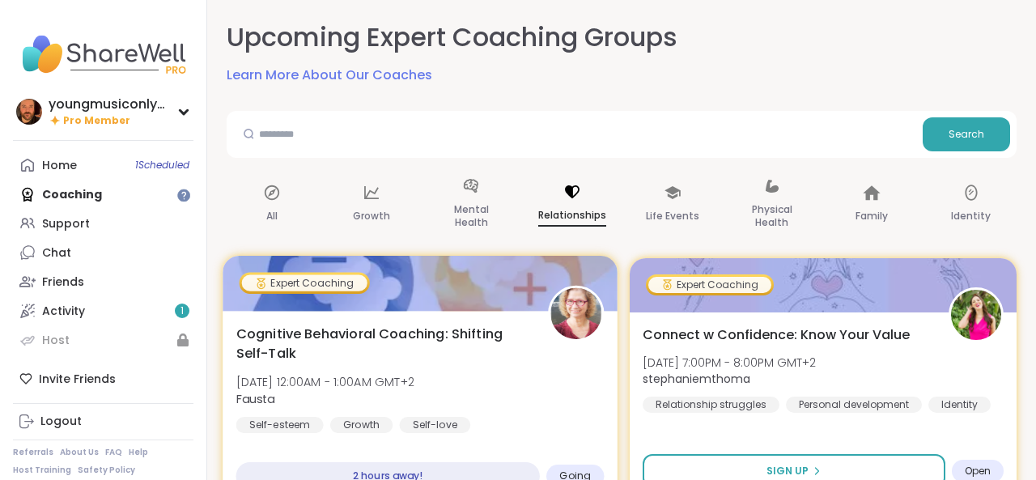
click at [528, 373] on div "Cognitive Behavioral Coaching: Shifting Self-Talk Wed, Oct 08 | 12:00AM - 1:00A…" at bounding box center [420, 378] width 368 height 109
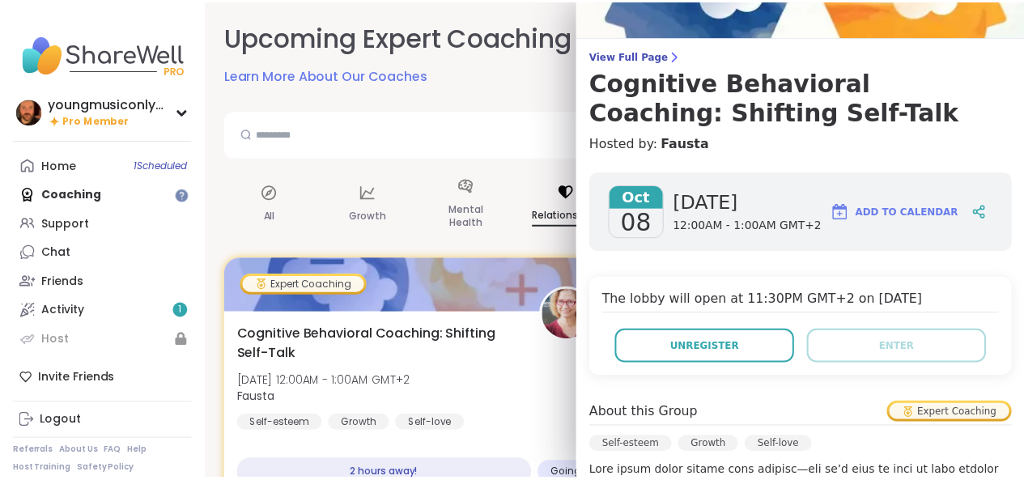
scroll to position [102, 0]
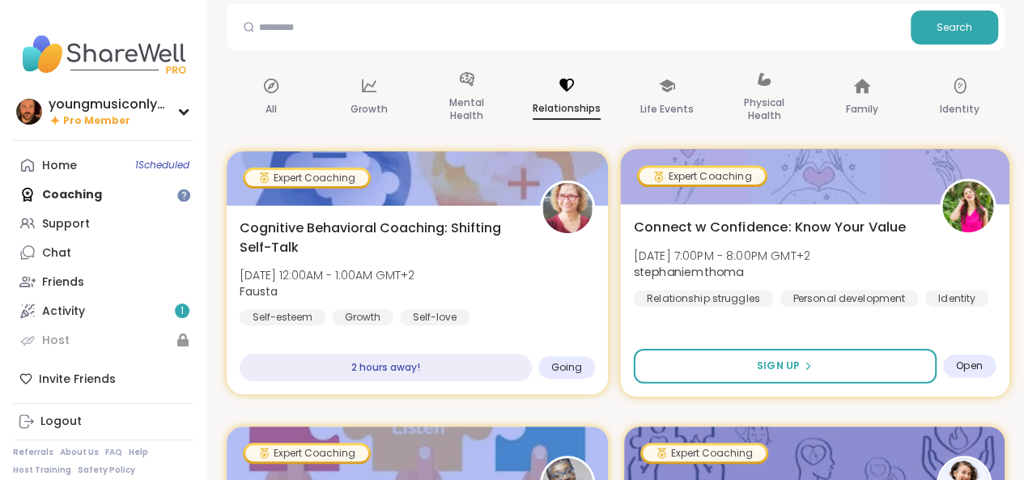
scroll to position [109, 0]
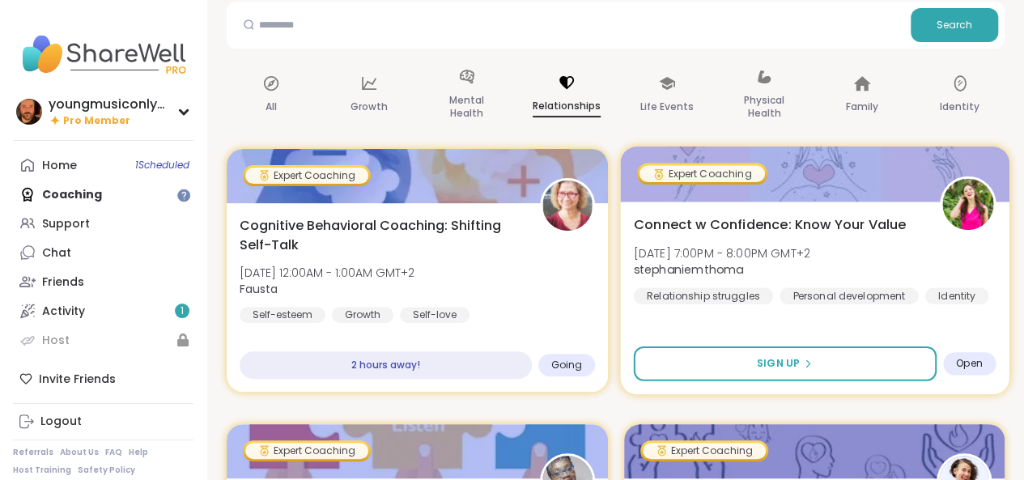
click at [736, 221] on span "Connect w Confidence: Know Your Value" at bounding box center [769, 223] width 273 height 19
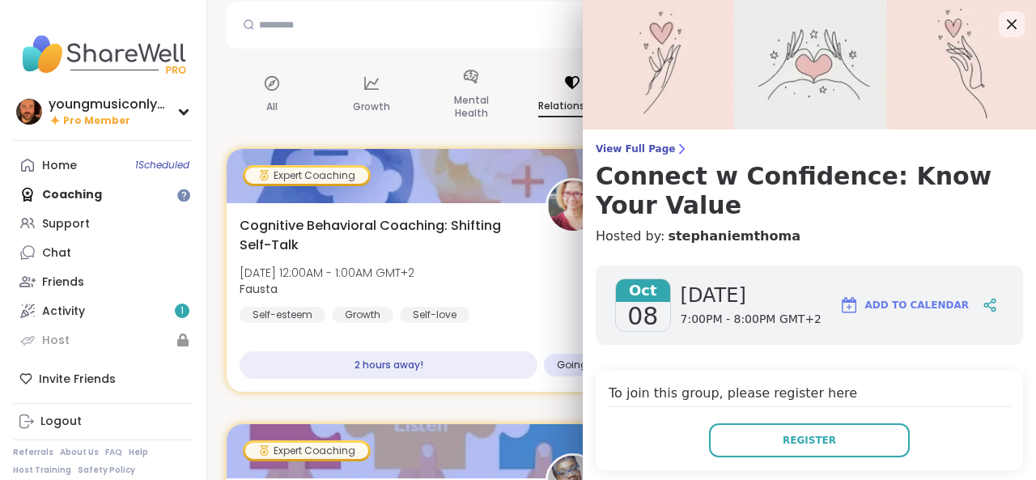
click at [777, 273] on div "Oct 08 Wednesday 7:00PM - 8:00PM GMT+2 Add to Calendar" at bounding box center [809, 304] width 427 height 79
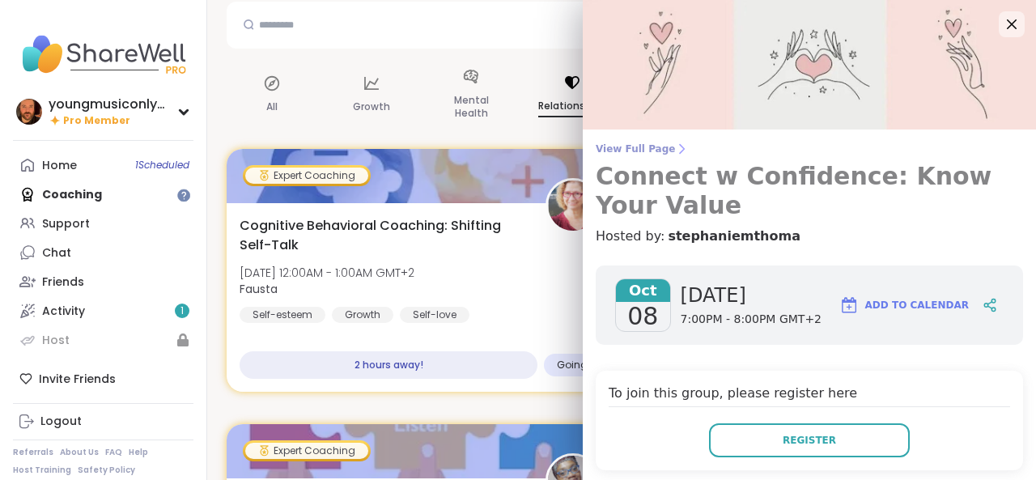
click at [761, 184] on h3 "Connect w Confidence: Know Your Value" at bounding box center [809, 191] width 427 height 58
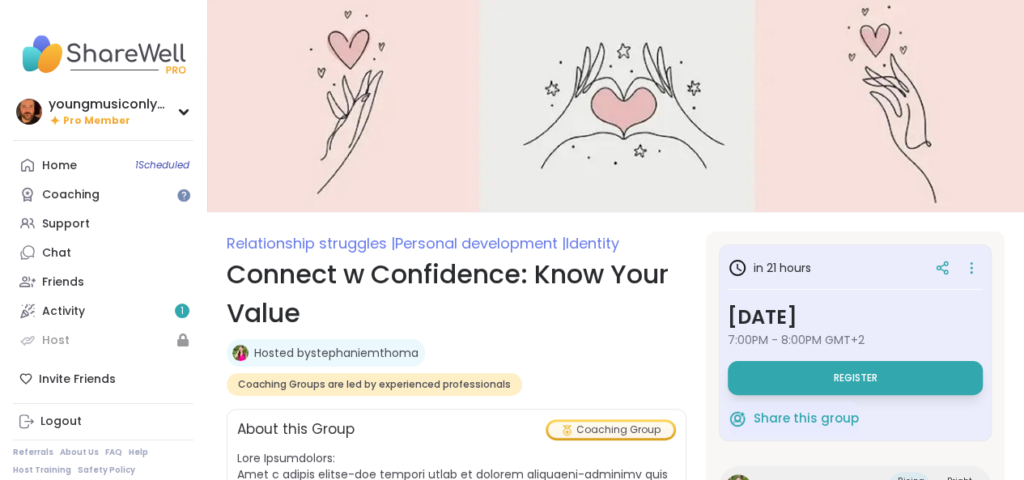
click at [970, 201] on img at bounding box center [615, 106] width 816 height 212
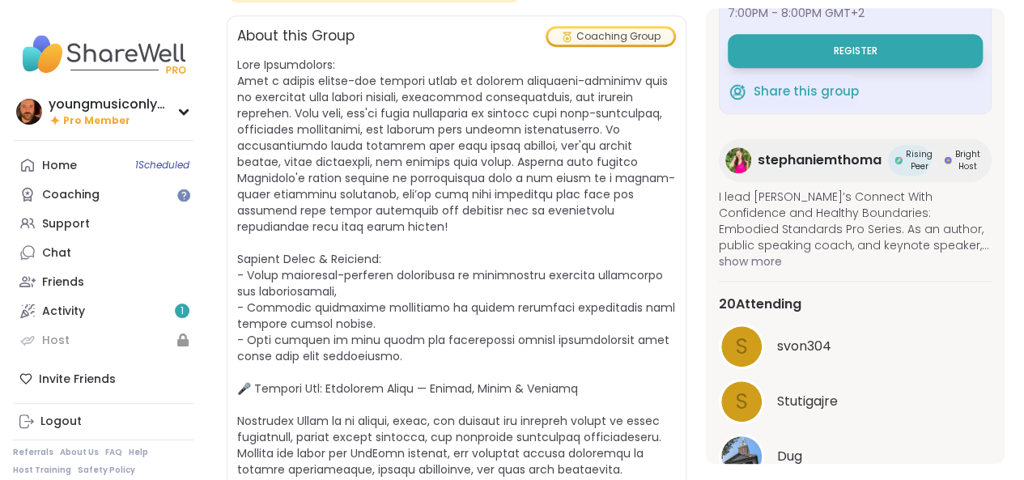
scroll to position [170, 0]
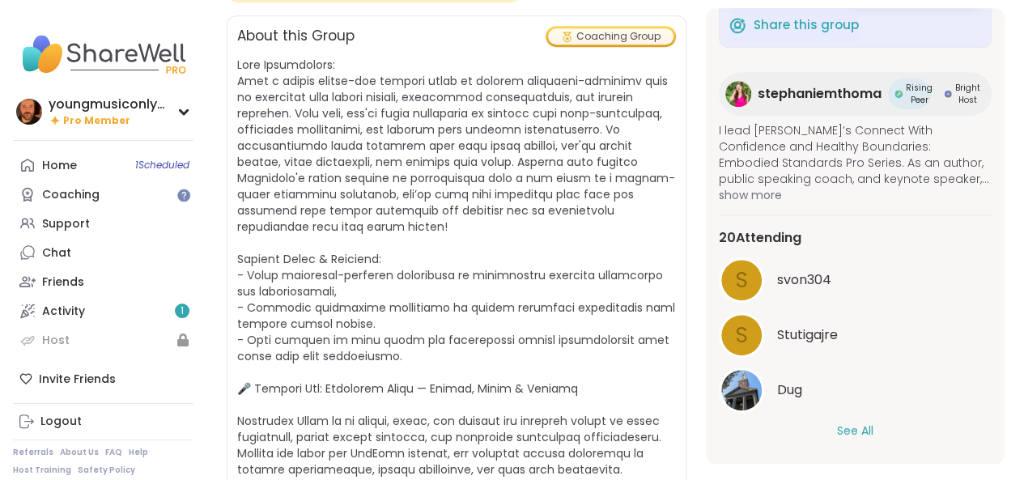
click at [837, 423] on button "See All" at bounding box center [855, 430] width 36 height 17
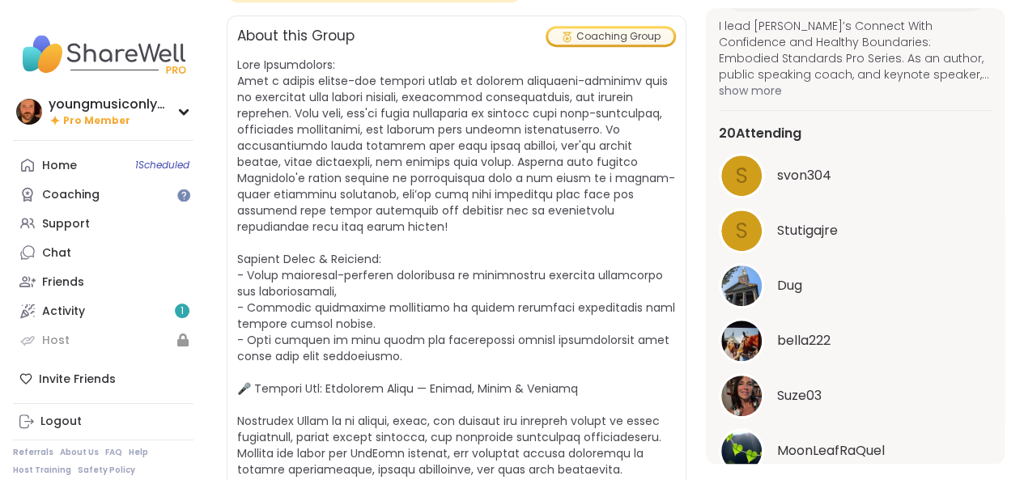
click at [736, 350] on img at bounding box center [741, 340] width 40 height 40
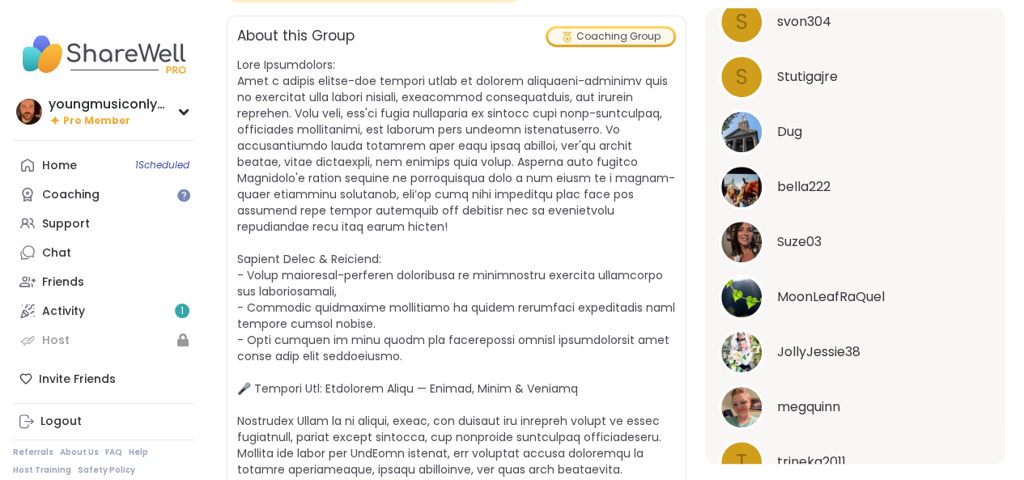
scroll to position [437, 0]
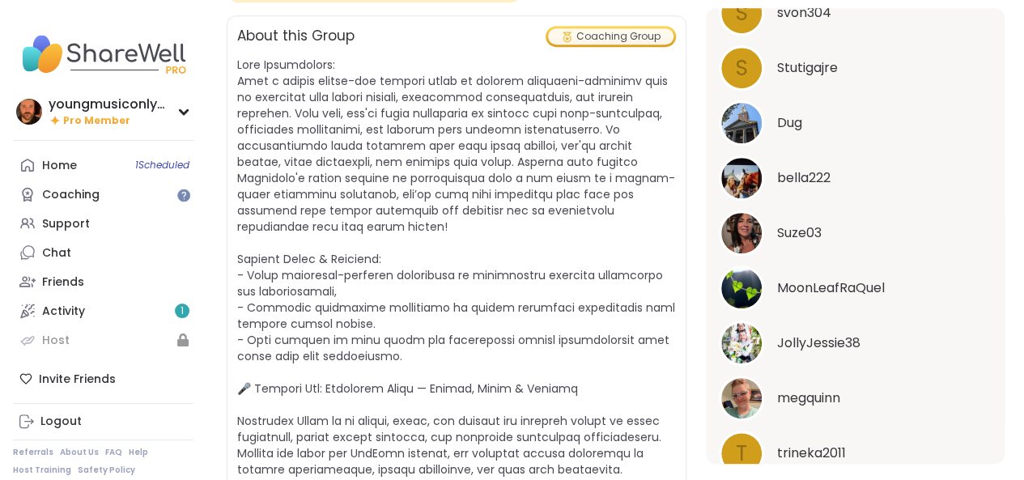
click at [736, 223] on img at bounding box center [741, 233] width 40 height 40
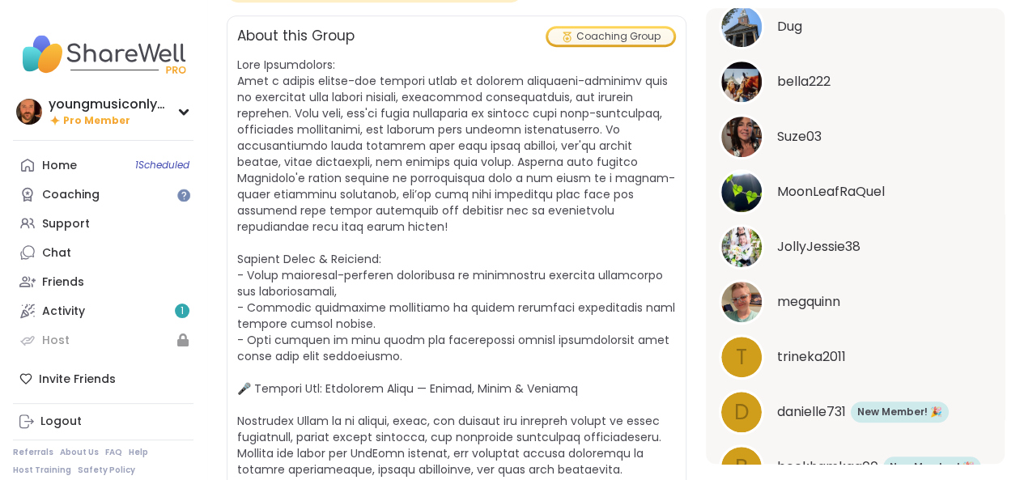
scroll to position [537, 0]
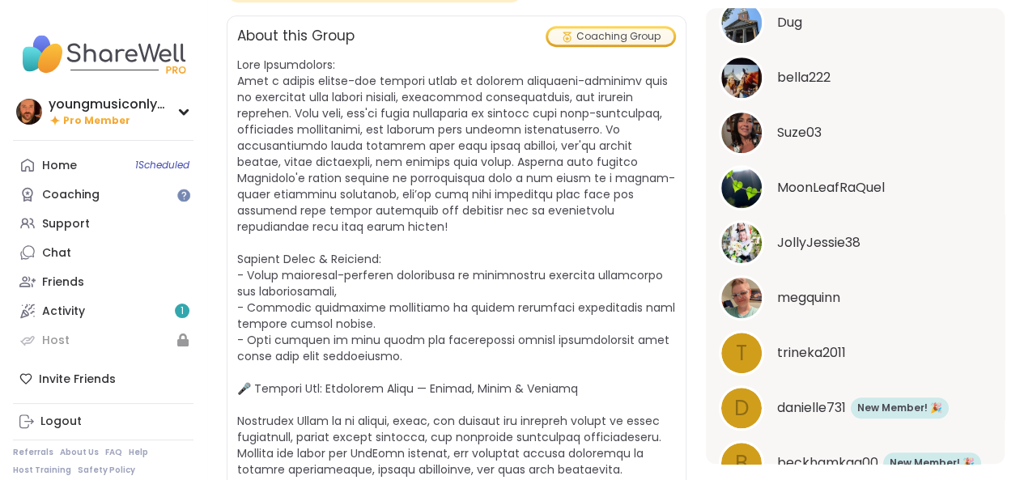
click at [732, 294] on img at bounding box center [741, 298] width 40 height 40
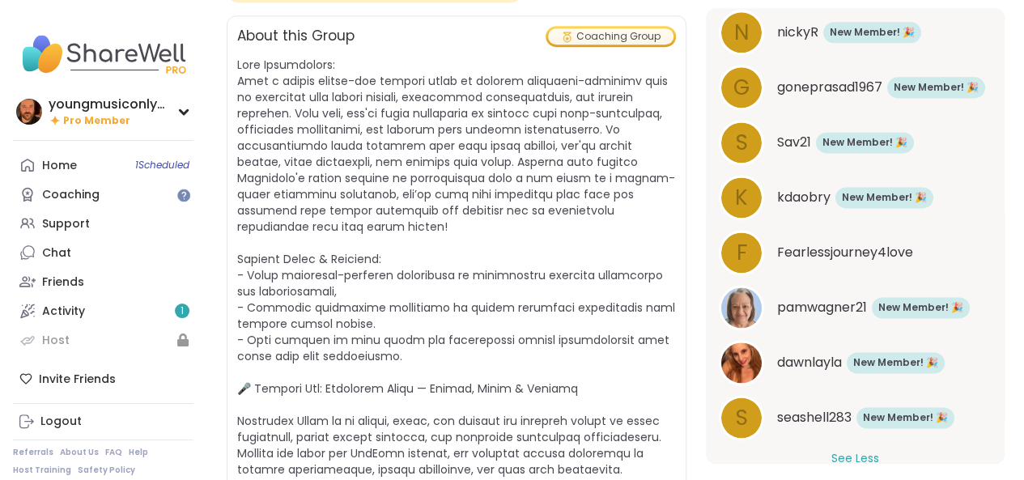
scroll to position [1092, 0]
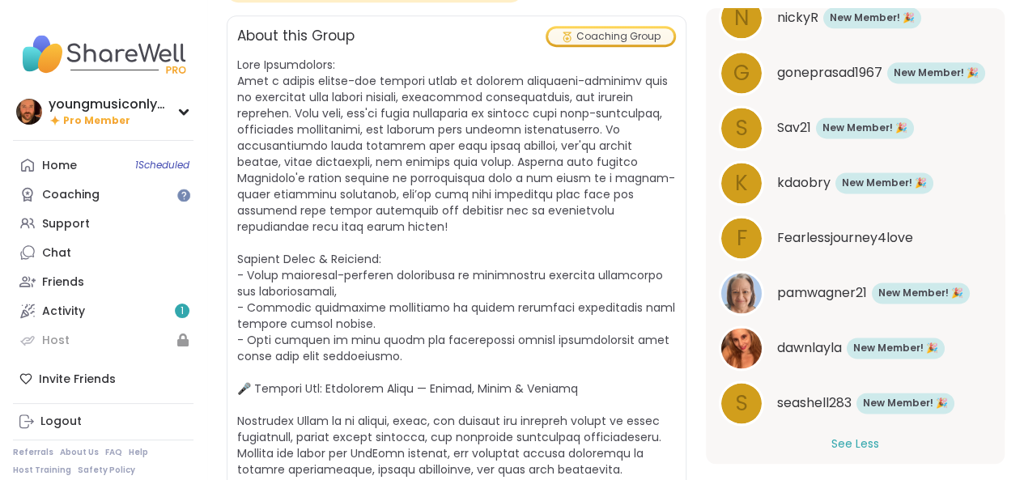
click at [736, 292] on img at bounding box center [741, 293] width 40 height 40
click at [730, 350] on img at bounding box center [741, 348] width 40 height 40
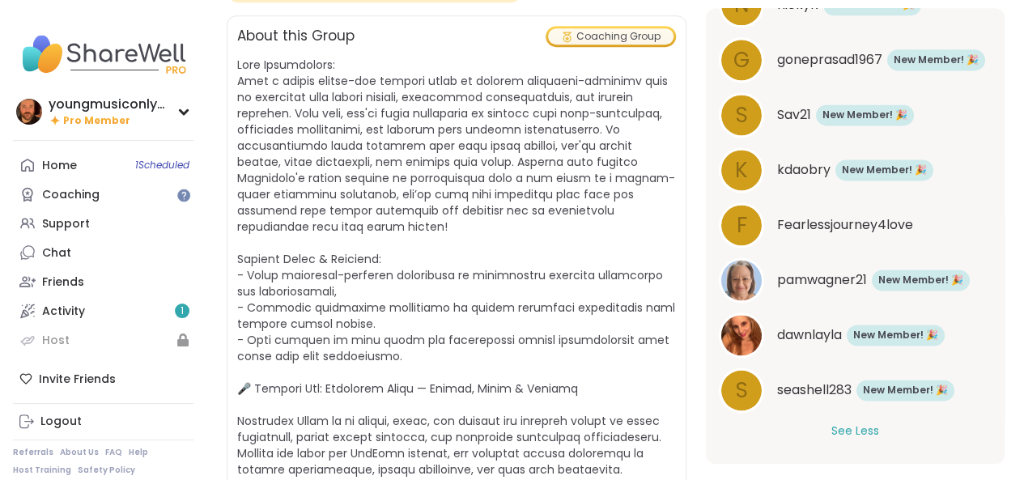
click at [845, 425] on button "See Less" at bounding box center [855, 430] width 48 height 17
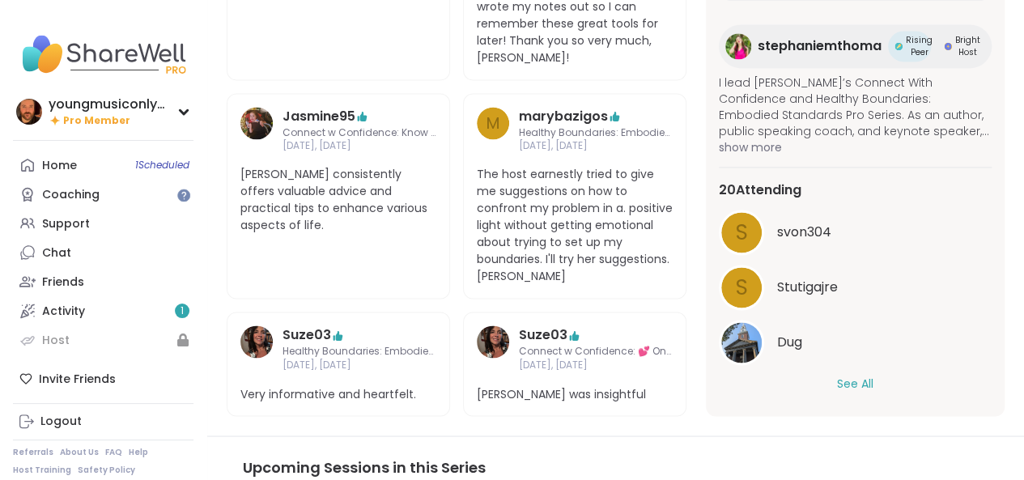
scroll to position [1154, 0]
click at [269, 121] on img at bounding box center [256, 124] width 32 height 32
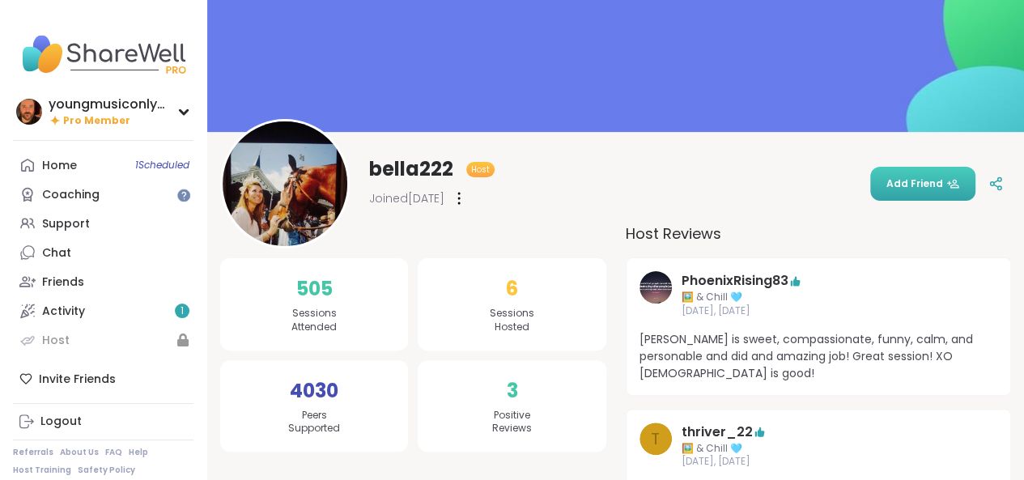
click at [891, 195] on button "Add Friend" at bounding box center [922, 184] width 105 height 34
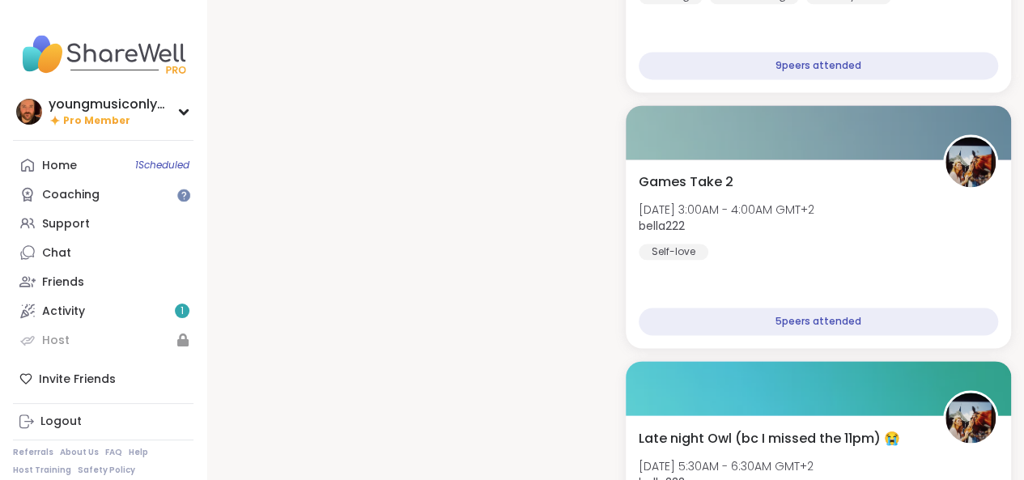
scroll to position [1157, 0]
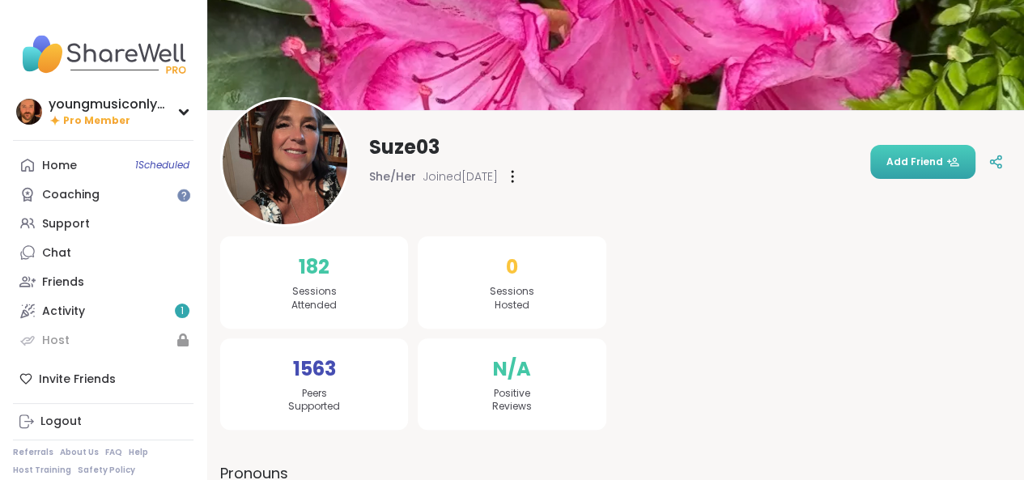
click at [916, 167] on span "Add Friend" at bounding box center [922, 162] width 73 height 15
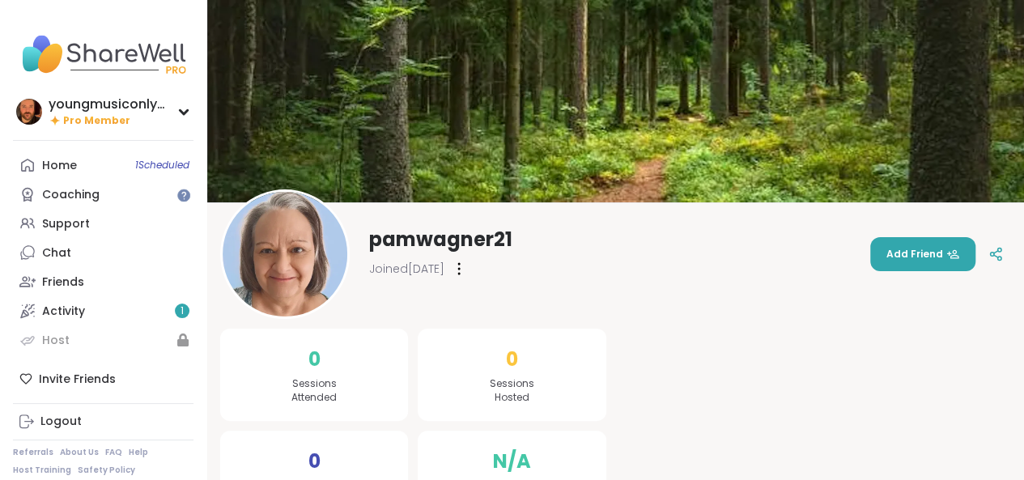
click at [898, 259] on span "Add Friend" at bounding box center [922, 254] width 73 height 15
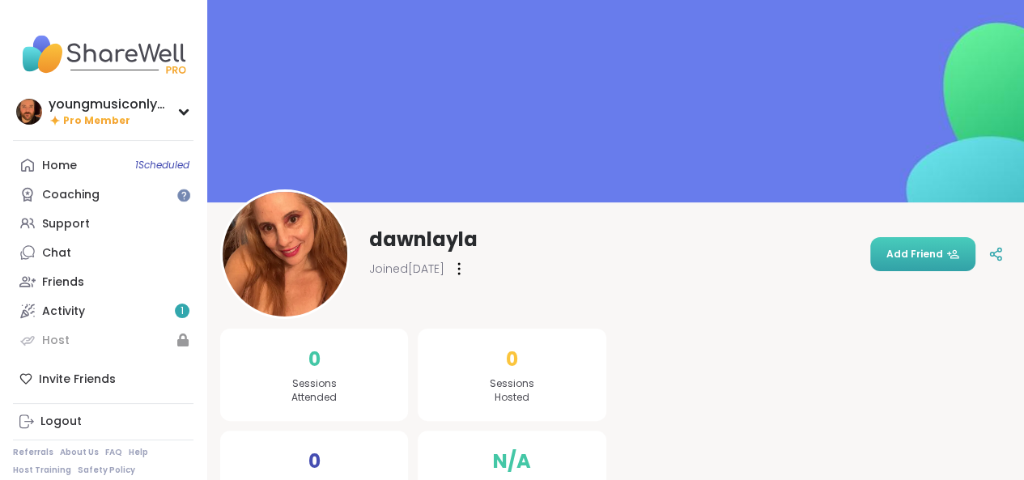
click at [909, 252] on span "Add Friend" at bounding box center [922, 254] width 73 height 15
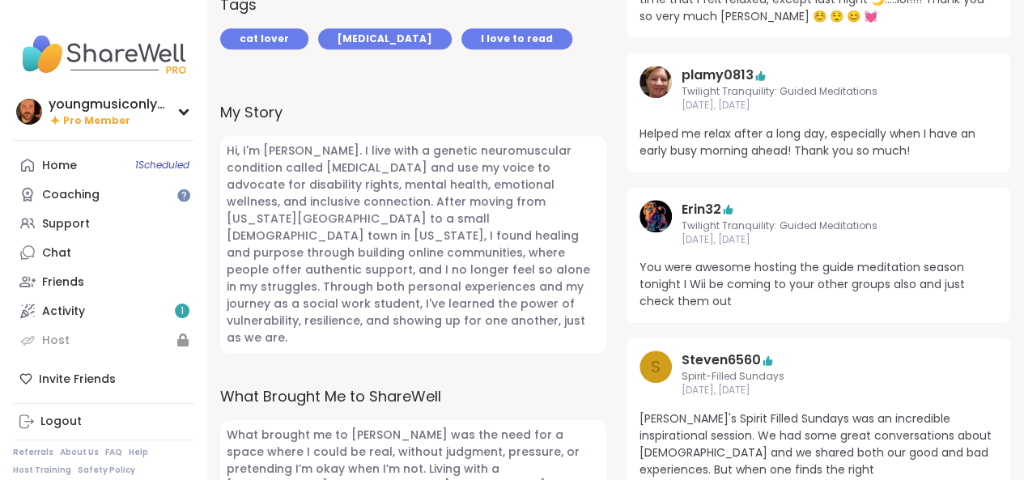
scroll to position [562, 0]
click at [659, 210] on img at bounding box center [655, 215] width 32 height 32
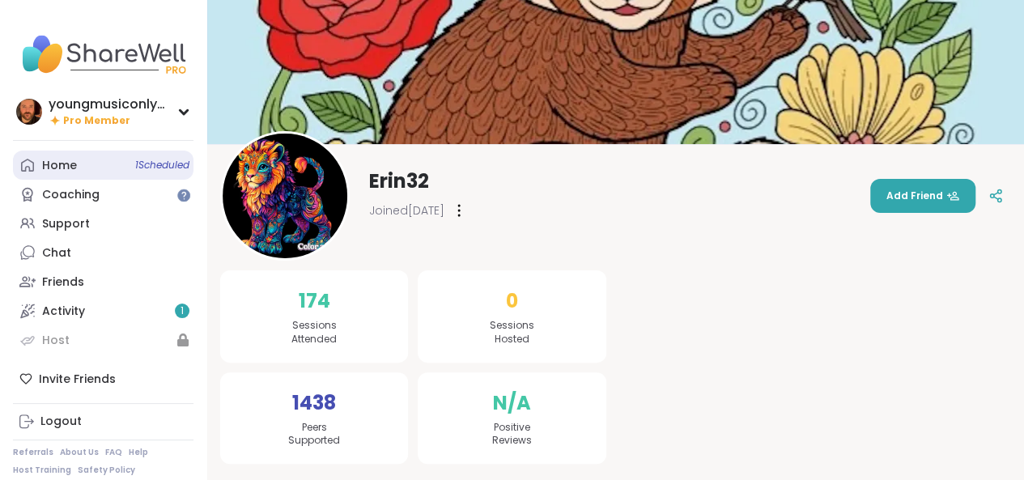
click at [129, 165] on link "Home 1 Scheduled" at bounding box center [103, 164] width 180 height 29
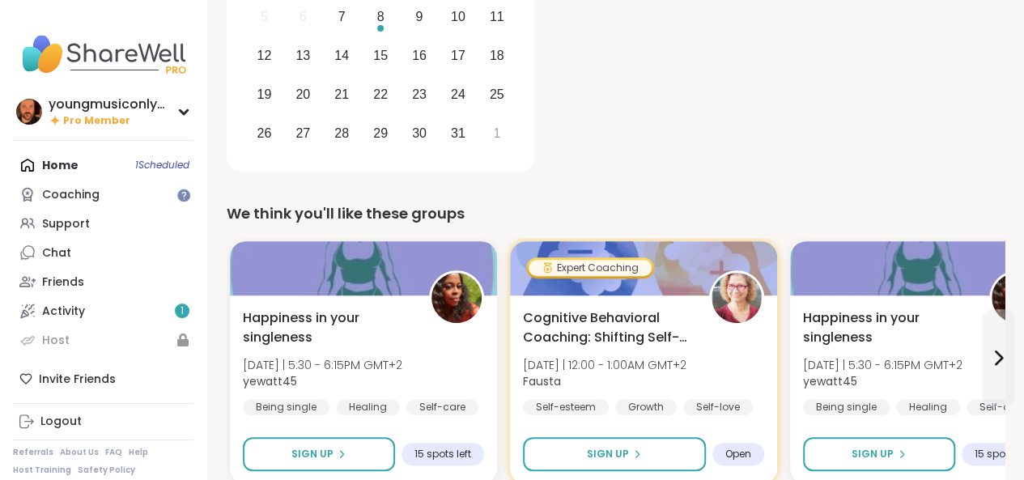
scroll to position [258, 0]
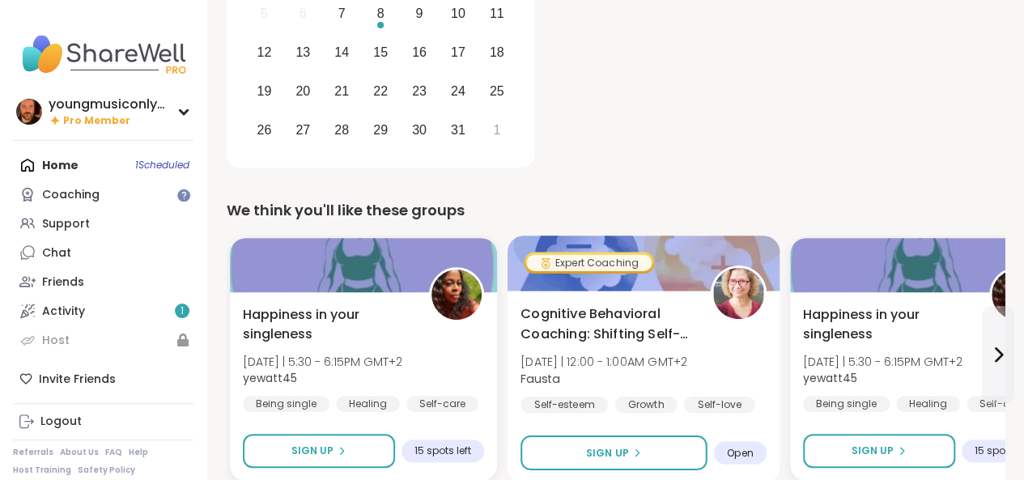
click at [647, 312] on span "Cognitive Behavioral Coaching: Shifting Self-Talk" at bounding box center [606, 324] width 172 height 40
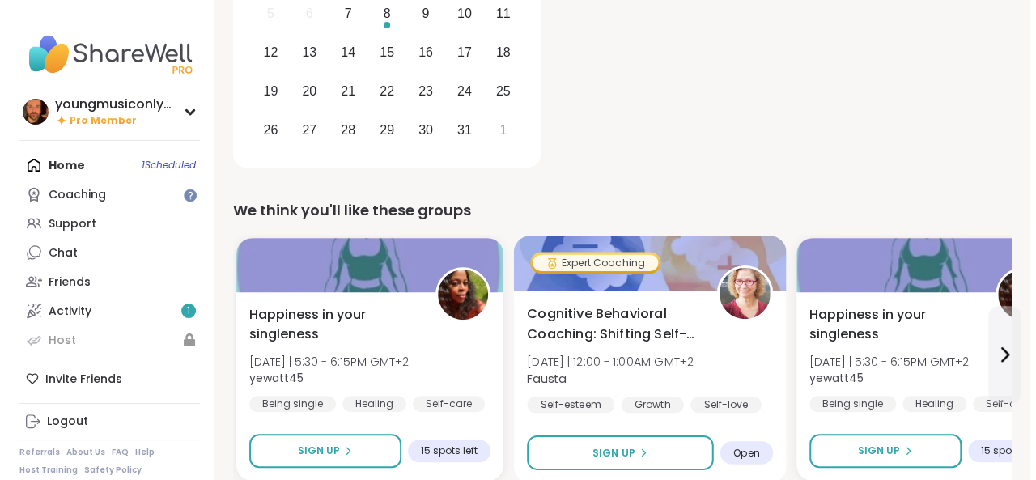
scroll to position [257, 0]
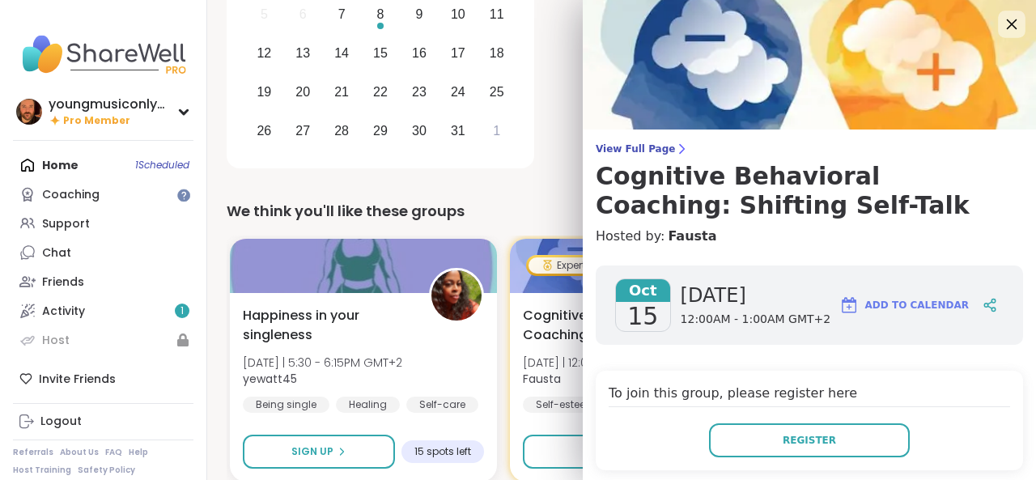
click at [1007, 25] on icon at bounding box center [1012, 24] width 11 height 11
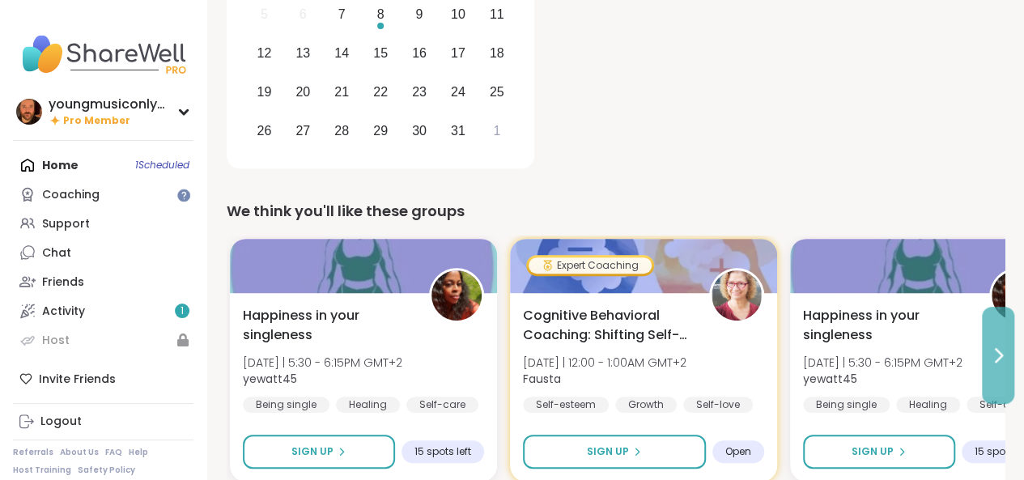
click at [994, 355] on icon at bounding box center [997, 355] width 19 height 19
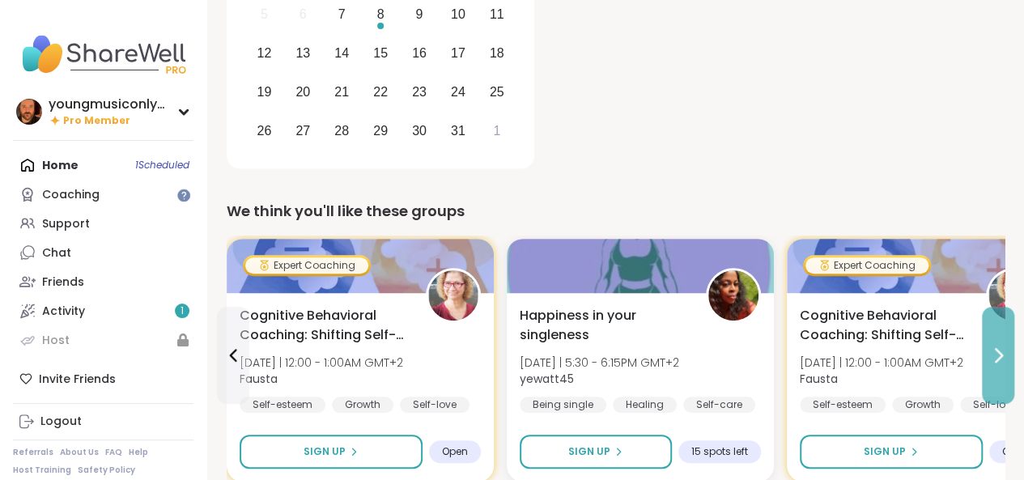
click at [994, 355] on icon at bounding box center [997, 355] width 19 height 19
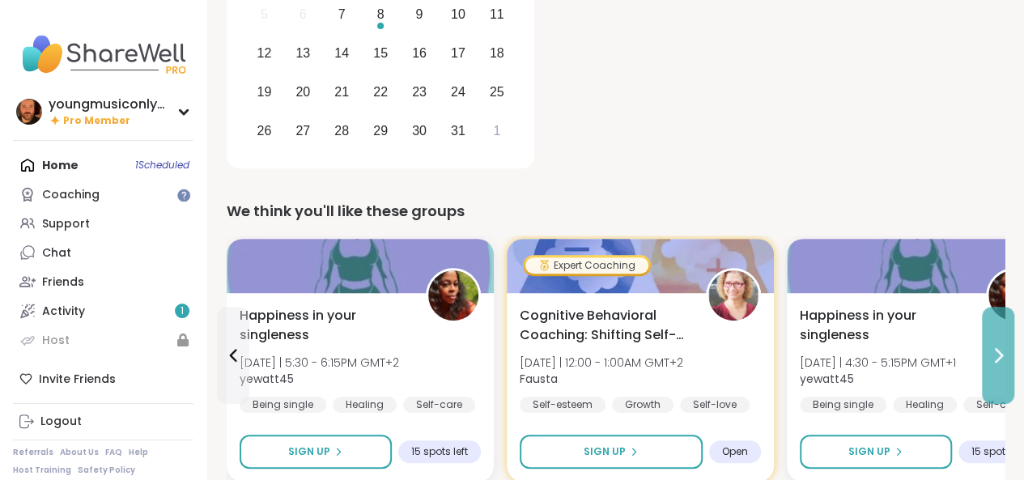
click at [994, 355] on icon at bounding box center [997, 355] width 19 height 19
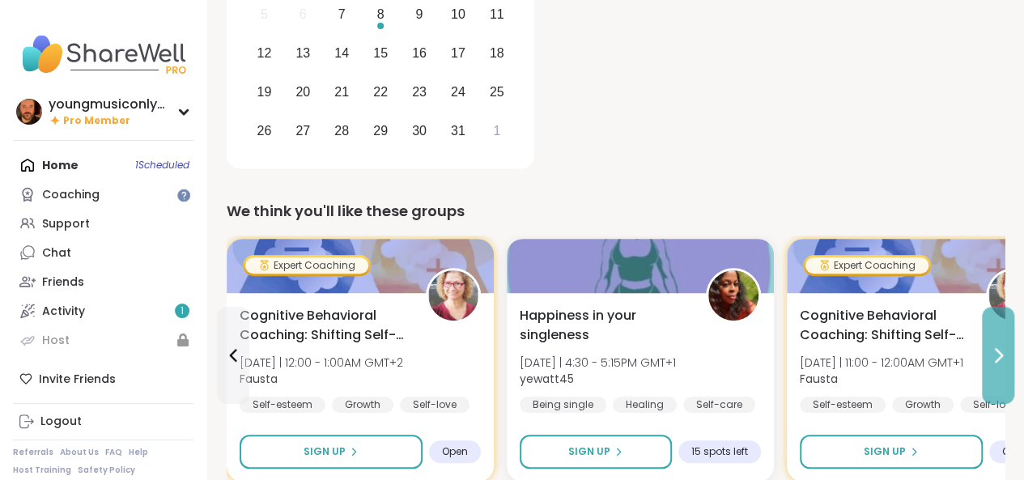
click at [994, 355] on icon at bounding box center [997, 355] width 19 height 19
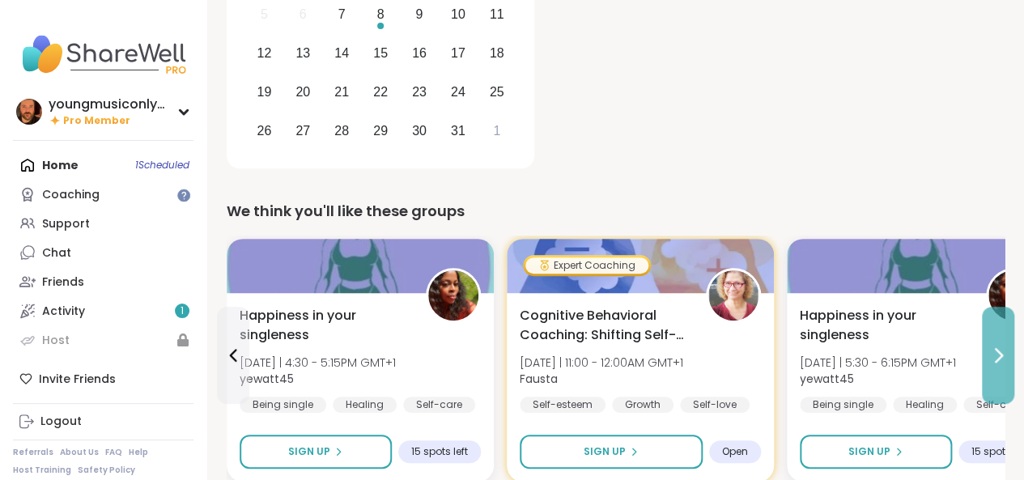
click at [994, 355] on icon at bounding box center [997, 355] width 19 height 19
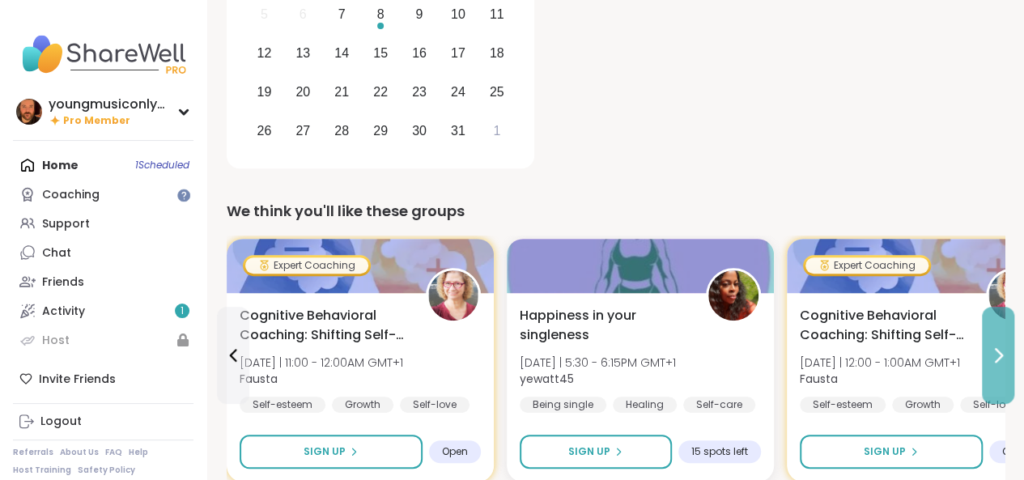
click at [994, 355] on icon at bounding box center [997, 355] width 19 height 19
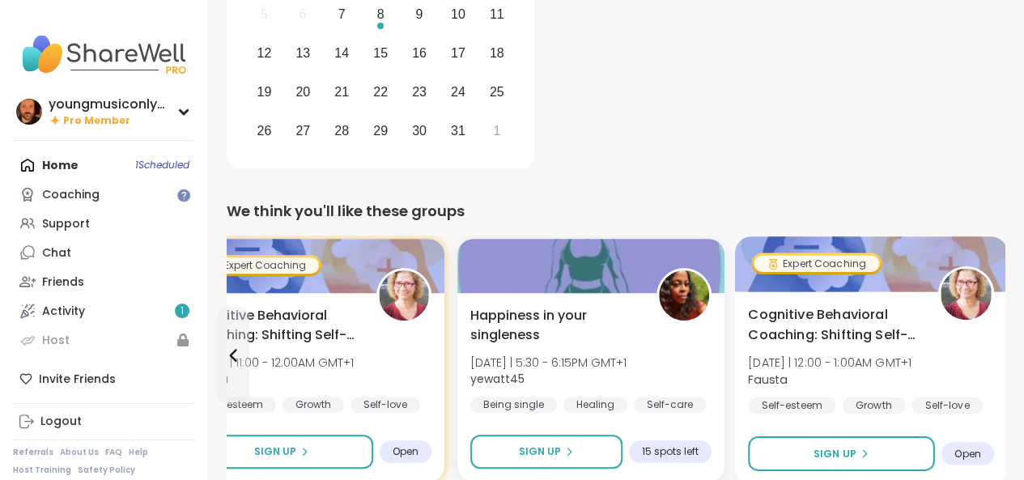
click at [996, 355] on div "Cognitive Behavioral Coaching: Shifting Self-Talk Wed 11/5 | 12:00 - 1:00AM GMT…" at bounding box center [871, 387] width 273 height 193
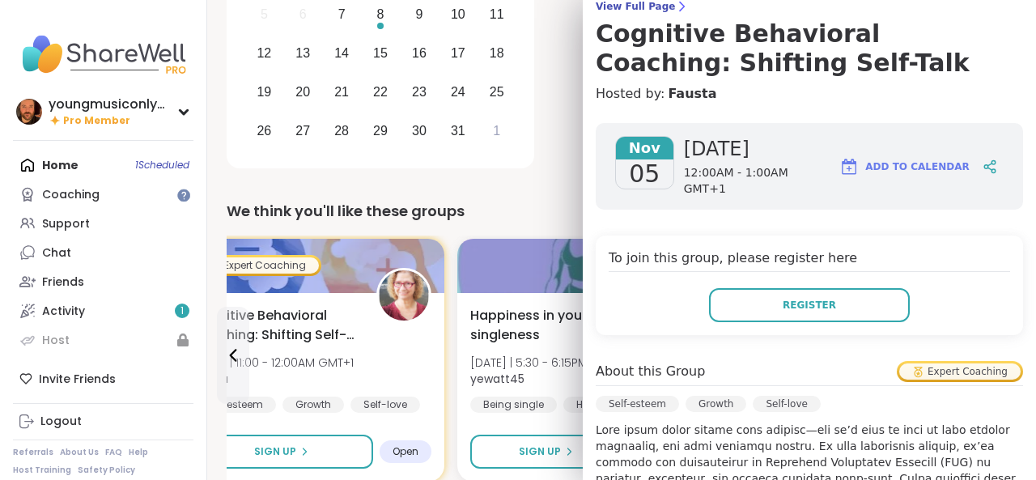
scroll to position [153, 0]
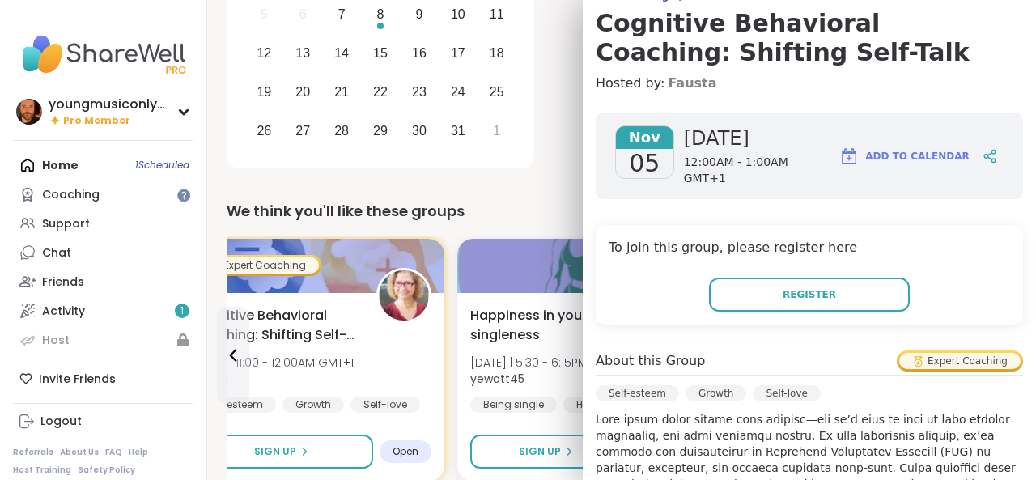
click at [676, 83] on link "Fausta" at bounding box center [692, 83] width 49 height 19
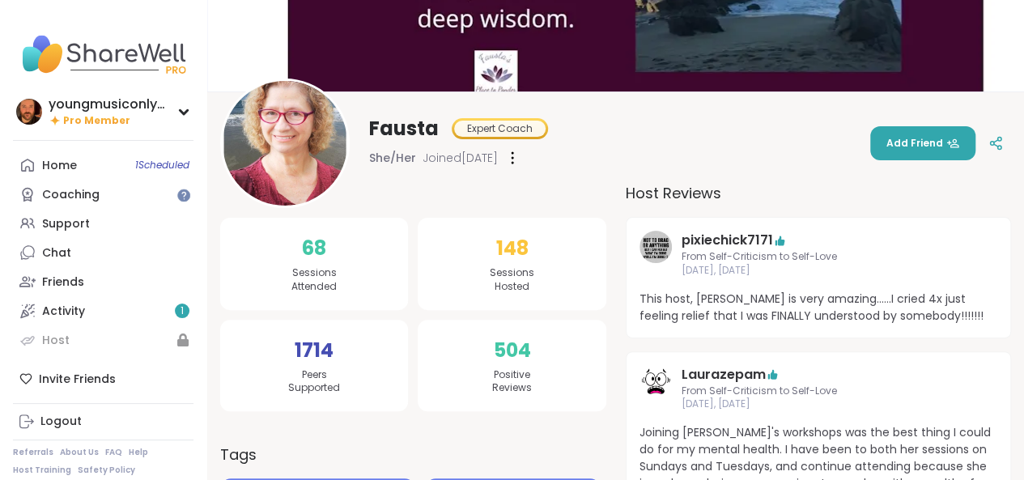
scroll to position [112, 0]
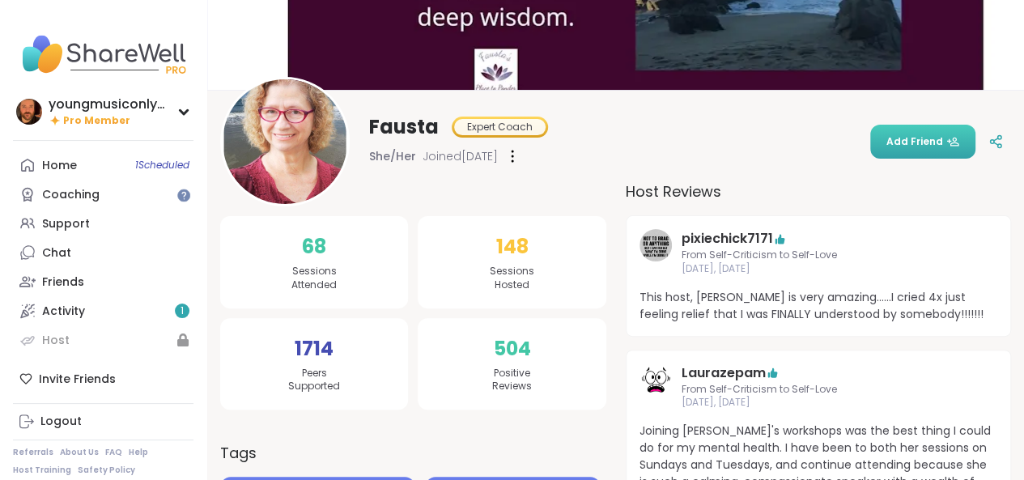
click at [901, 143] on span "Add Friend" at bounding box center [922, 141] width 73 height 15
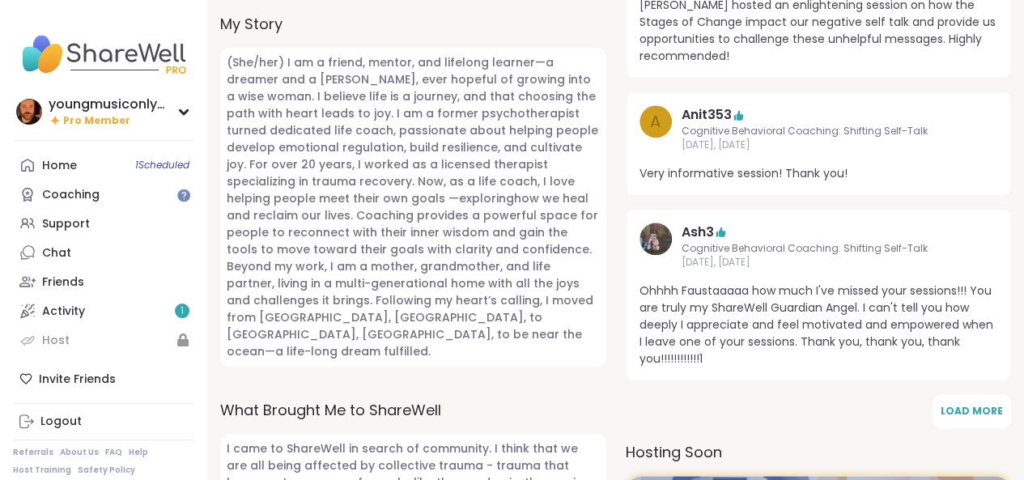
scroll to position [877, 0]
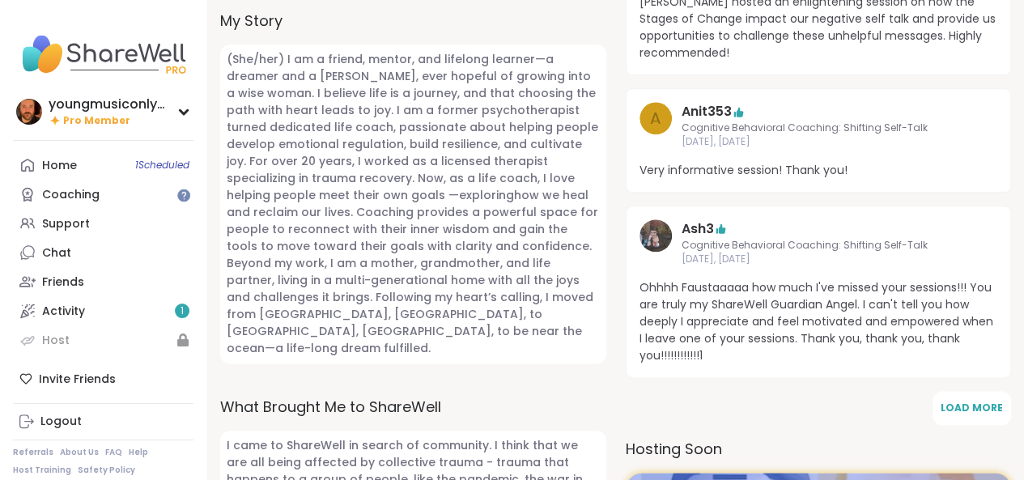
click at [652, 239] on img at bounding box center [655, 235] width 32 height 32
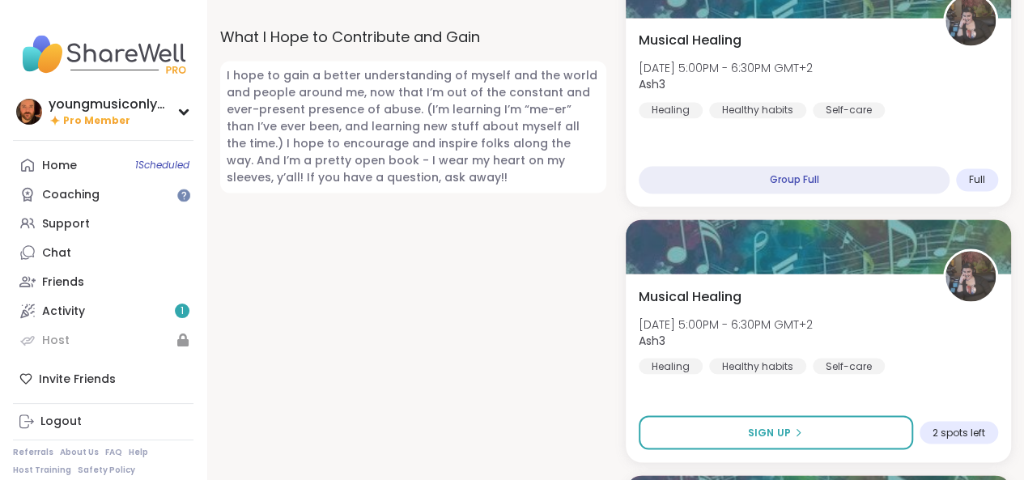
scroll to position [1319, 0]
